Goal: Task Accomplishment & Management: Manage account settings

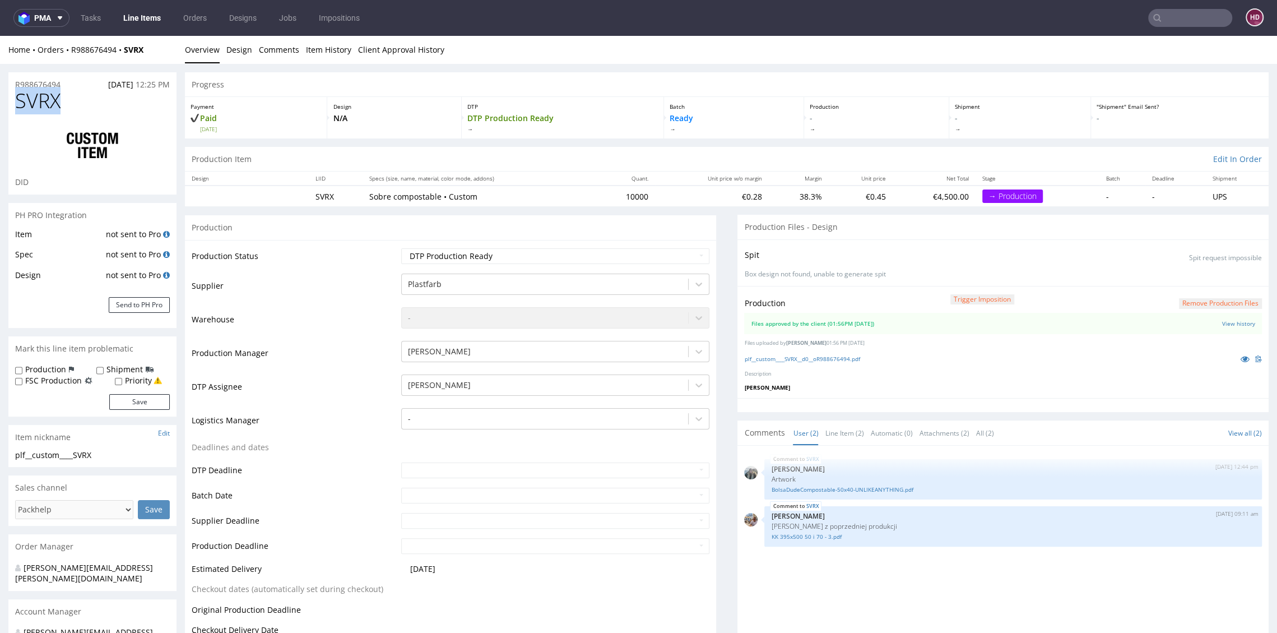
drag, startPoint x: 65, startPoint y: 101, endPoint x: -32, endPoint y: 94, distance: 97.8
click at [133, 16] on link "Line Items" at bounding box center [142, 18] width 51 height 18
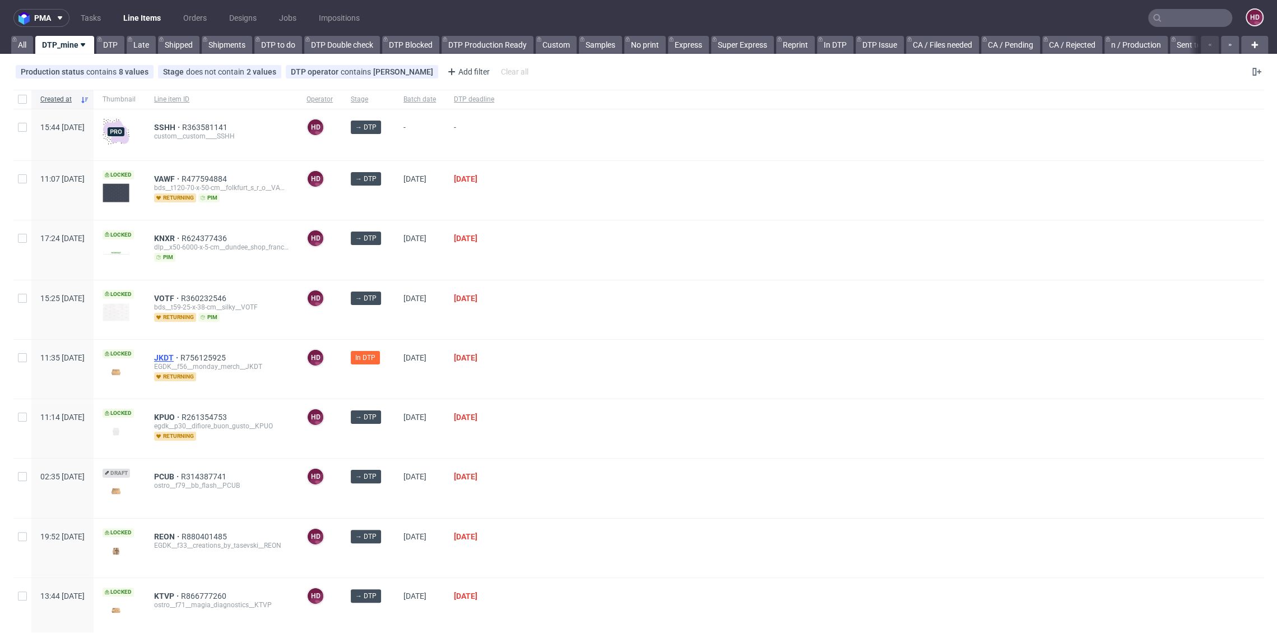
click at [180, 355] on span "JKDT" at bounding box center [167, 357] width 26 height 9
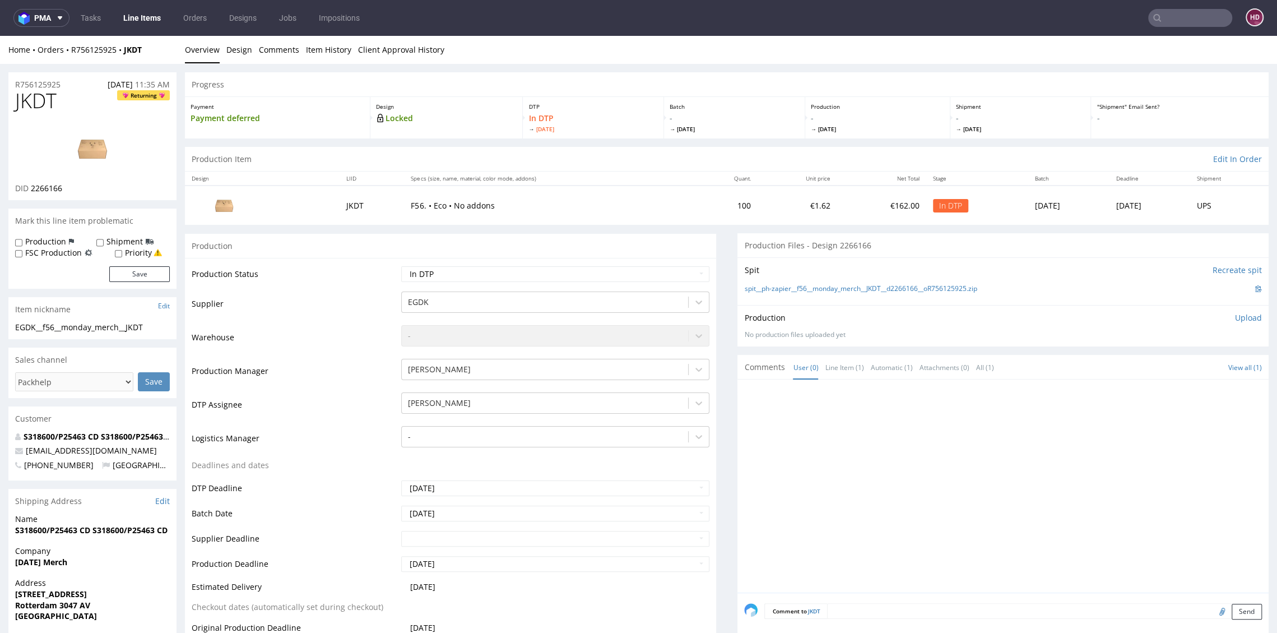
click at [132, 10] on link "Line Items" at bounding box center [142, 18] width 51 height 18
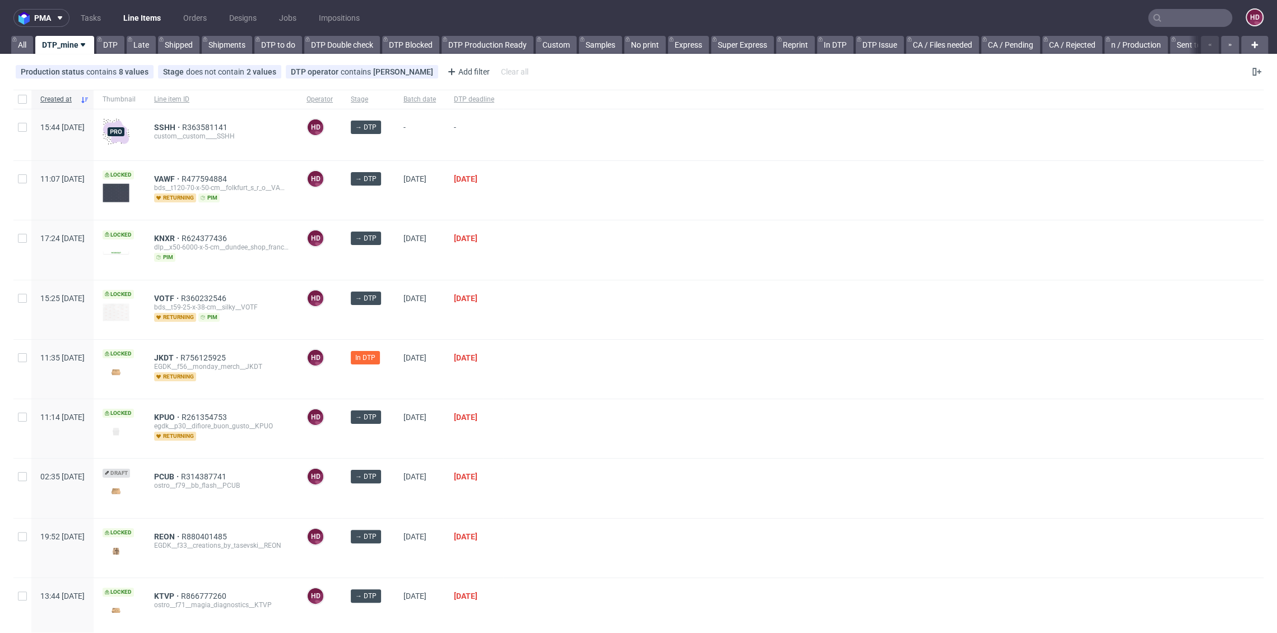
scroll to position [320, 0]
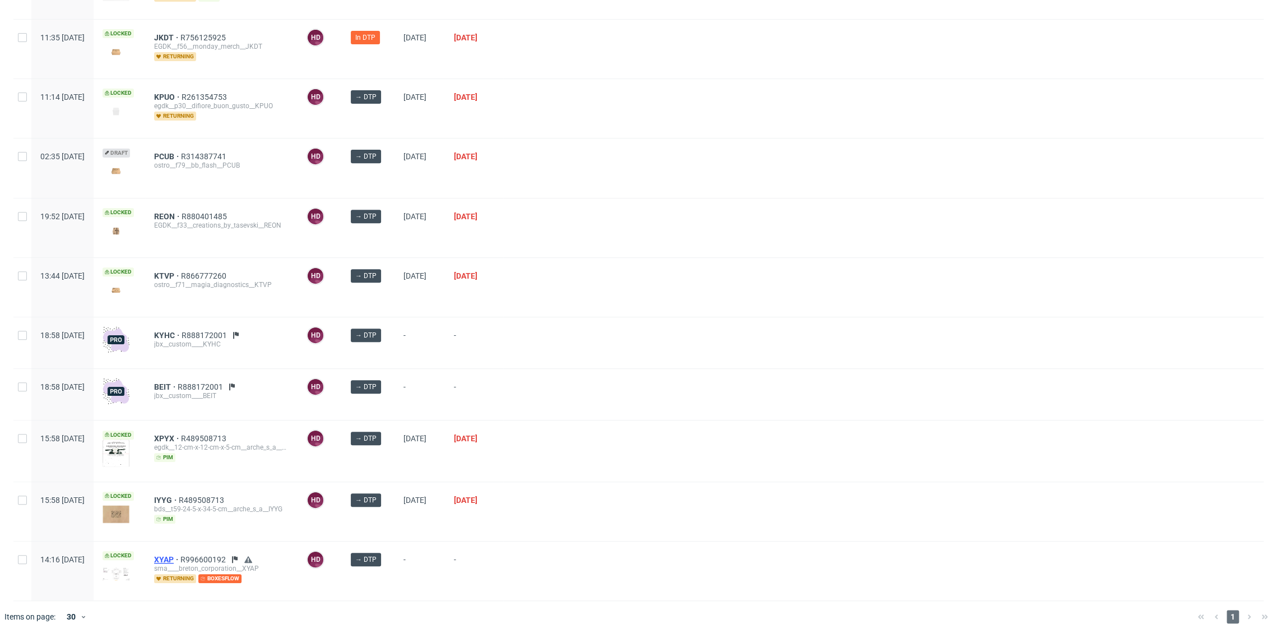
click at [180, 556] on span "XYAP" at bounding box center [167, 559] width 26 height 9
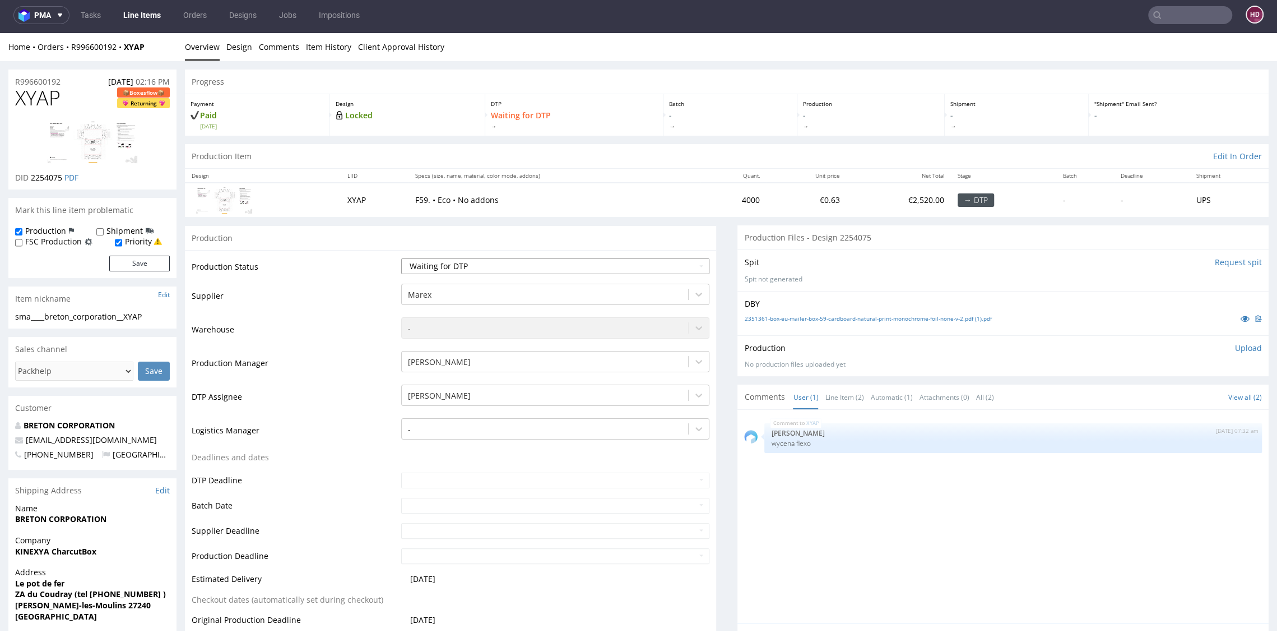
click at [435, 268] on select "Waiting for Artwork Waiting for Diecut Waiting for Mockup Waiting for DTP Waiti…" at bounding box center [555, 266] width 308 height 16
select select "dtp_in_process"
click at [401, 258] on select "Waiting for Artwork Waiting for Diecut Waiting for Mockup Waiting for DTP Waiti…" at bounding box center [555, 266] width 308 height 16
click at [69, 94] on h1 "XYAP Boxesflow Returning" at bounding box center [92, 98] width 155 height 22
drag, startPoint x: 69, startPoint y: 94, endPoint x: -3, endPoint y: 98, distance: 71.9
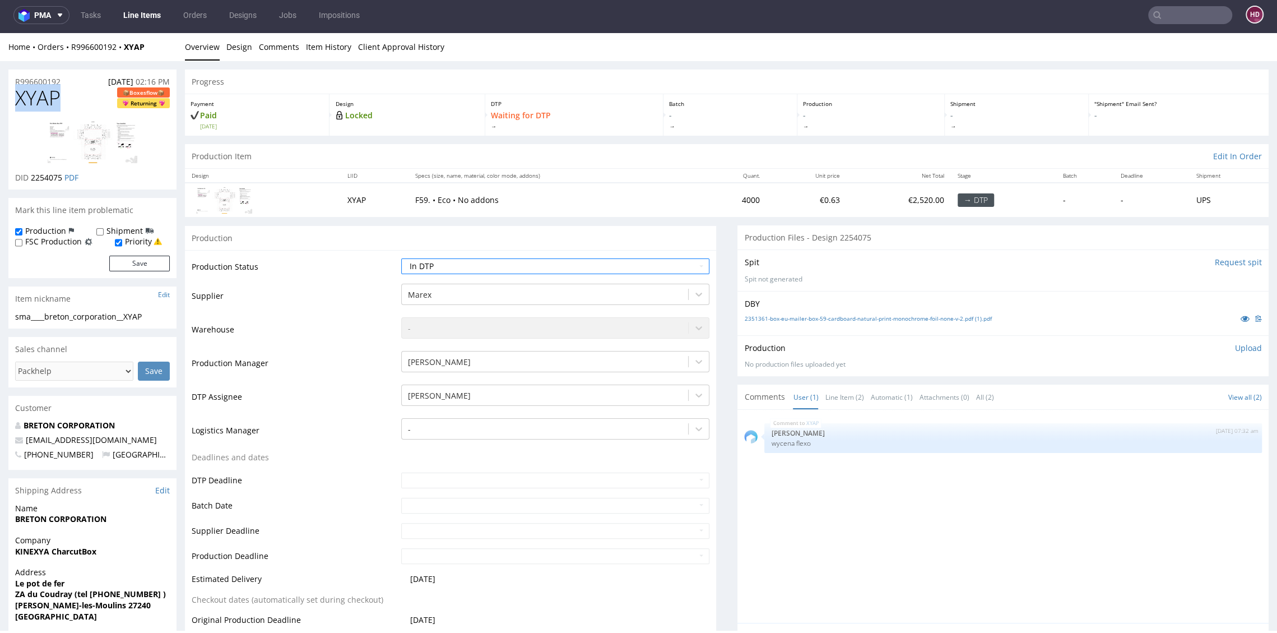
copy span "XYAP"
click at [1235, 347] on p "Upload" at bounding box center [1248, 347] width 27 height 11
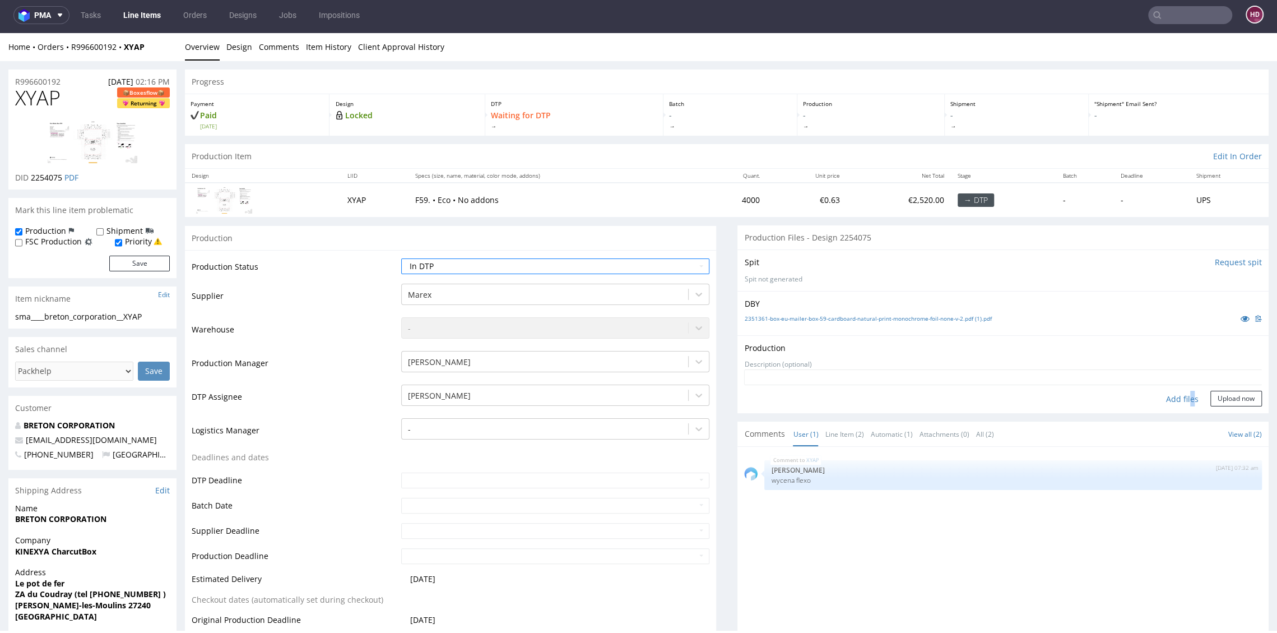
click at [1168, 400] on div "Add files" at bounding box center [1182, 399] width 56 height 17
type input "C:\fakepath\plf__custom____SVRX__d0__oR988676494.pdf"
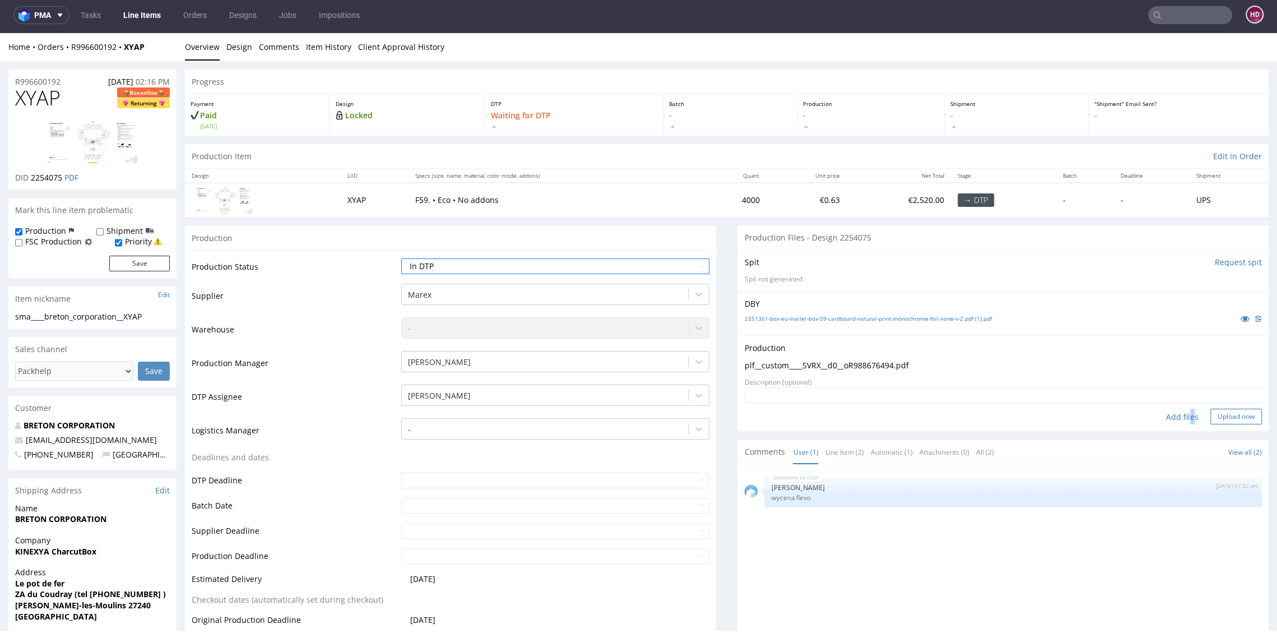
click at [1229, 420] on button "Upload now" at bounding box center [1236, 416] width 52 height 16
click at [518, 261] on select "Waiting for Artwork Waiting for Diecut Waiting for Mockup Waiting for DTP Waiti…" at bounding box center [555, 266] width 308 height 16
click at [401, 258] on select "Waiting for Artwork Waiting for Diecut Waiting for Mockup Waiting for DTP Waiti…" at bounding box center [555, 266] width 308 height 16
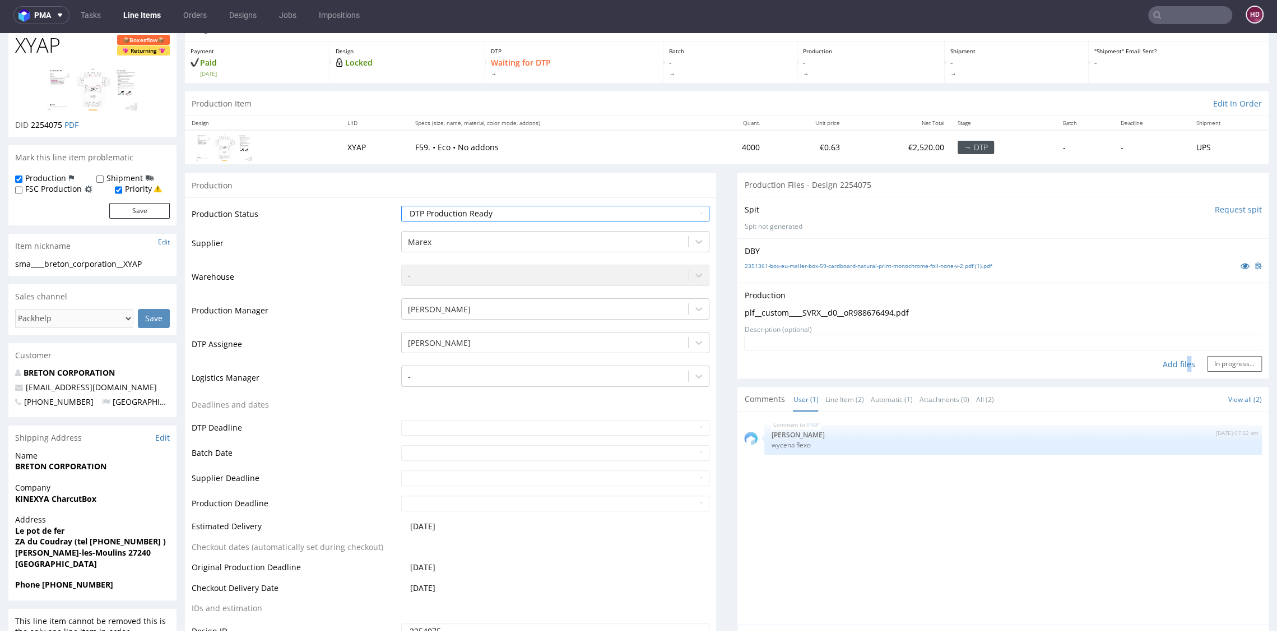
scroll to position [52, 0]
click at [994, 508] on div "XYAP [DATE] 07:32 am [PERSON_NAME] wycena flexo" at bounding box center [1006, 522] width 524 height 206
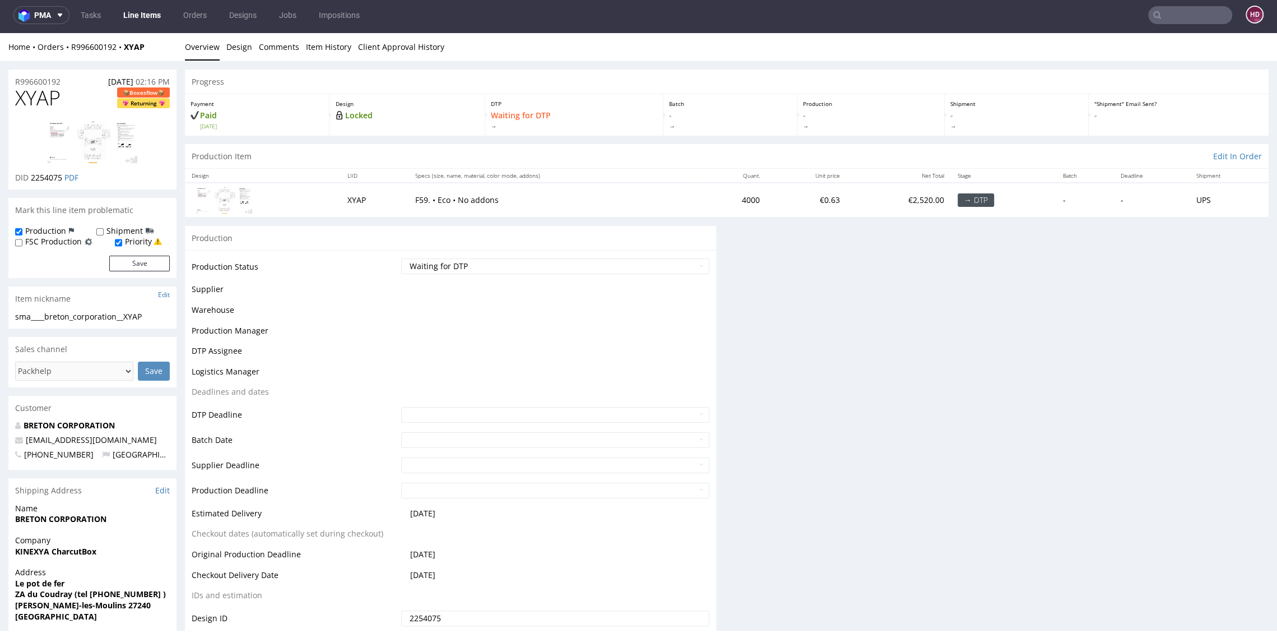
scroll to position [0, 0]
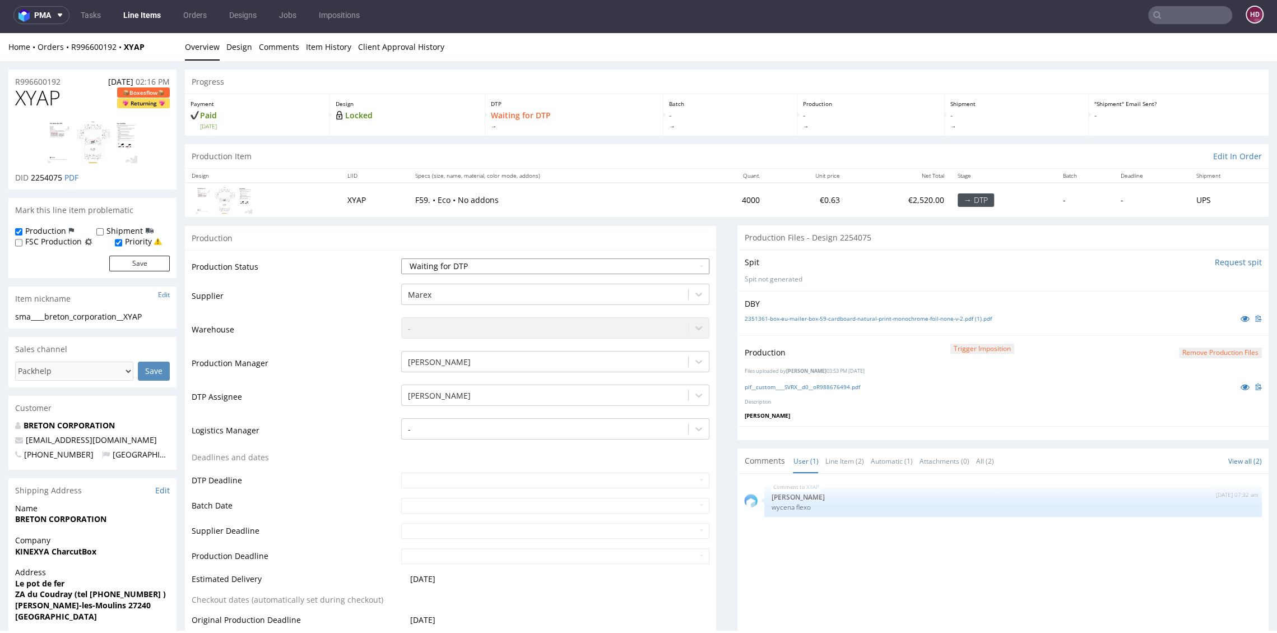
click at [603, 262] on select "Waiting for Artwork Waiting for Diecut Waiting for Mockup Waiting for DTP Waiti…" at bounding box center [555, 266] width 308 height 16
select select "dtp_production_ready"
click at [401, 258] on select "Waiting for Artwork Waiting for Diecut Waiting for Mockup Waiting for DTP Waiti…" at bounding box center [555, 266] width 308 height 16
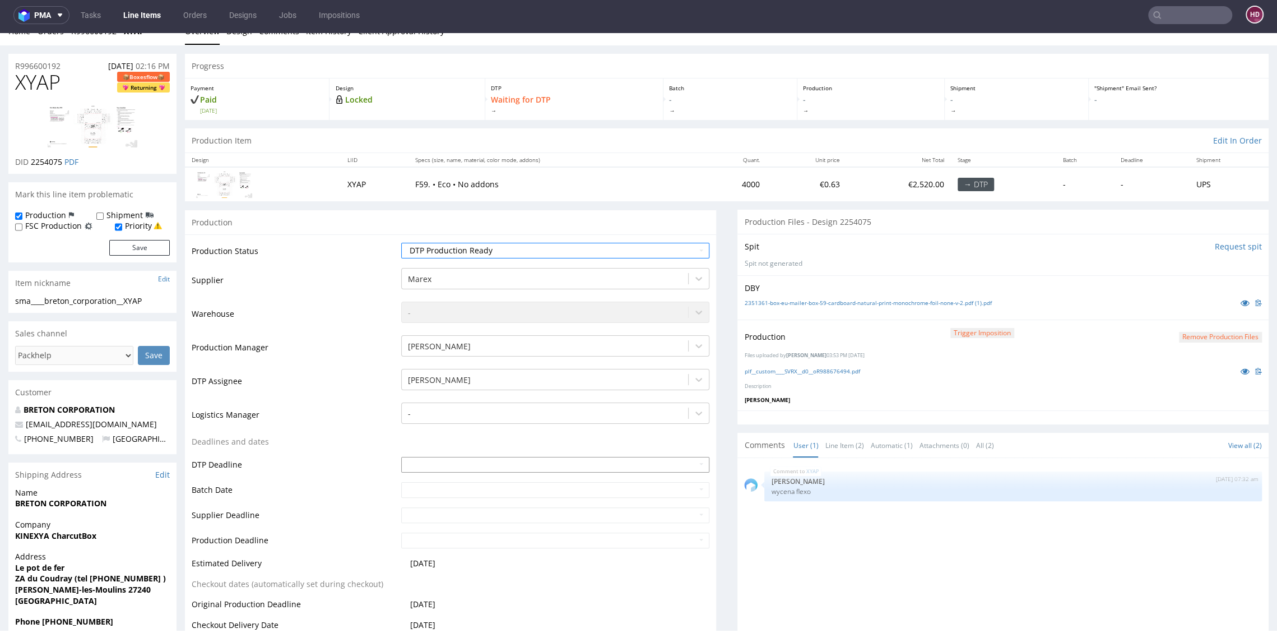
scroll to position [220, 0]
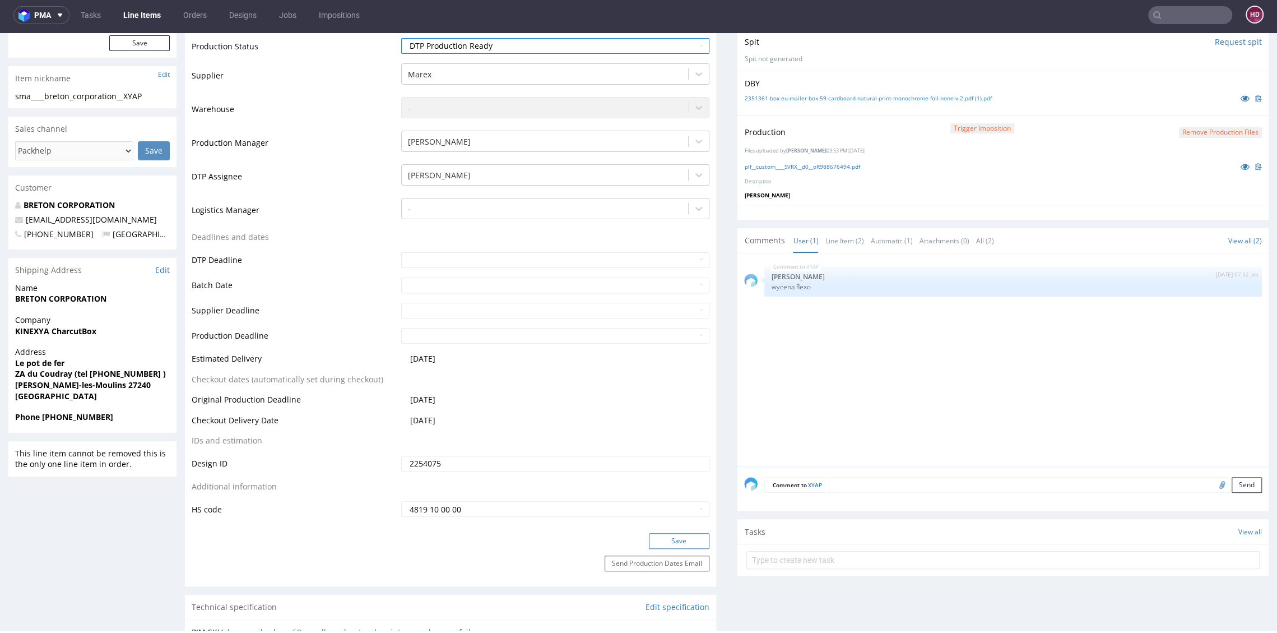
click at [673, 536] on button "Save" at bounding box center [679, 541] width 61 height 16
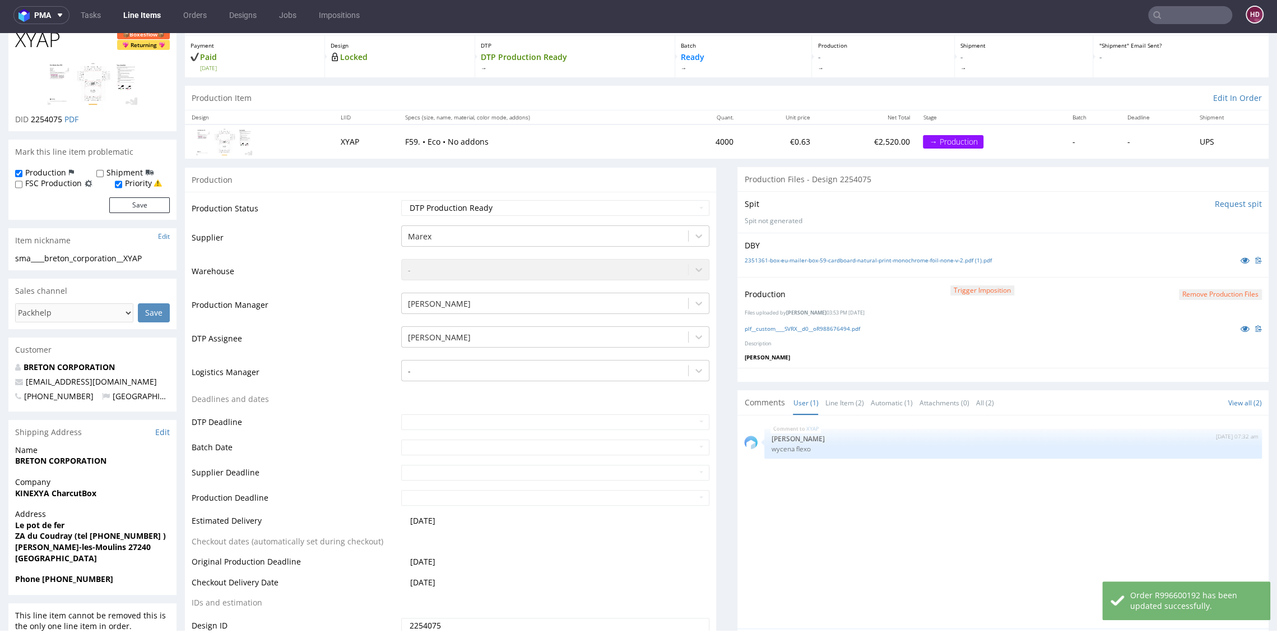
scroll to position [0, 0]
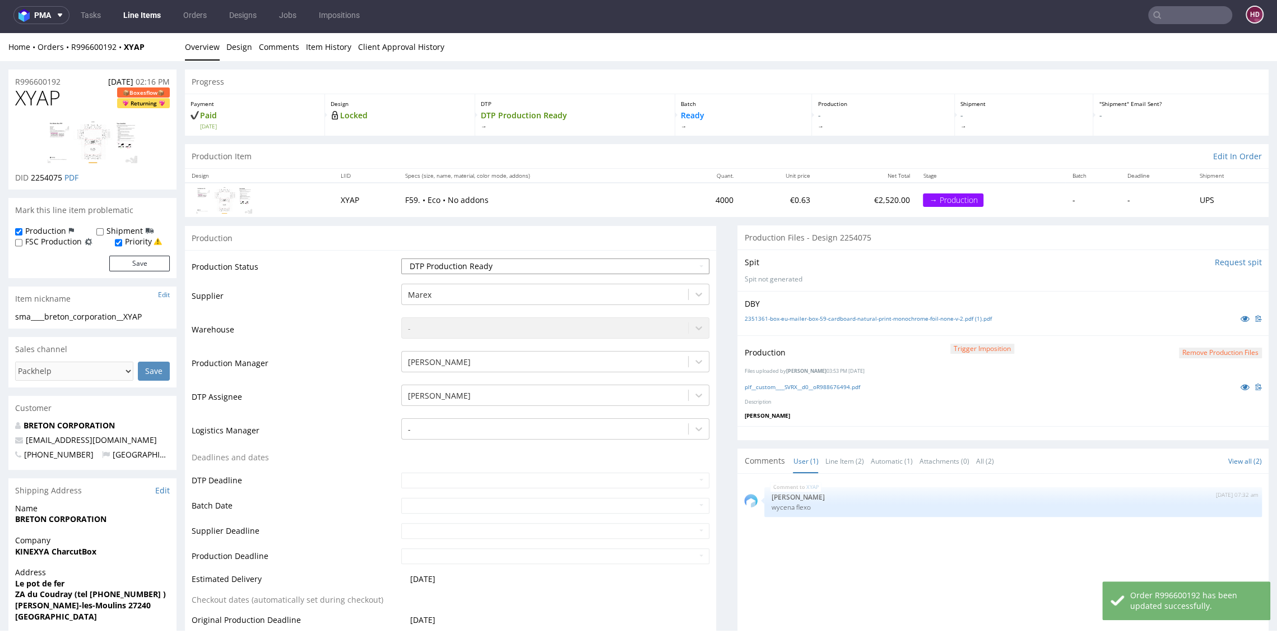
click at [485, 264] on select "Waiting for Artwork Waiting for Diecut Waiting for Mockup Waiting for DTP Waiti…" at bounding box center [555, 266] width 308 height 16
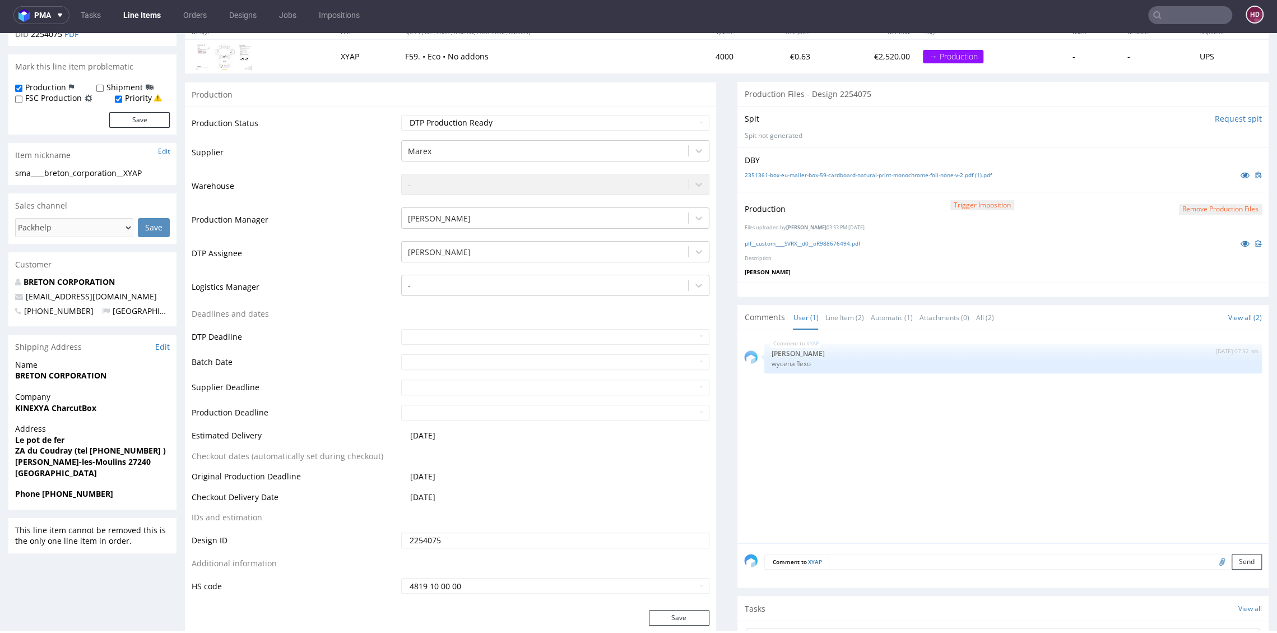
scroll to position [180, 0]
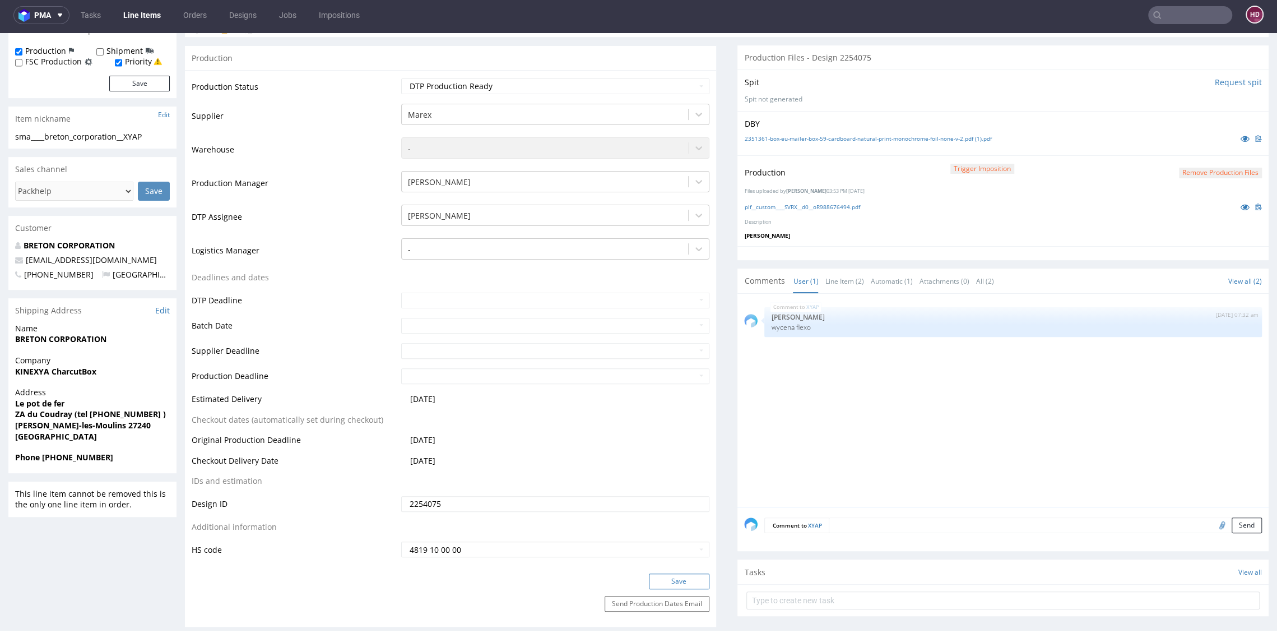
click at [664, 581] on button "Save" at bounding box center [679, 581] width 61 height 16
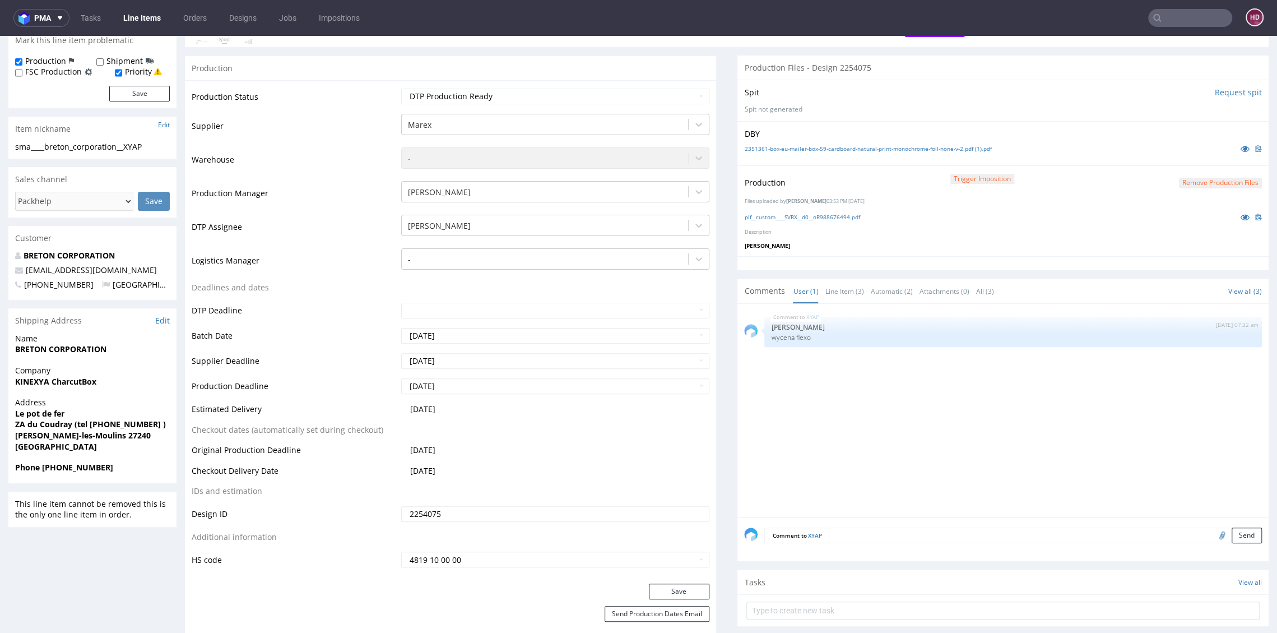
scroll to position [0, 0]
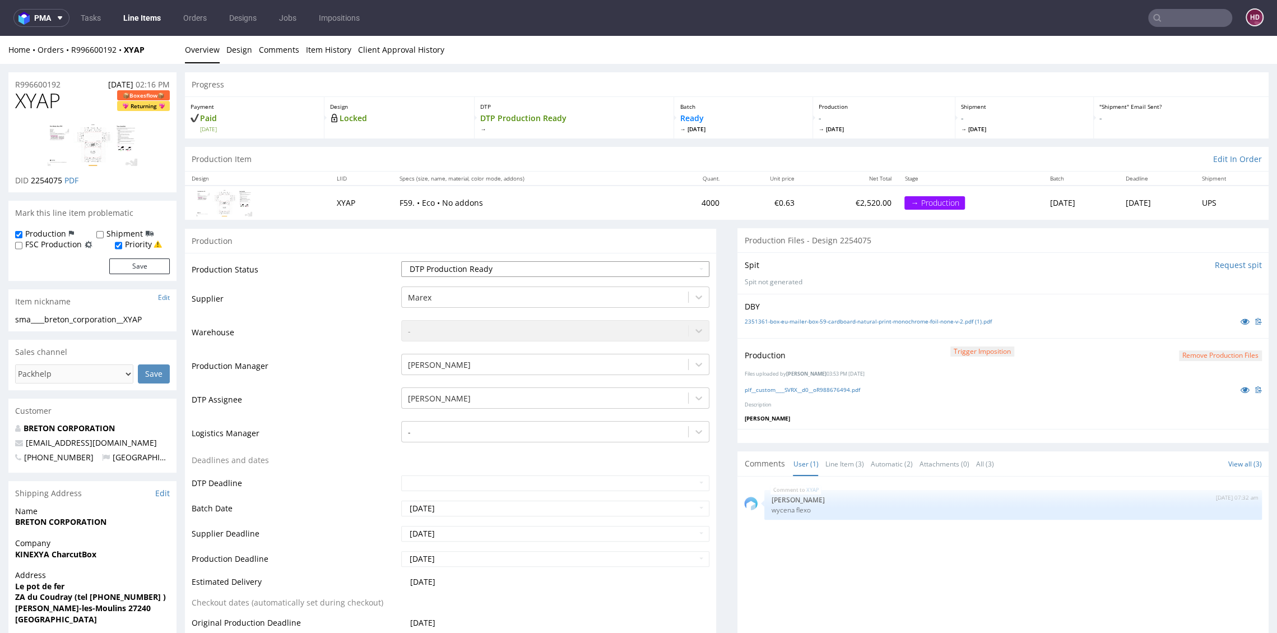
click at [506, 268] on select "Waiting for Artwork Waiting for Diecut Waiting for Mockup Waiting for DTP Waiti…" at bounding box center [555, 269] width 308 height 16
select select "dtp_in_process"
click at [401, 261] on select "Waiting for Artwork Waiting for Diecut Waiting for Mockup Waiting for DTP Waiti…" at bounding box center [555, 269] width 308 height 16
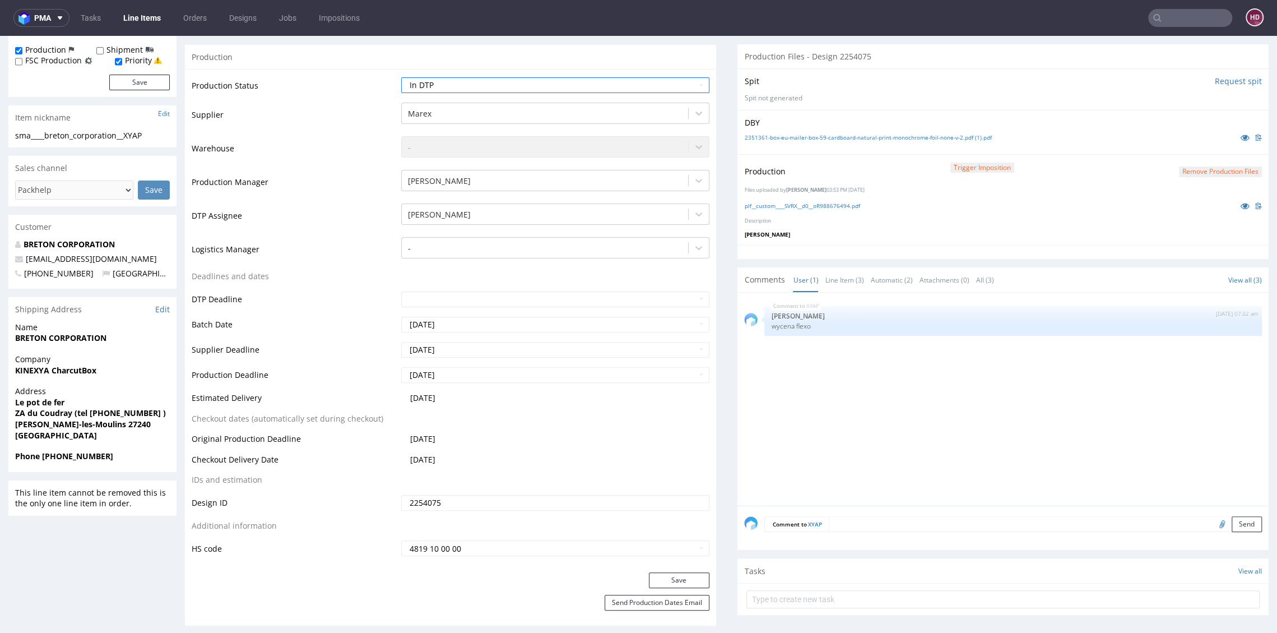
scroll to position [266, 0]
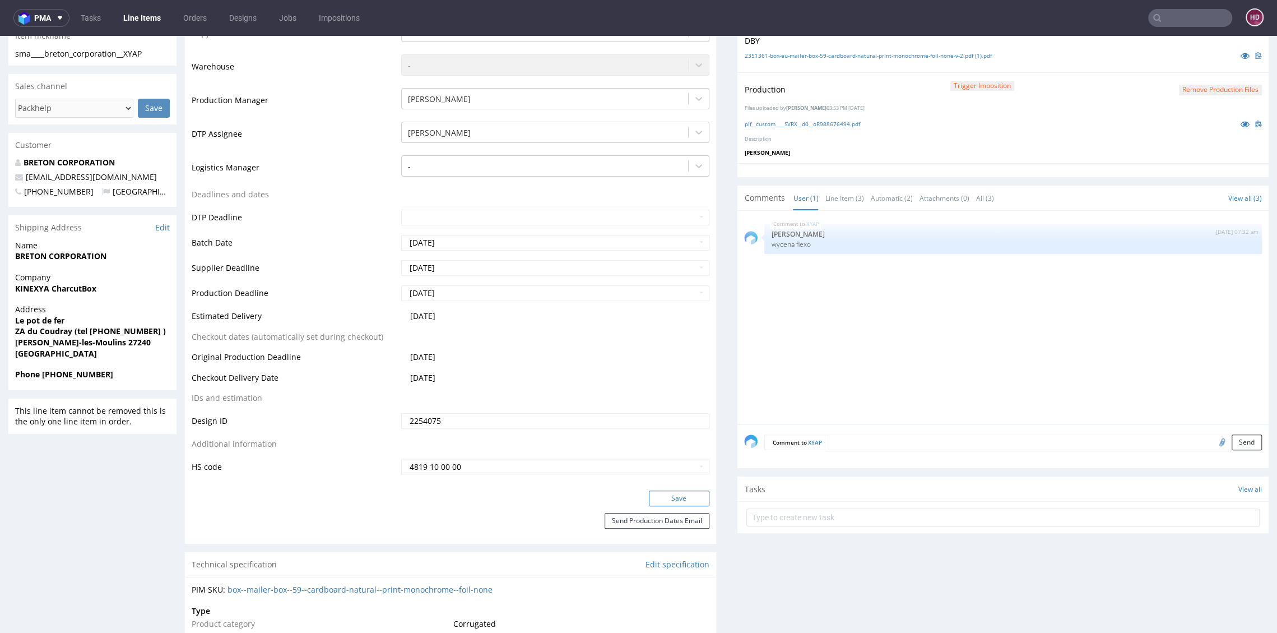
click at [684, 498] on button "Save" at bounding box center [679, 498] width 61 height 16
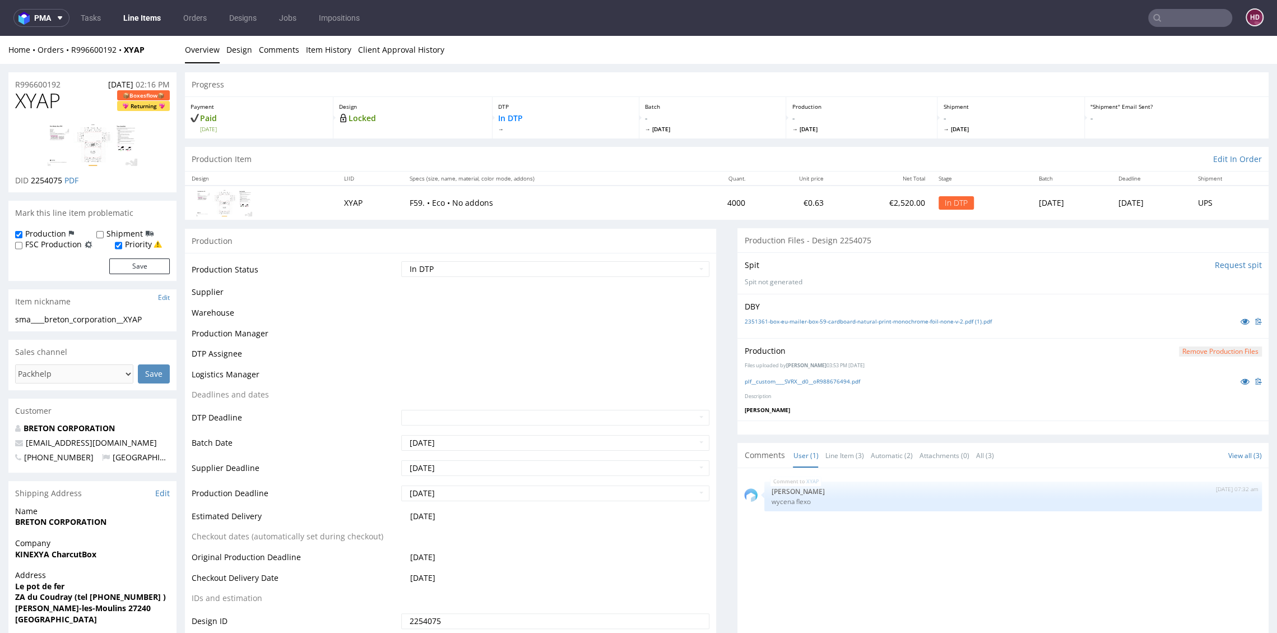
scroll to position [258, 0]
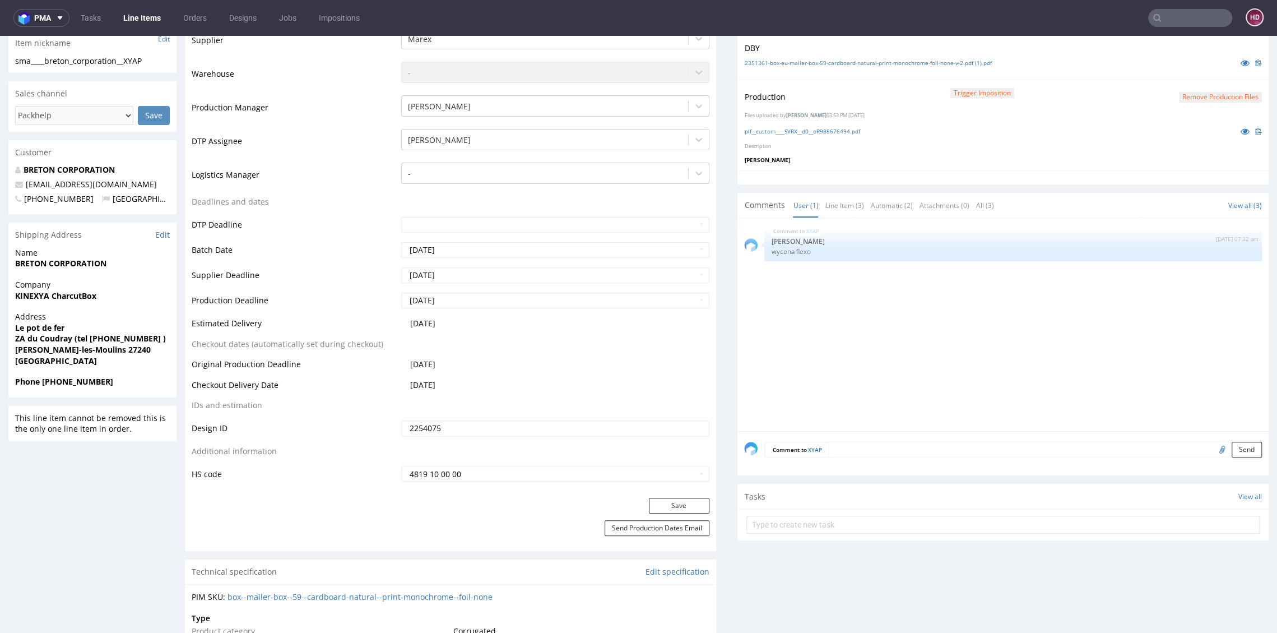
drag, startPoint x: 771, startPoint y: 394, endPoint x: 767, endPoint y: 415, distance: 21.1
click at [764, 522] on input "text" at bounding box center [1002, 524] width 513 height 18
type input "dch"
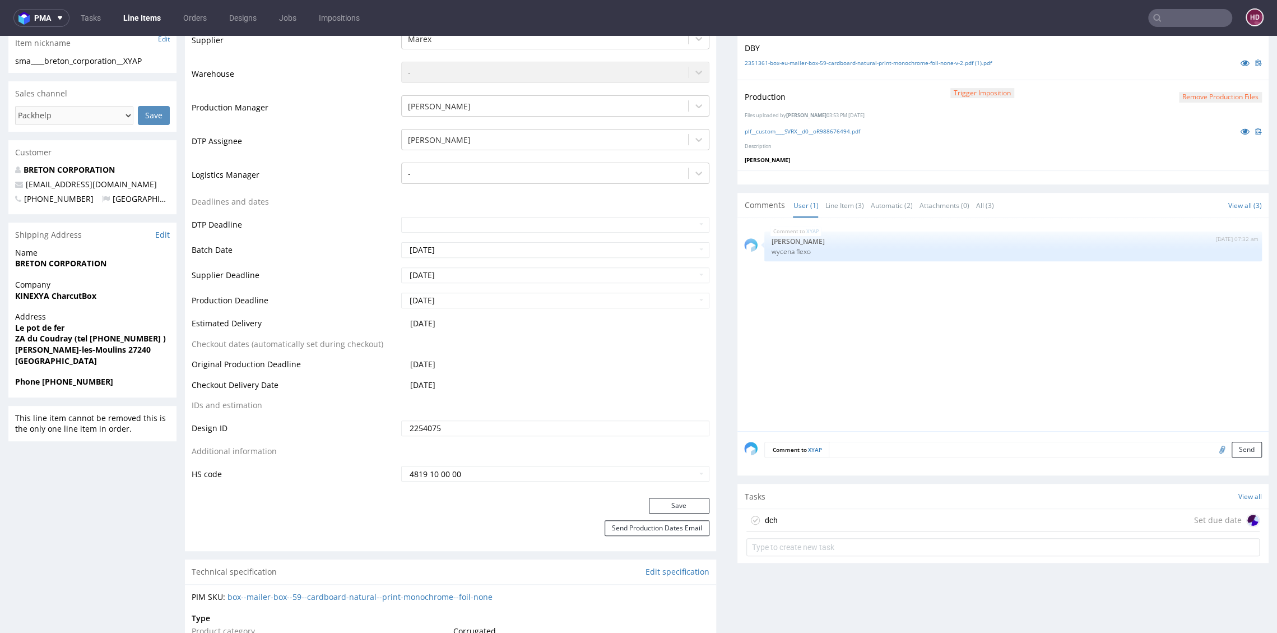
click at [779, 519] on div "dch Set due date" at bounding box center [1002, 520] width 513 height 22
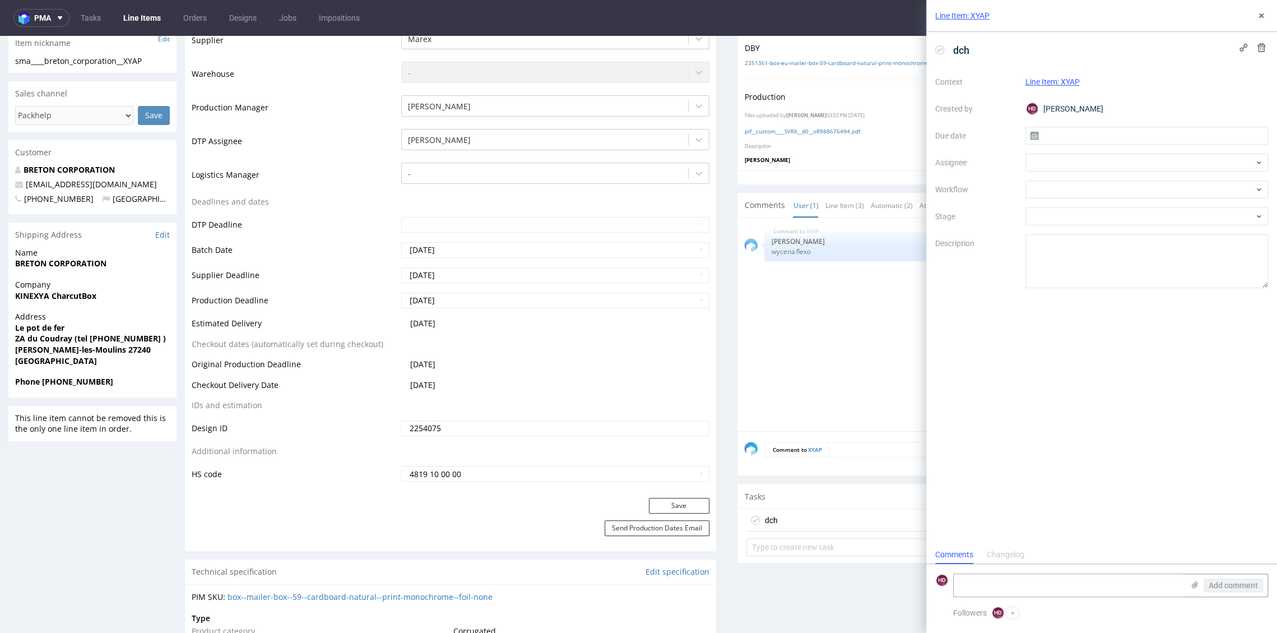
scroll to position [9, 0]
click at [1061, 138] on input "text" at bounding box center [1146, 136] width 243 height 18
click at [1127, 284] on span "30" at bounding box center [1128, 288] width 9 height 11
type input "[DATE]"
click at [1109, 166] on div at bounding box center [1146, 163] width 243 height 18
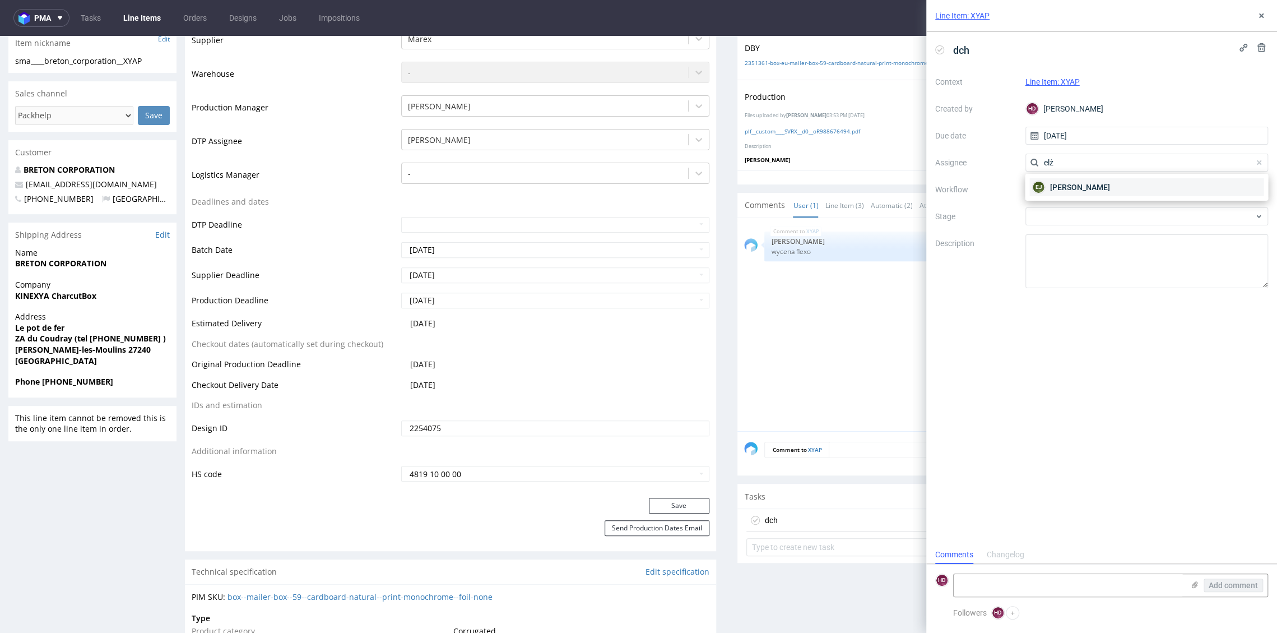
type input "elż"
click at [1099, 182] on span "[PERSON_NAME]" at bounding box center [1079, 187] width 60 height 11
click at [1098, 185] on div at bounding box center [1146, 189] width 243 height 18
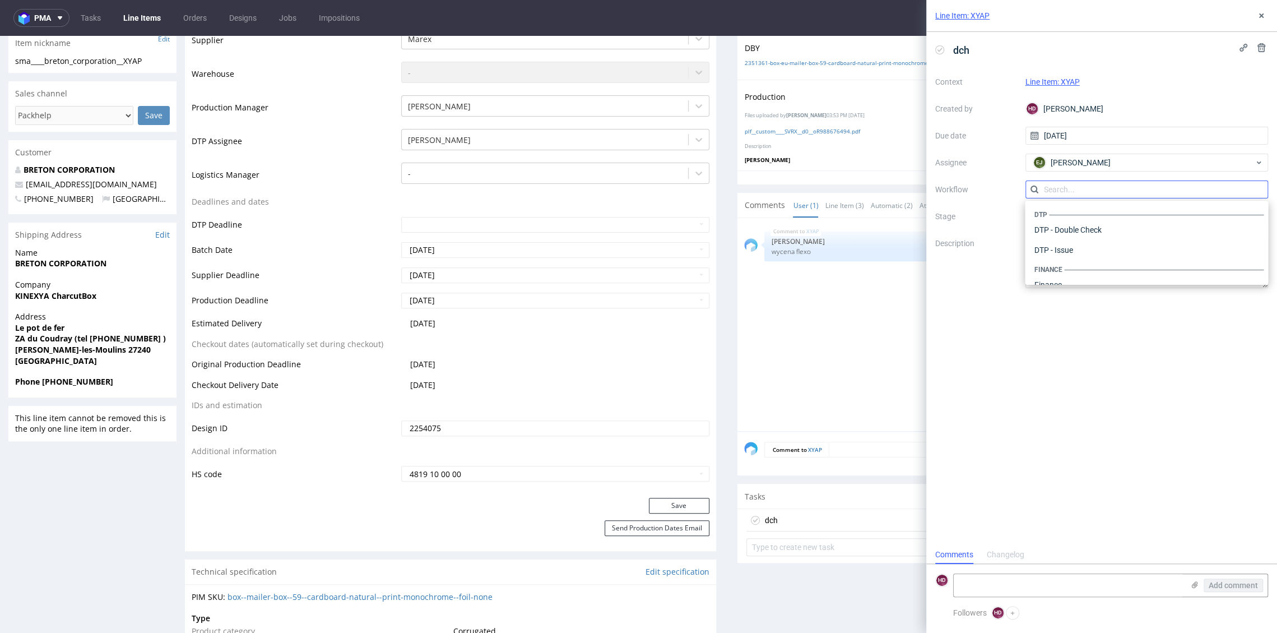
scroll to position [689, 0]
click at [994, 245] on label "Description" at bounding box center [975, 260] width 81 height 49
click at [1076, 210] on div at bounding box center [1146, 216] width 243 height 18
click at [1084, 250] on textarea at bounding box center [1146, 261] width 243 height 54
click at [1086, 194] on div at bounding box center [1146, 189] width 243 height 18
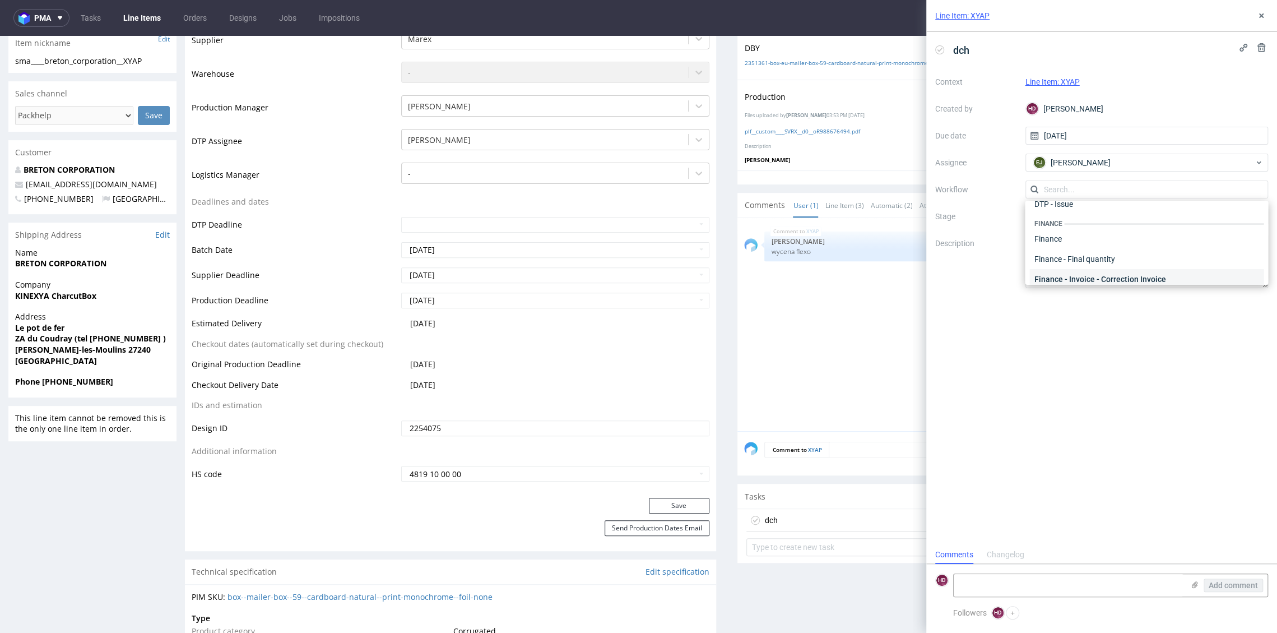
scroll to position [0, 0]
click at [1094, 231] on div "DTP - Double Check" at bounding box center [1146, 230] width 234 height 20
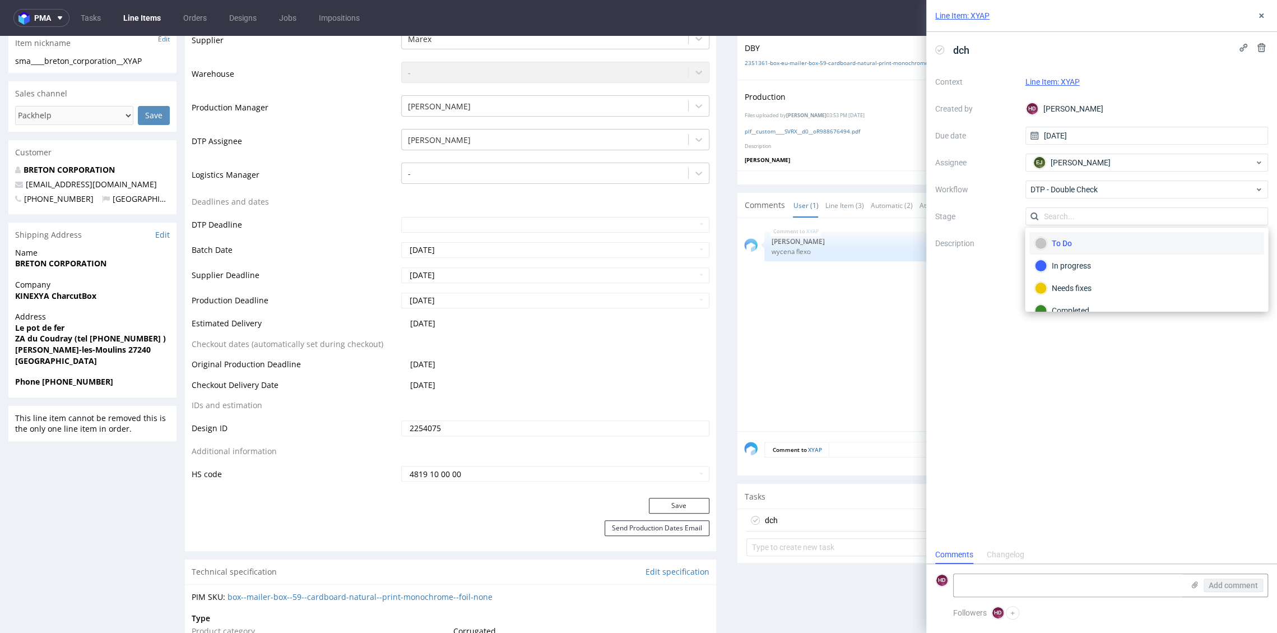
click at [1096, 406] on div "dch Context Line Item: XYAP Created by HD [PERSON_NAME] Due date [DATE] Assigne…" at bounding box center [1101, 288] width 351 height 513
click at [1189, 584] on div "Add comment" at bounding box center [1225, 585] width 84 height 22
click at [1194, 584] on icon at bounding box center [1194, 584] width 9 height 9
click at [0, 0] on input "file" at bounding box center [0, 0] width 0 height 0
click at [1263, 18] on icon at bounding box center [1261, 15] width 9 height 9
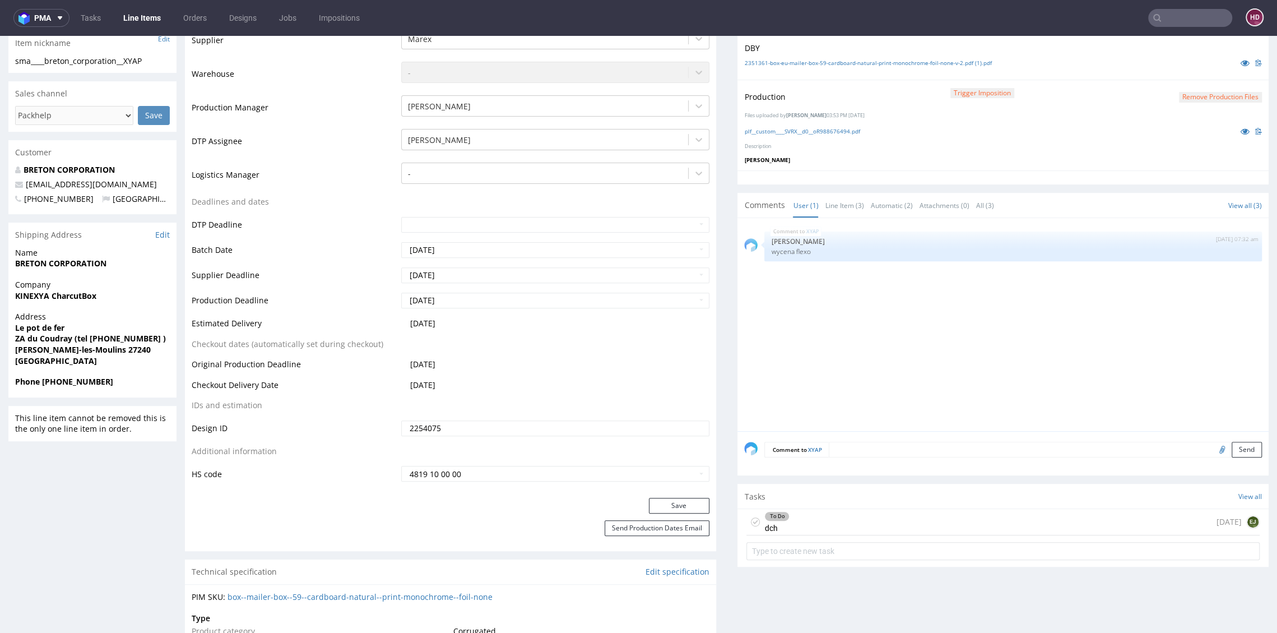
click at [1179, 98] on button "Remove production files" at bounding box center [1220, 97] width 83 height 11
click at [1174, 69] on icon at bounding box center [1173, 71] width 7 height 8
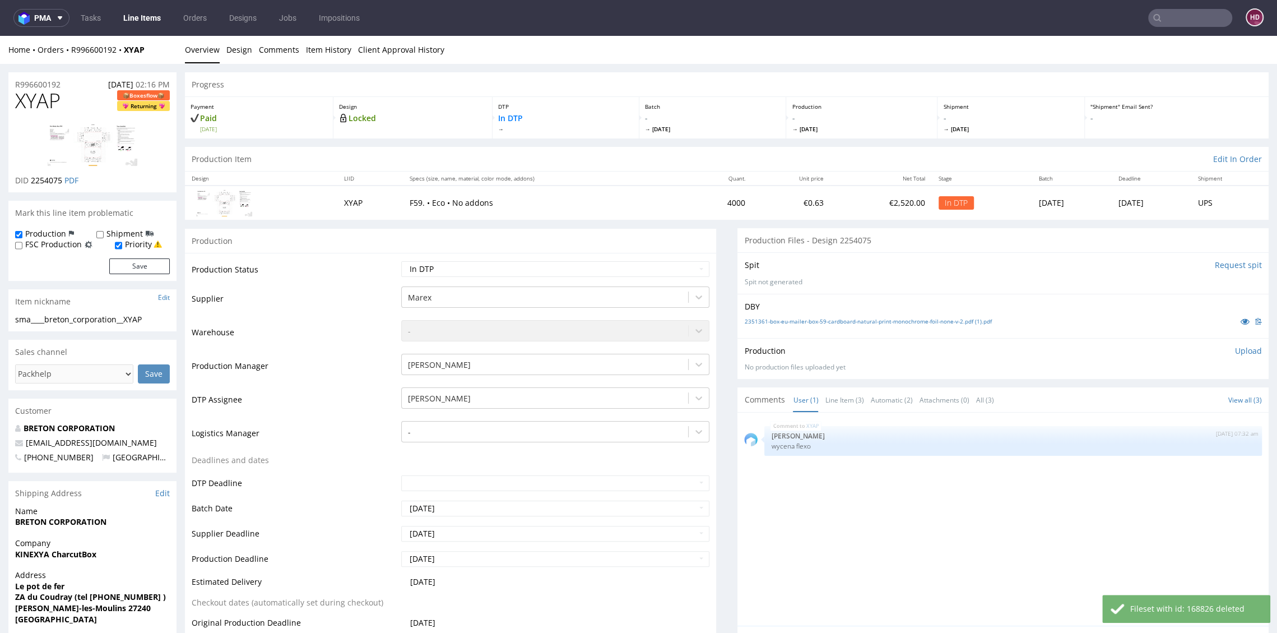
click at [1235, 351] on p "Upload" at bounding box center [1248, 350] width 27 height 11
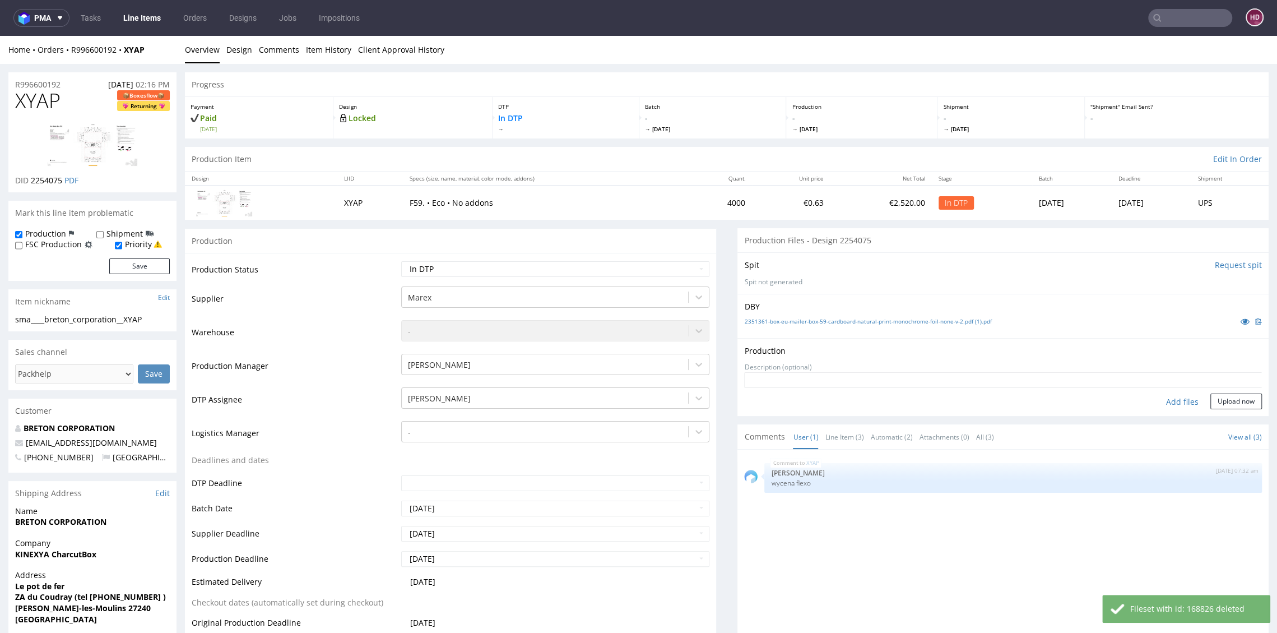
click at [1166, 395] on div "Add files" at bounding box center [1182, 401] width 56 height 17
type input "C:\fakepath\plf__custom____SVRX__d0__oR988676494.pdf"
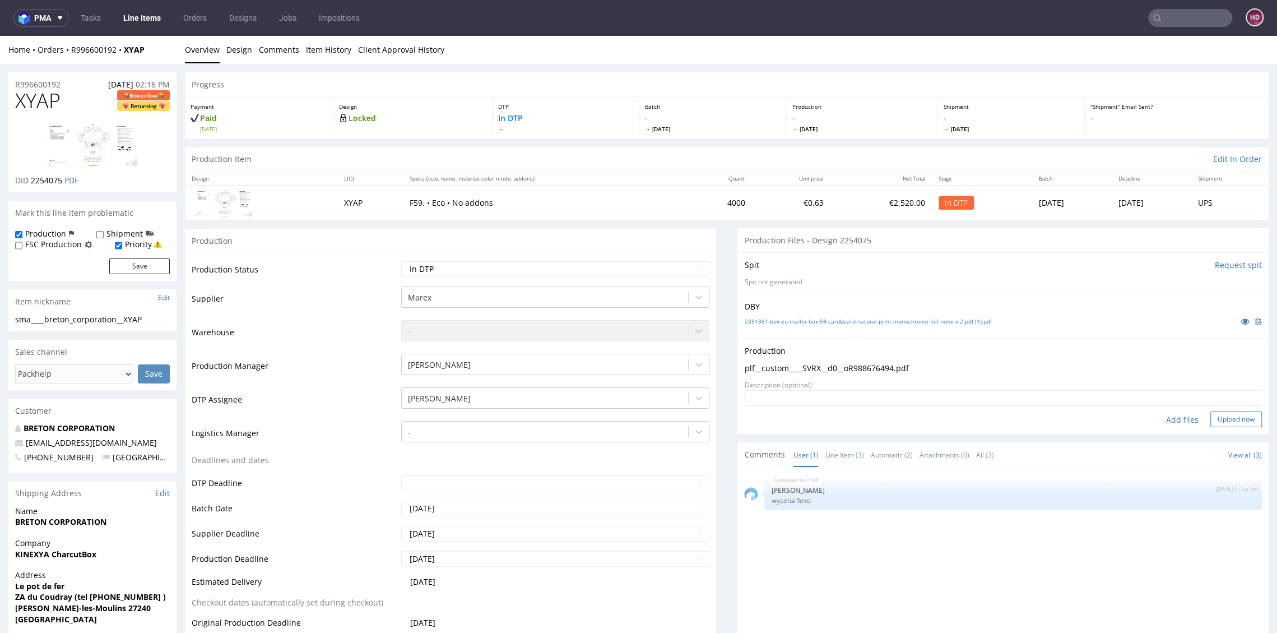
click at [1210, 420] on button "Upload now" at bounding box center [1236, 419] width 52 height 16
click at [487, 268] on select "Waiting for Artwork Waiting for Diecut Waiting for Mockup Waiting for DTP Waiti…" at bounding box center [555, 269] width 308 height 16
select select "dtp_waiting_for_double_check"
click at [401, 261] on select "Waiting for Artwork Waiting for Diecut Waiting for Mockup Waiting for DTP Waiti…" at bounding box center [555, 269] width 308 height 16
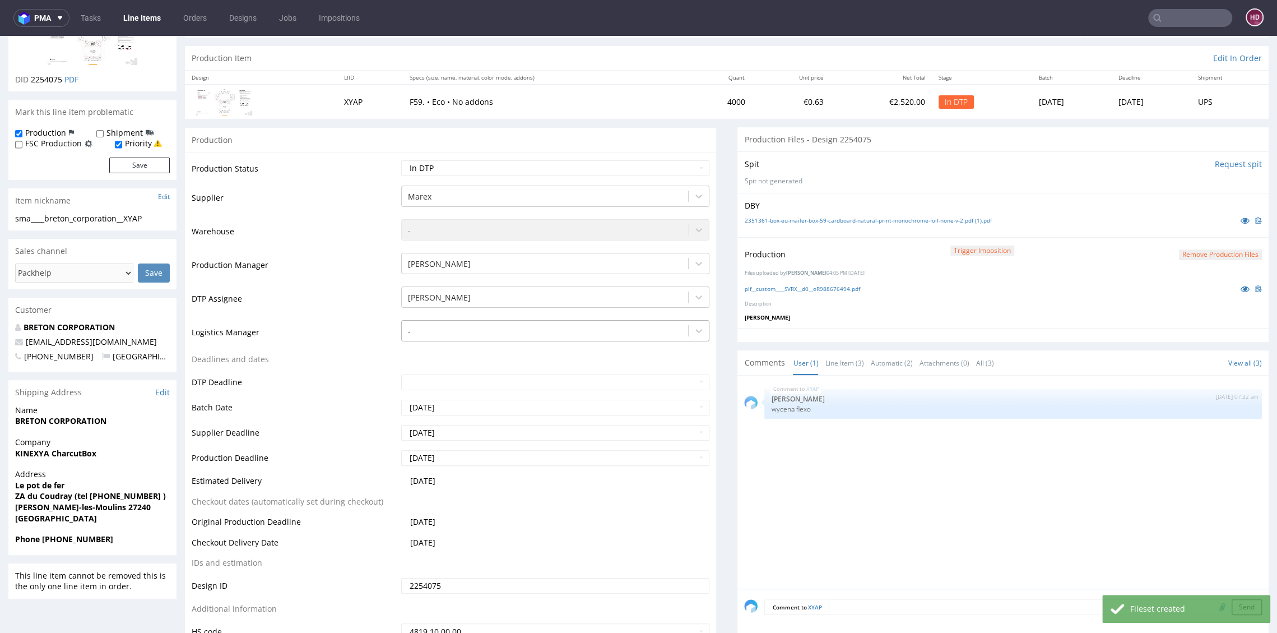
scroll to position [288, 0]
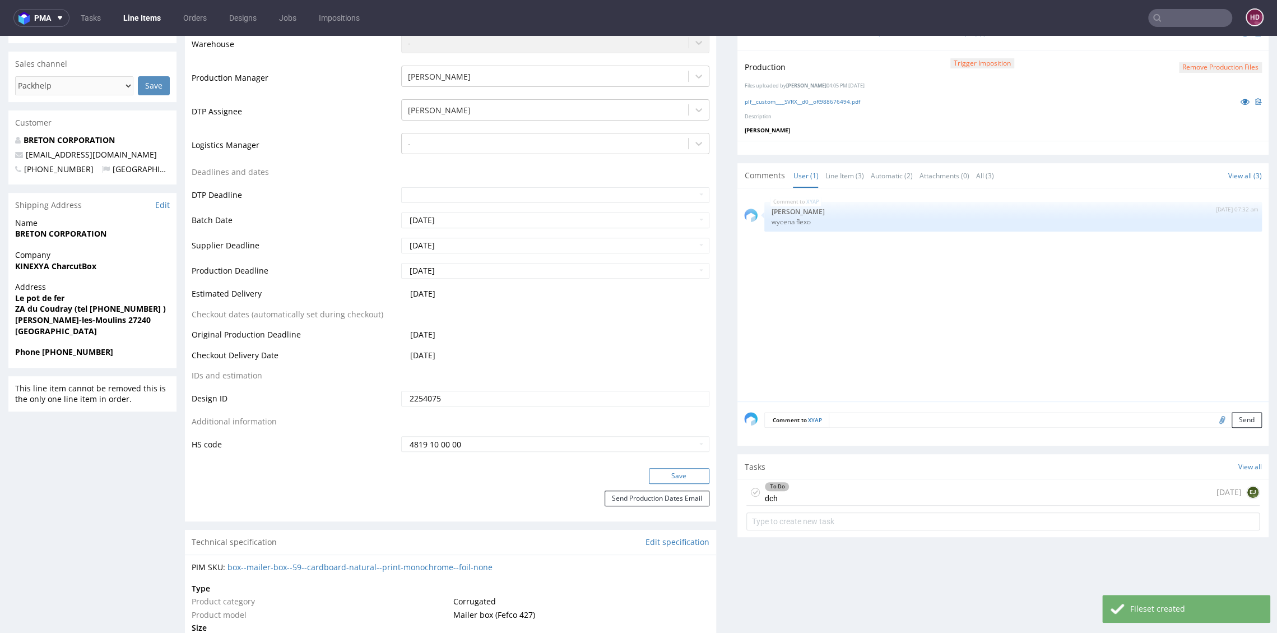
click at [649, 472] on button "Save" at bounding box center [679, 476] width 61 height 16
click at [843, 487] on div "To Do dch [DATE] EJ" at bounding box center [1002, 492] width 513 height 26
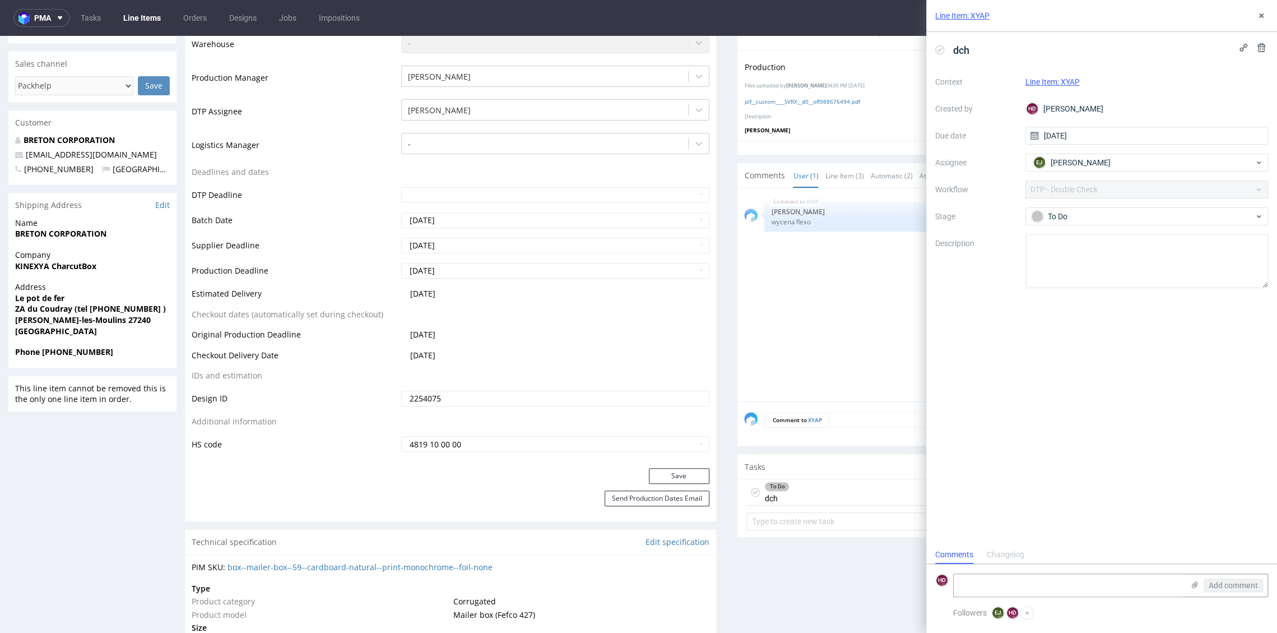
scroll to position [9, 0]
click at [1263, 9] on button at bounding box center [1260, 15] width 13 height 13
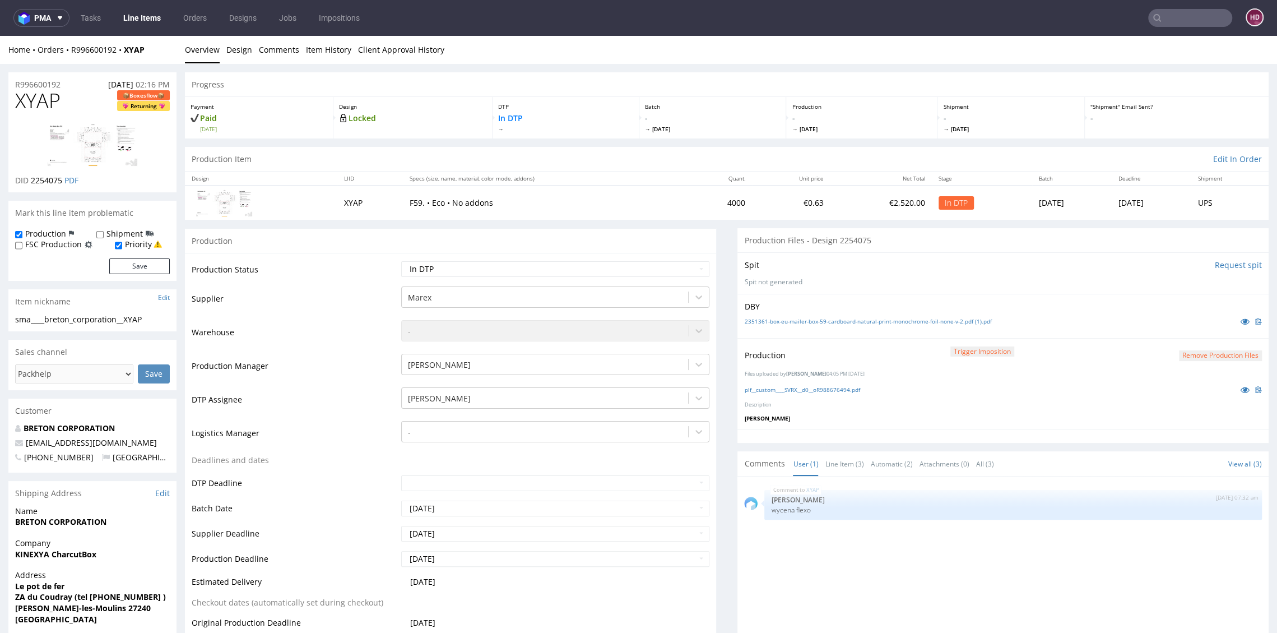
click at [140, 21] on link "Line Items" at bounding box center [142, 18] width 51 height 18
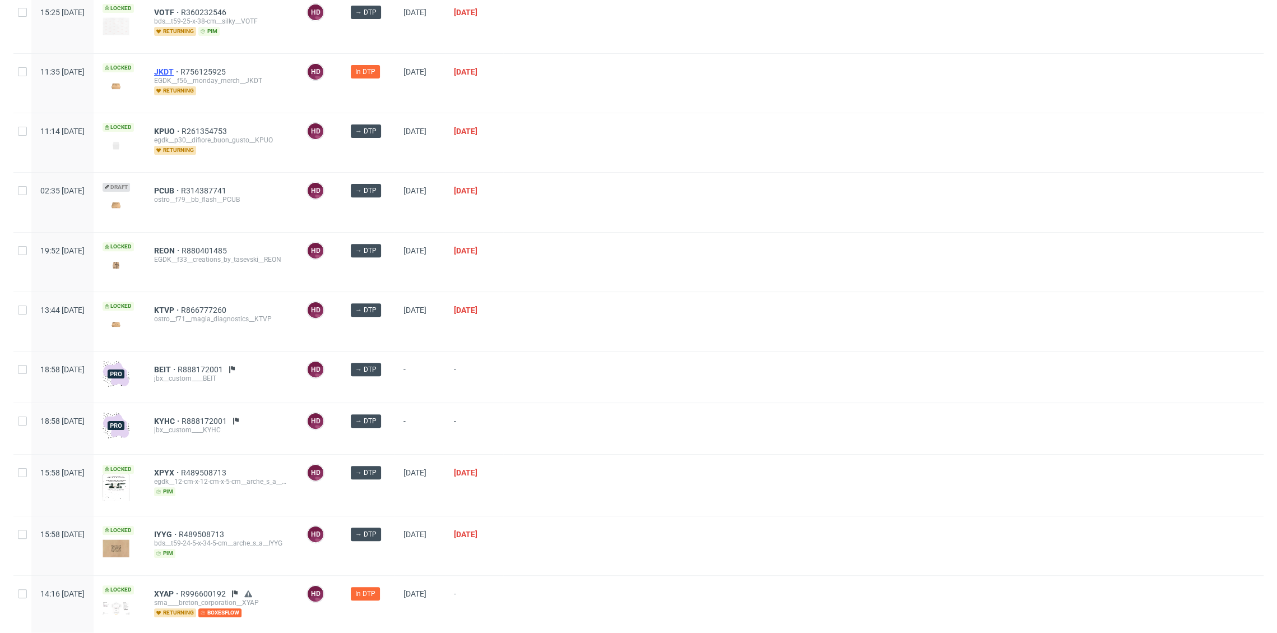
scroll to position [292, 0]
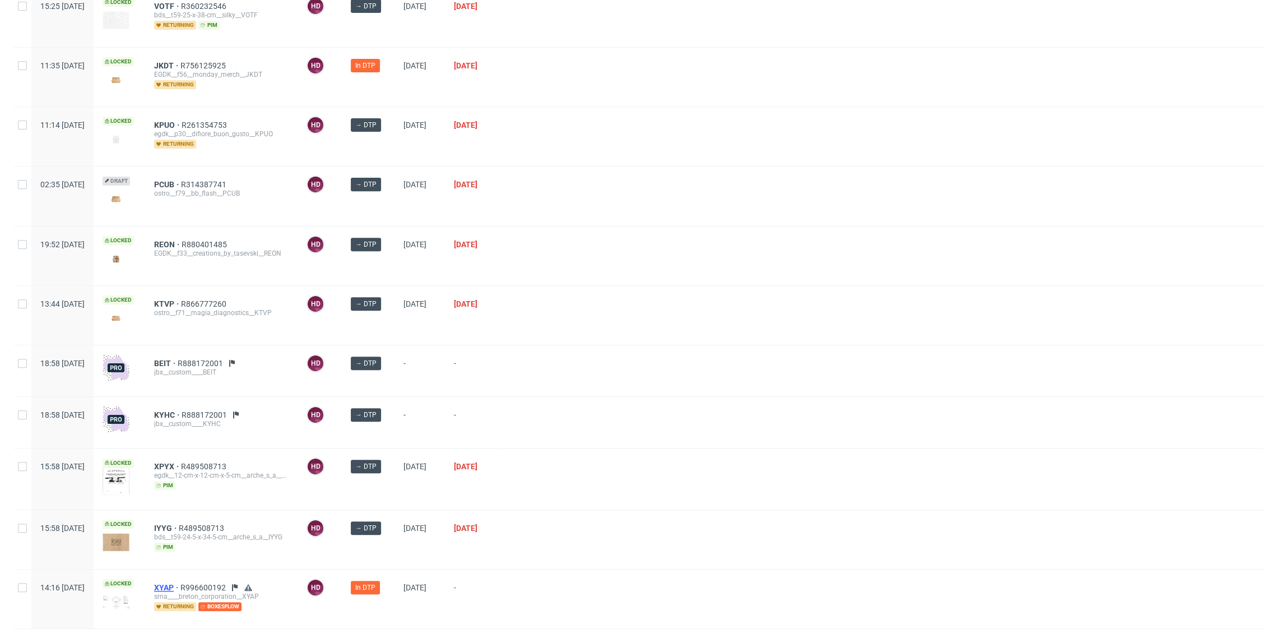
click at [180, 583] on span "XYAP" at bounding box center [167, 587] width 26 height 9
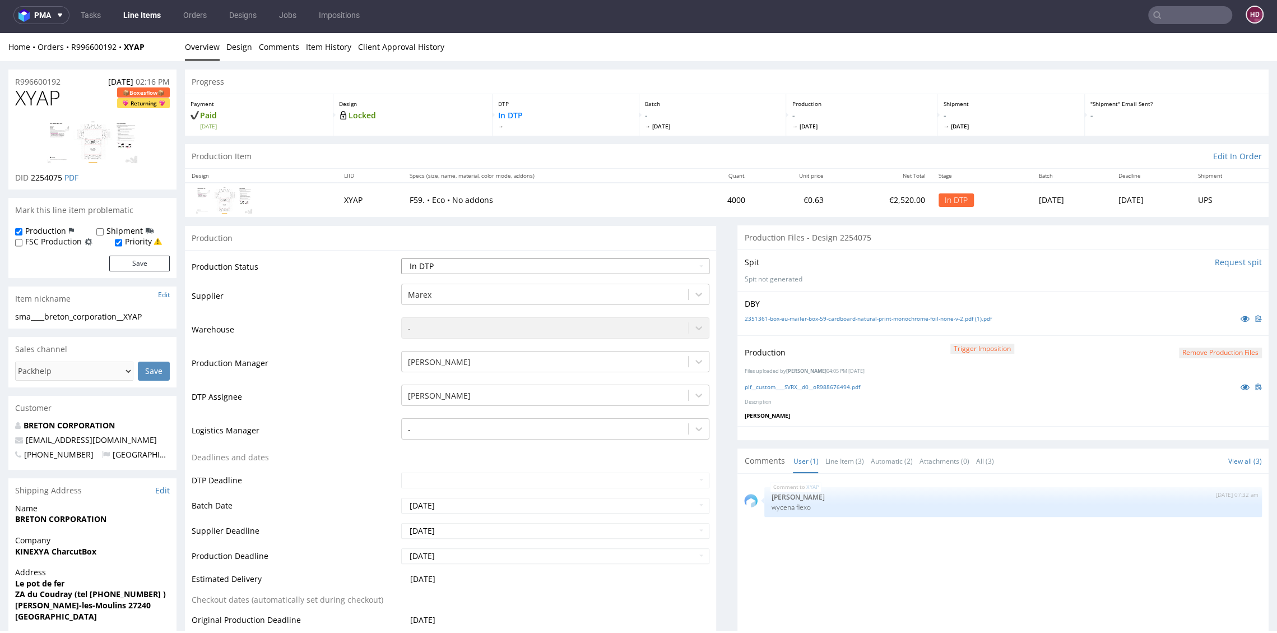
click at [503, 267] on select "Waiting for Artwork Waiting for Diecut Waiting for Mockup Waiting for DTP Waiti…" at bounding box center [555, 266] width 308 height 16
select select "dtp_waiting_for_double_check"
click at [401, 258] on select "Waiting for Artwork Waiting for Diecut Waiting for Mockup Waiting for DTP Waiti…" at bounding box center [555, 266] width 308 height 16
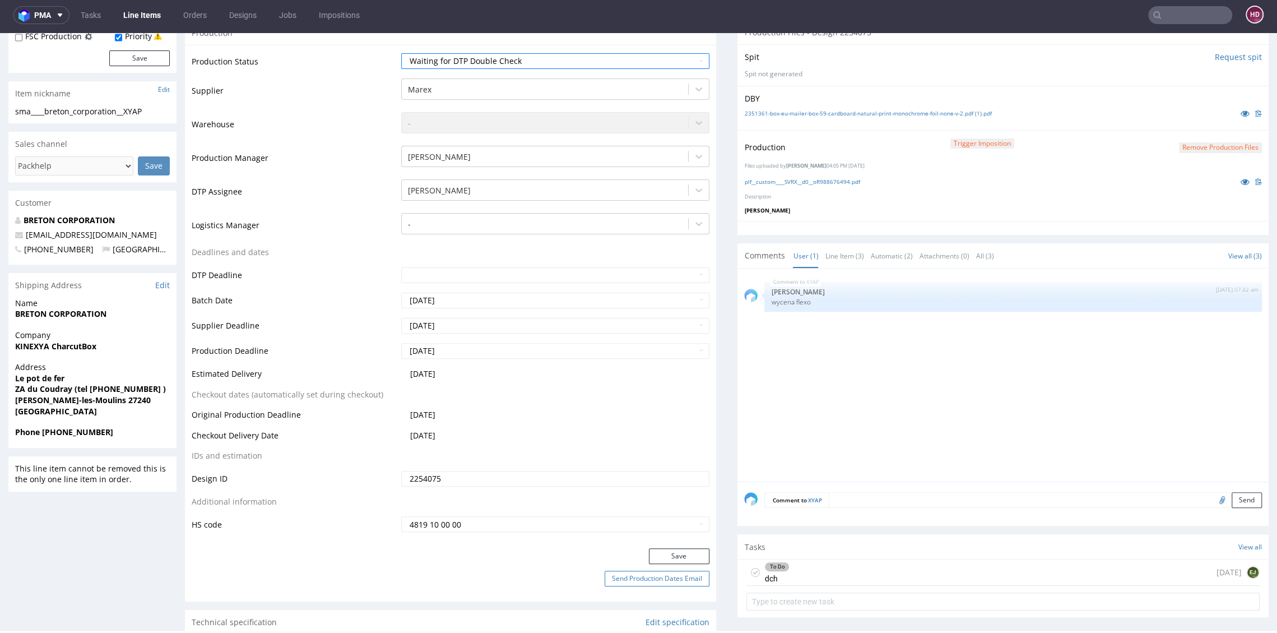
scroll to position [206, 0]
click at [654, 555] on button "Save" at bounding box center [679, 555] width 61 height 16
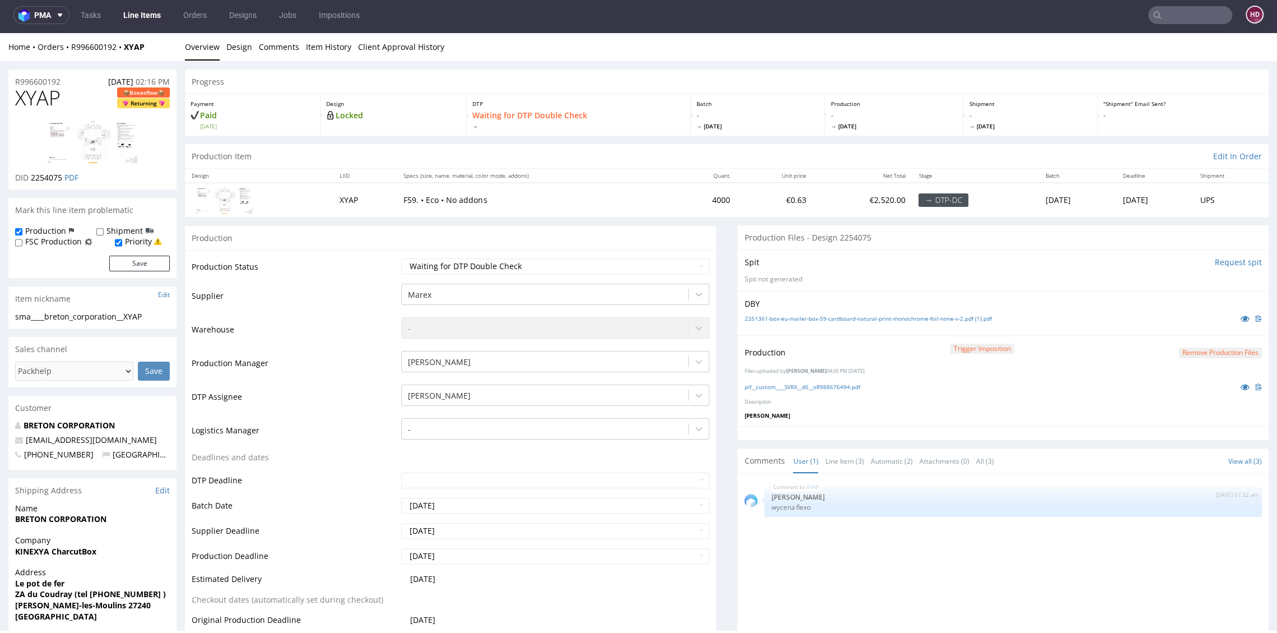
scroll to position [0, 0]
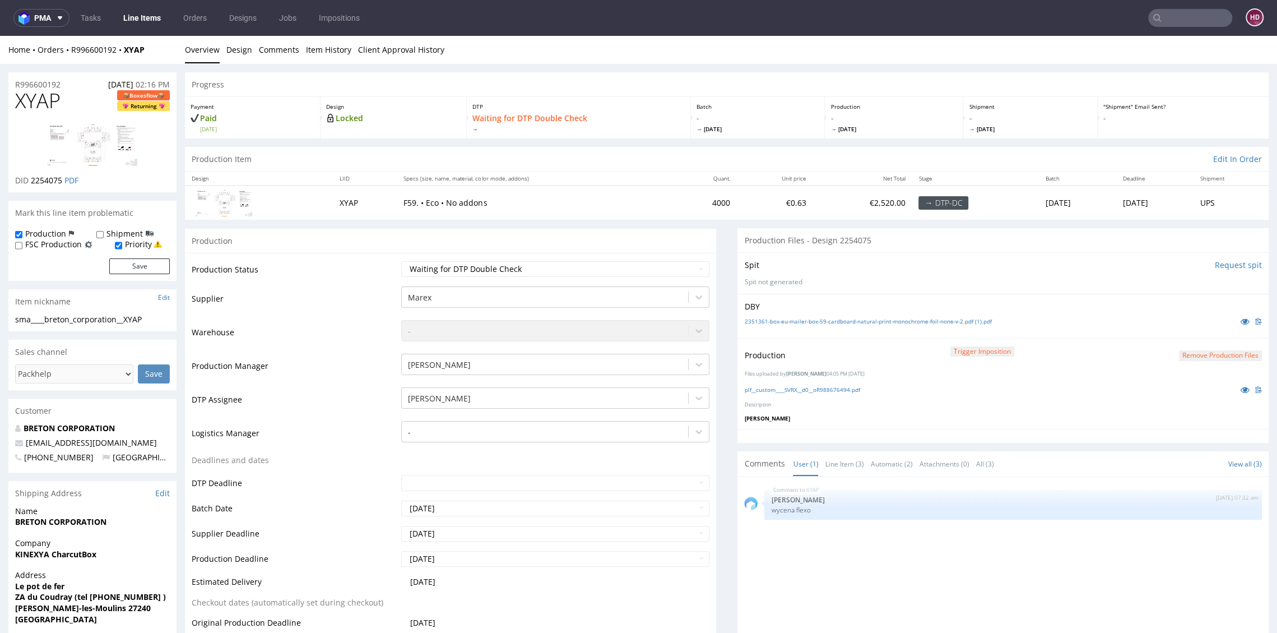
click at [141, 20] on link "Line Items" at bounding box center [142, 18] width 51 height 18
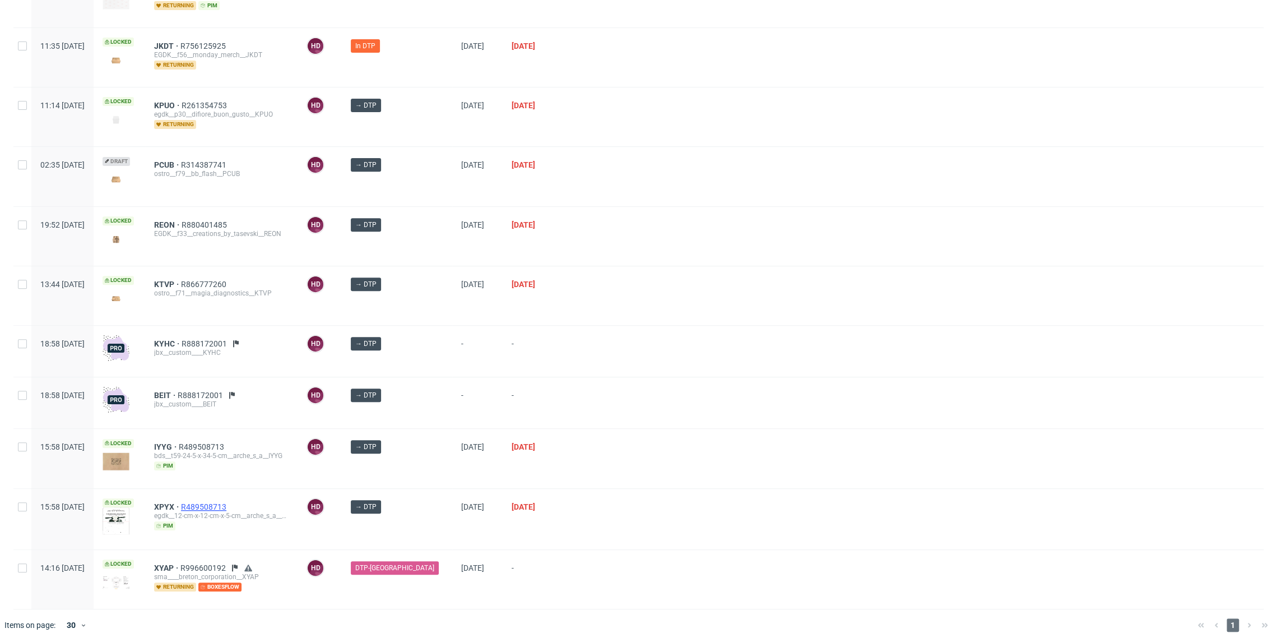
scroll to position [295, 0]
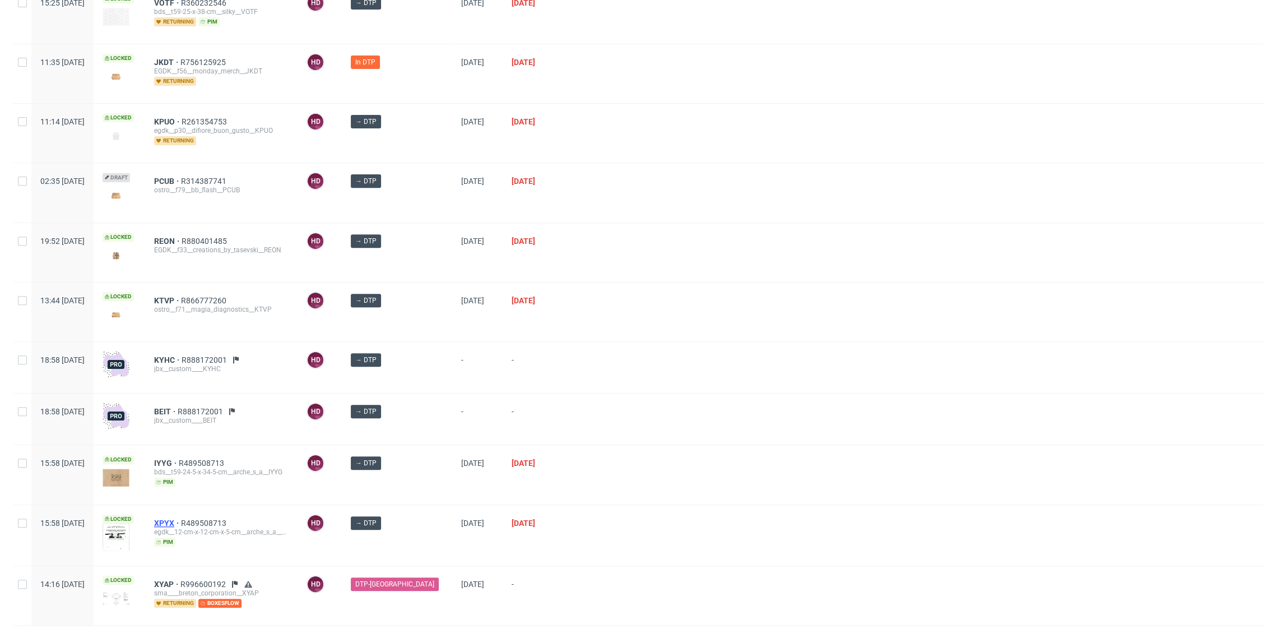
click at [181, 518] on span "XPYX" at bounding box center [167, 522] width 27 height 9
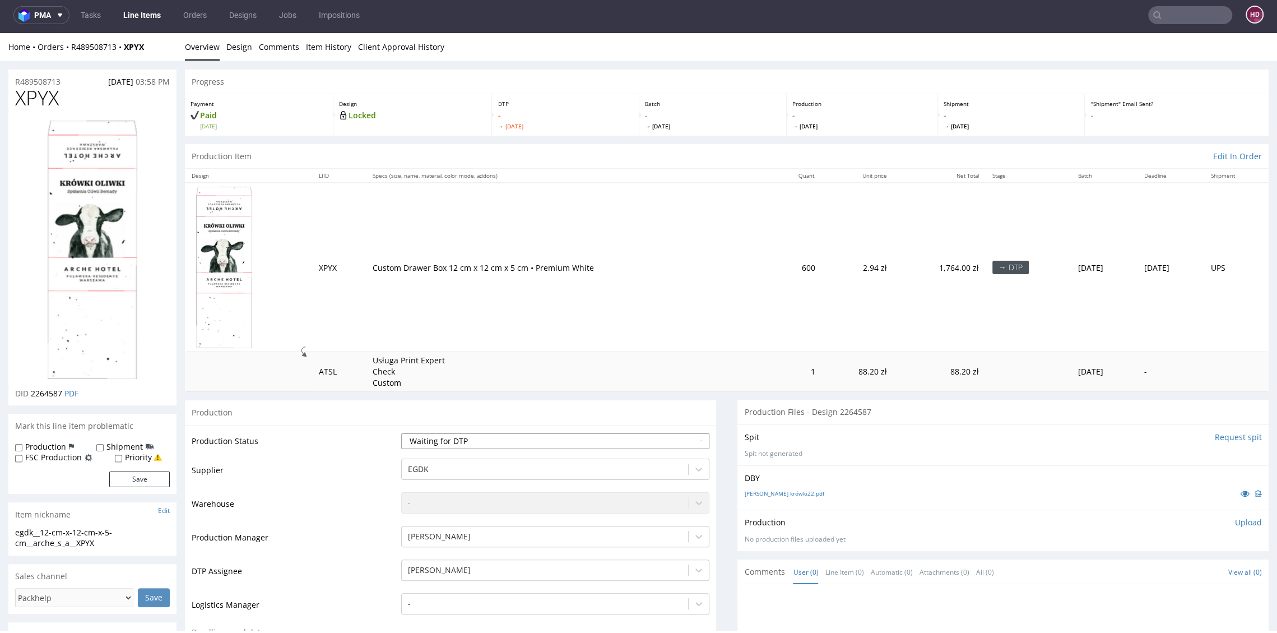
click at [480, 434] on select "Waiting for Artwork Waiting for Diecut Waiting for Mockup Waiting for DTP Waiti…" at bounding box center [555, 441] width 308 height 16
select select "dtp_in_process"
click at [401, 433] on select "Waiting for Artwork Waiting for Diecut Waiting for Mockup Waiting for DTP Waiti…" at bounding box center [555, 441] width 308 height 16
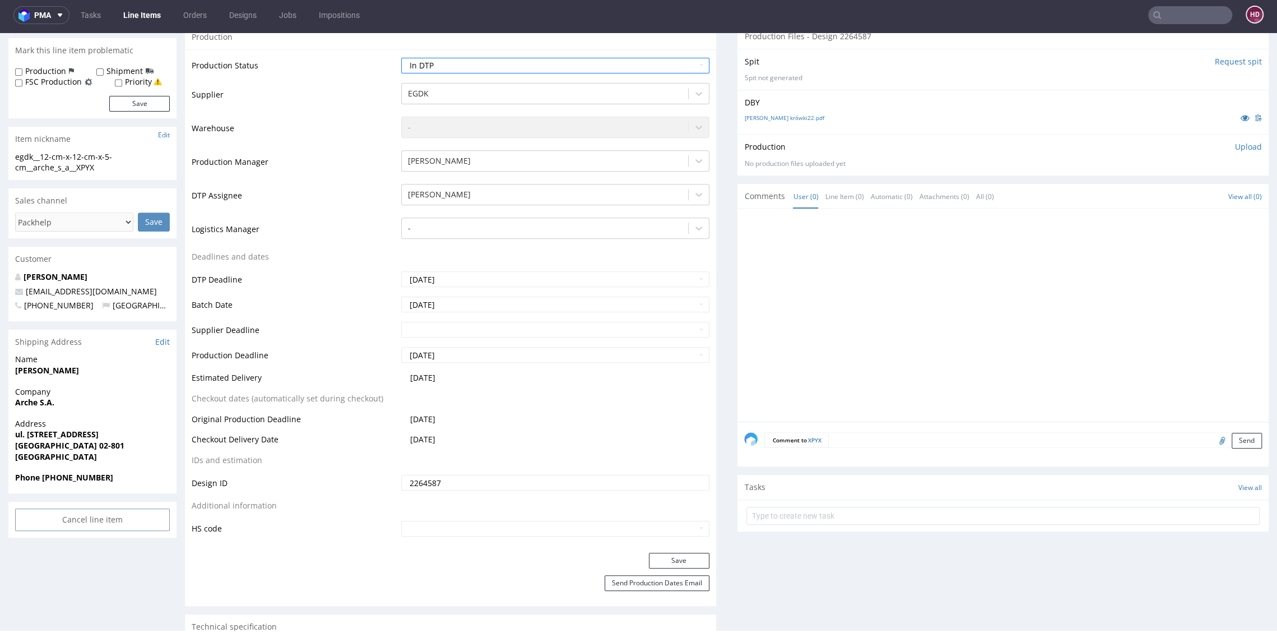
scroll to position [418, 0]
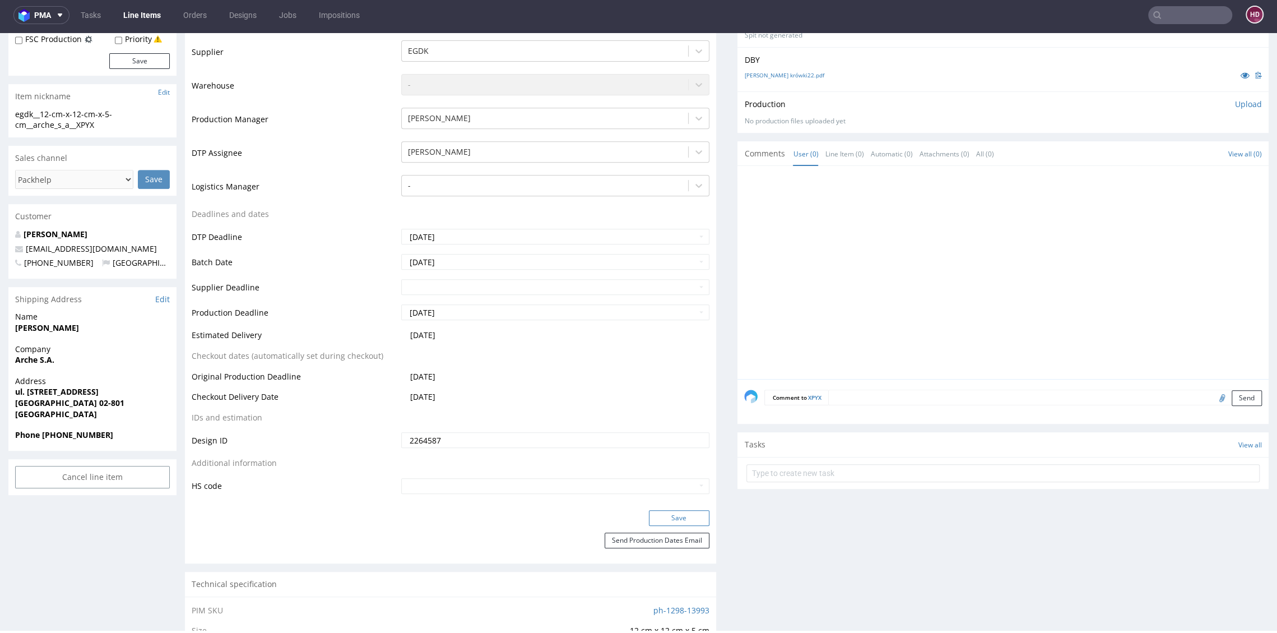
click at [663, 520] on button "Save" at bounding box center [679, 518] width 61 height 16
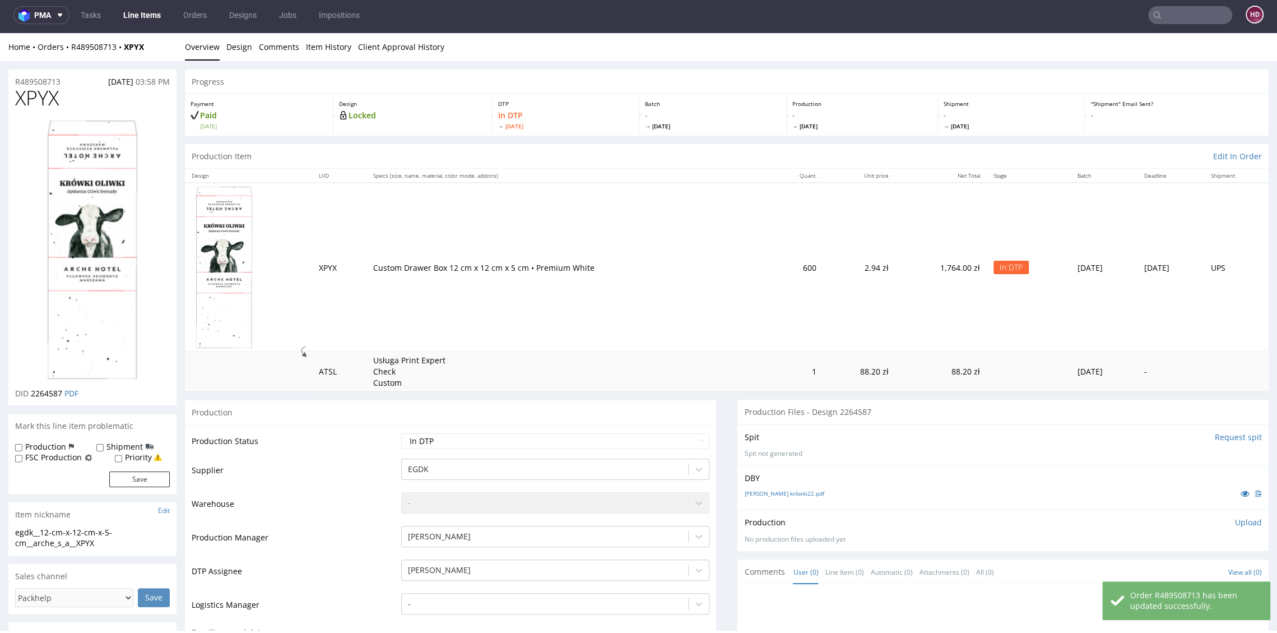
scroll to position [0, 0]
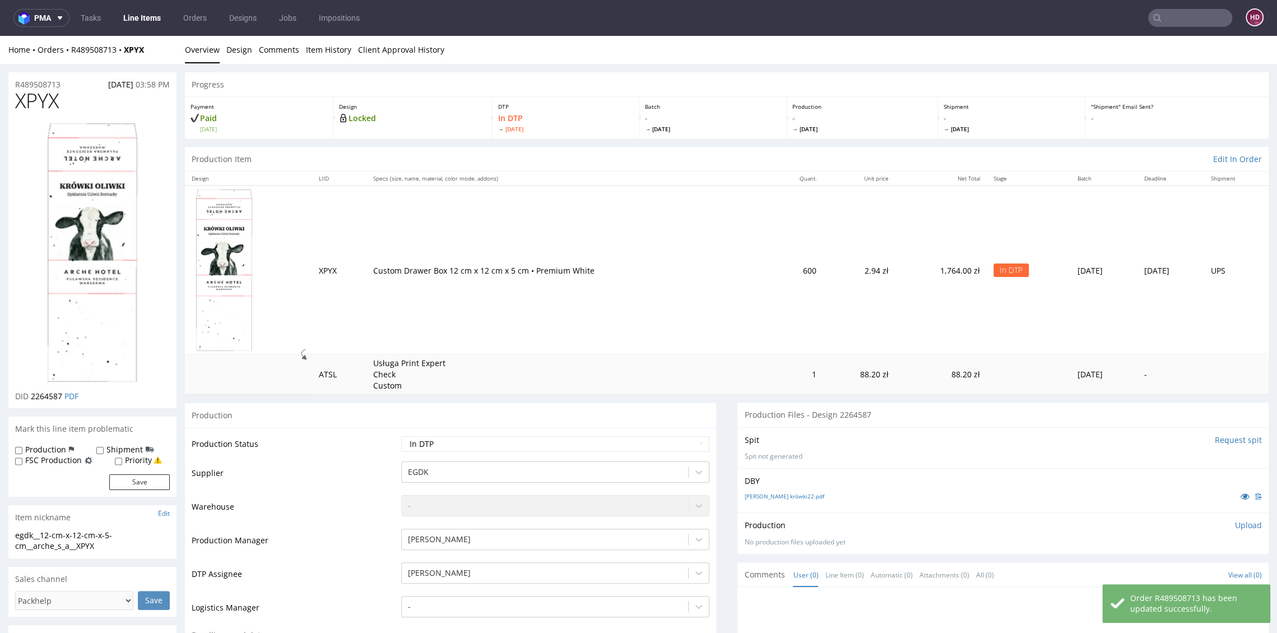
click at [143, 21] on link "Line Items" at bounding box center [142, 18] width 51 height 18
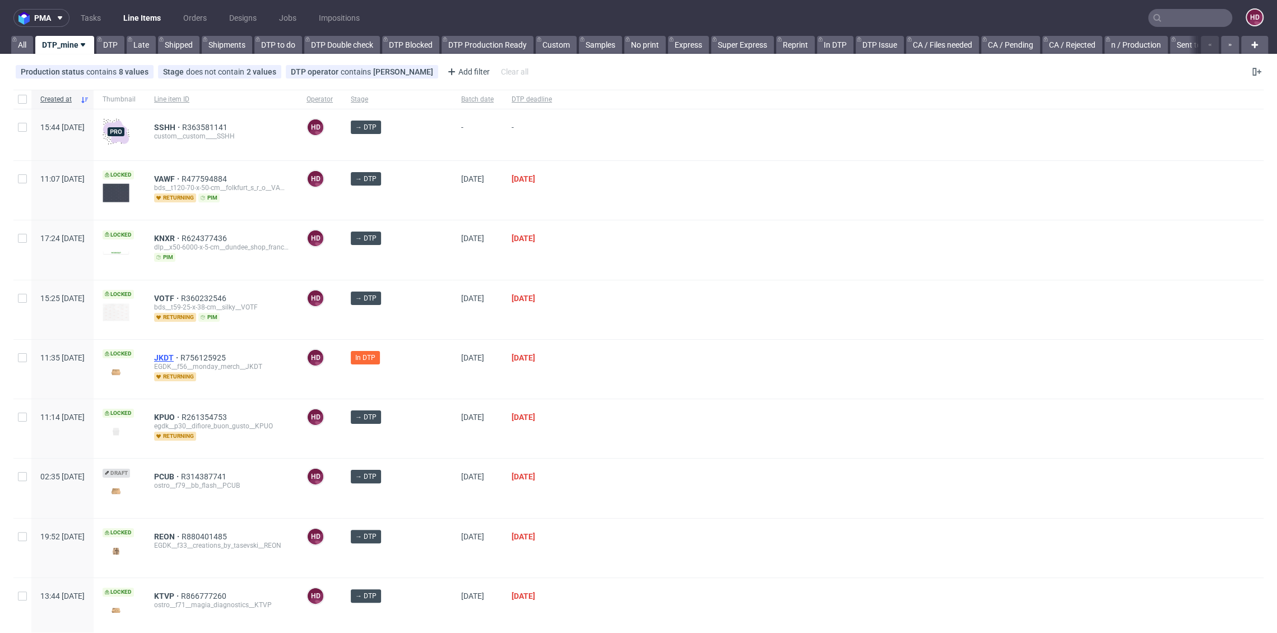
click at [180, 354] on span "JKDT" at bounding box center [167, 357] width 26 height 9
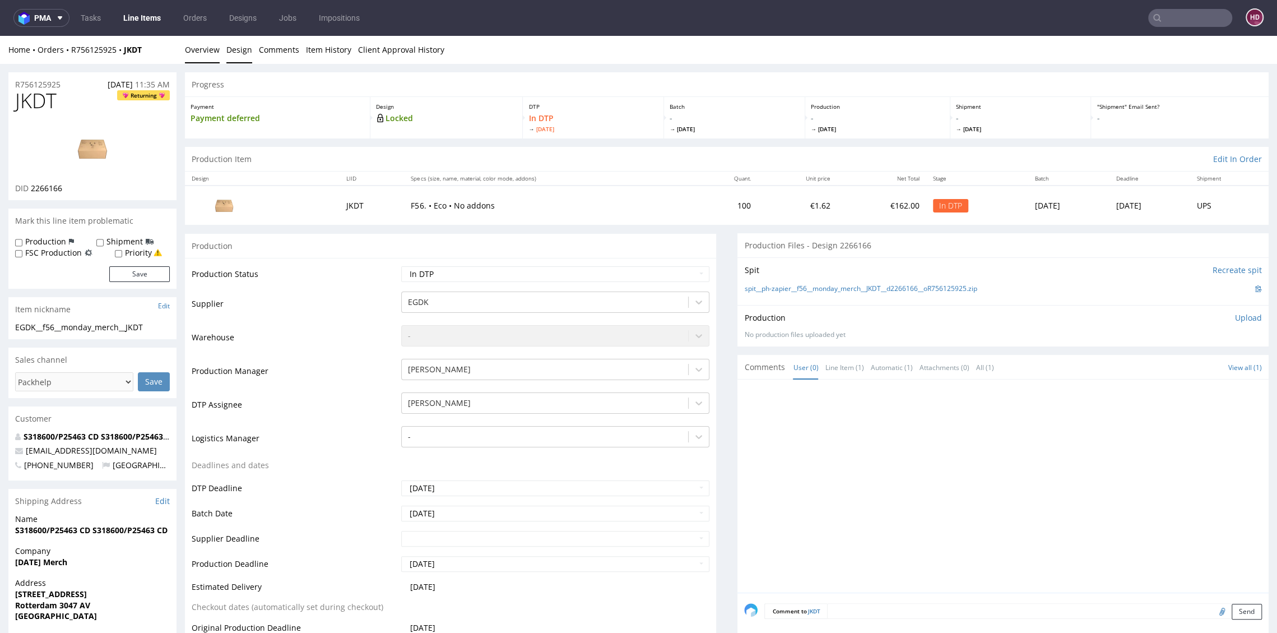
click at [241, 52] on link "Design" at bounding box center [239, 49] width 26 height 27
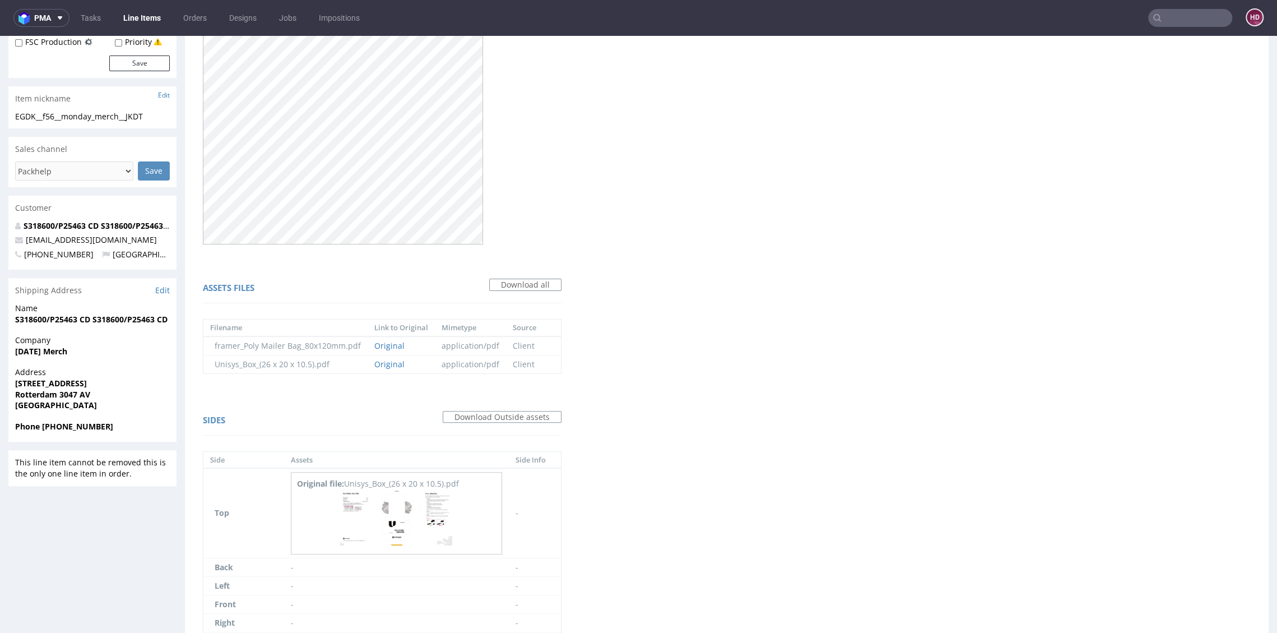
scroll to position [187, 0]
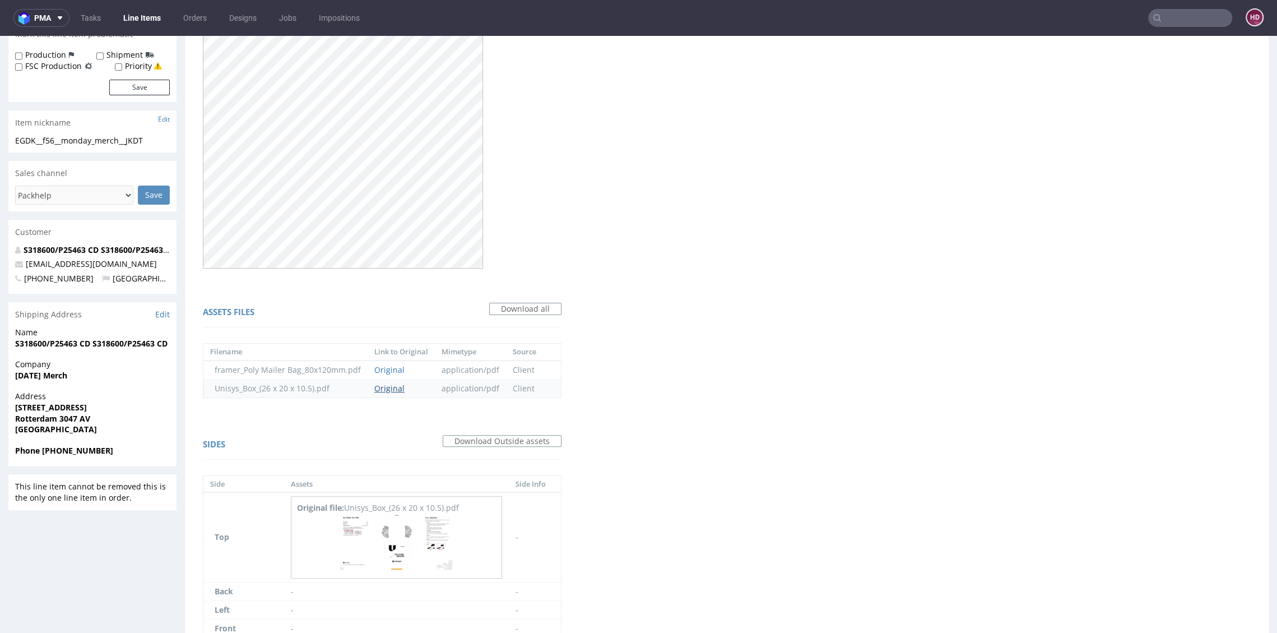
click at [379, 387] on link "Original" at bounding box center [389, 388] width 30 height 11
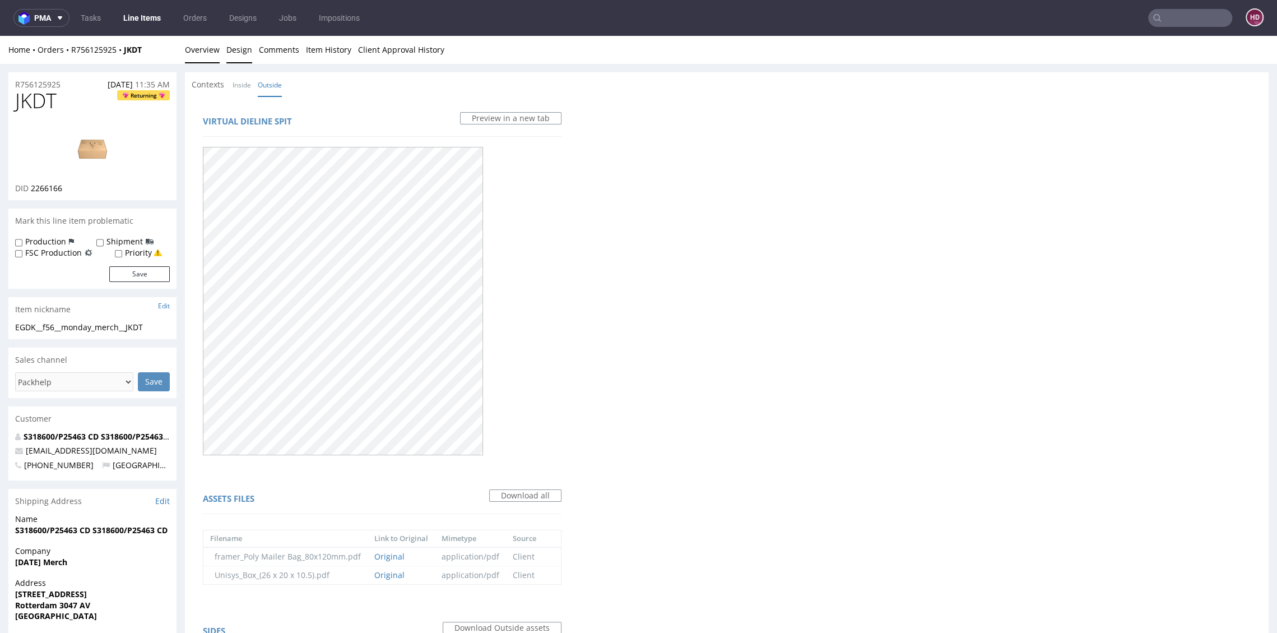
click at [210, 46] on link "Overview" at bounding box center [202, 49] width 35 height 27
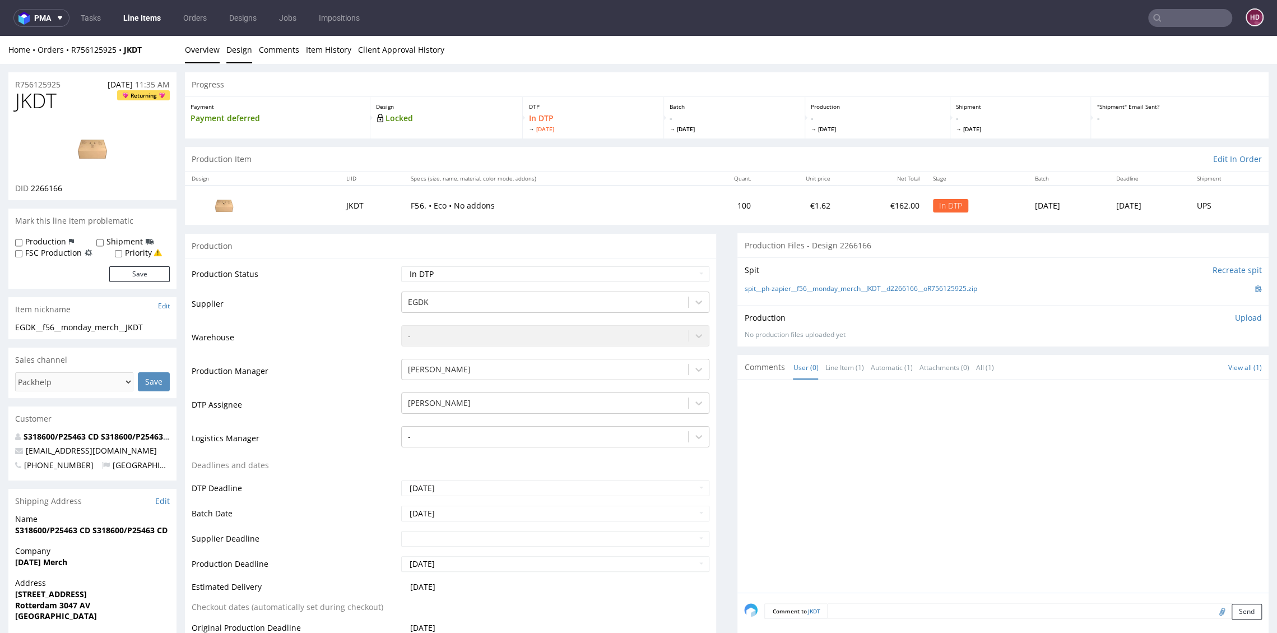
click at [227, 51] on link "Design" at bounding box center [239, 49] width 26 height 27
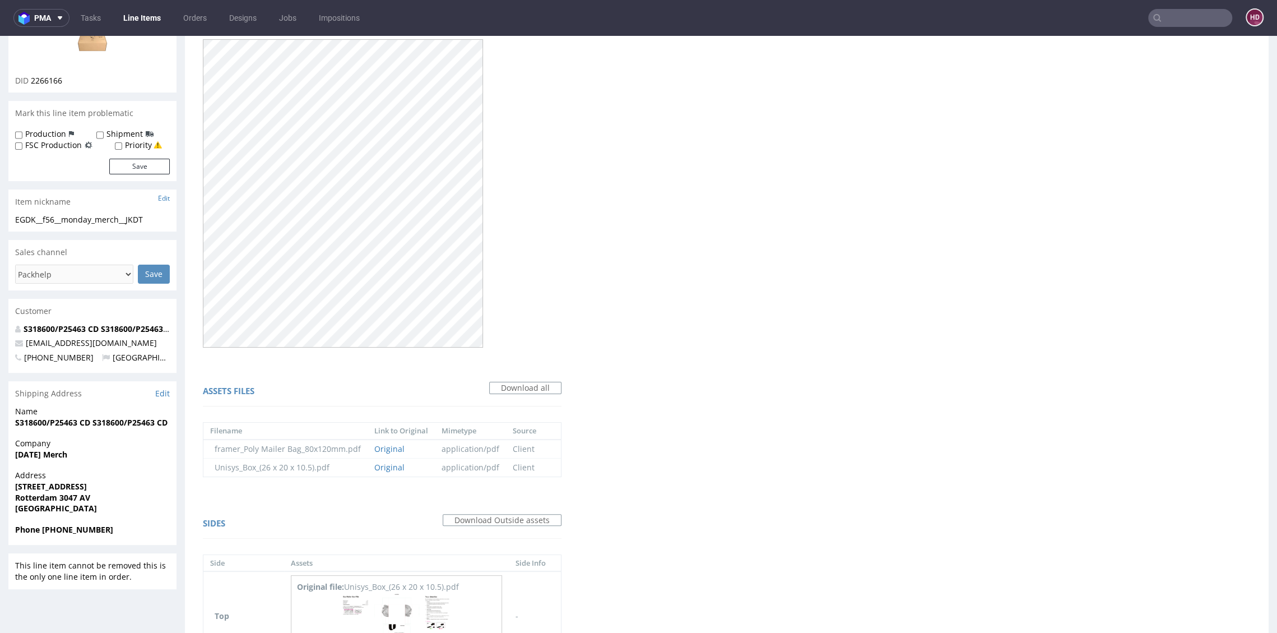
scroll to position [124, 0]
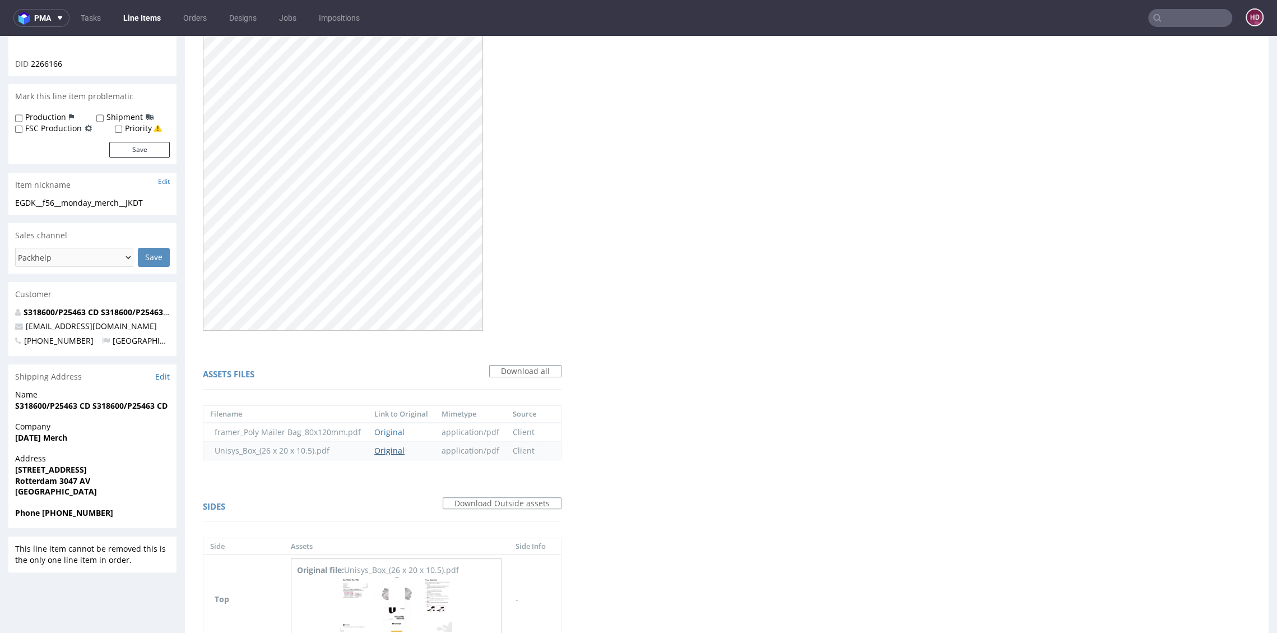
click at [386, 453] on link "Original" at bounding box center [389, 450] width 30 height 11
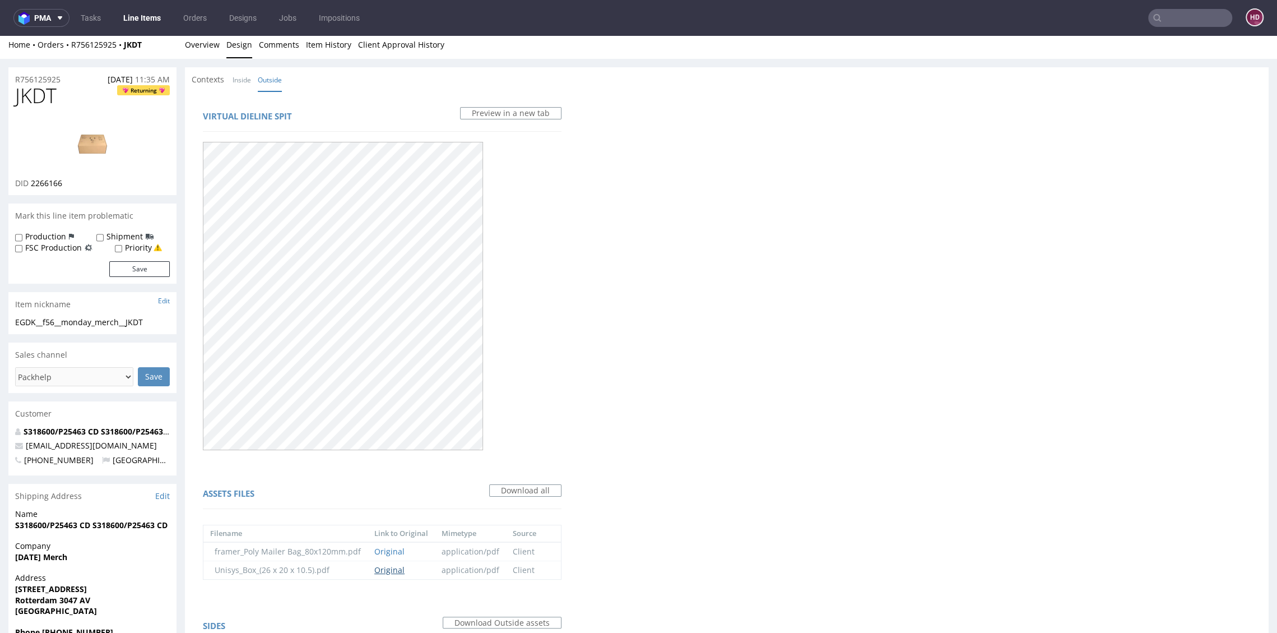
scroll to position [0, 0]
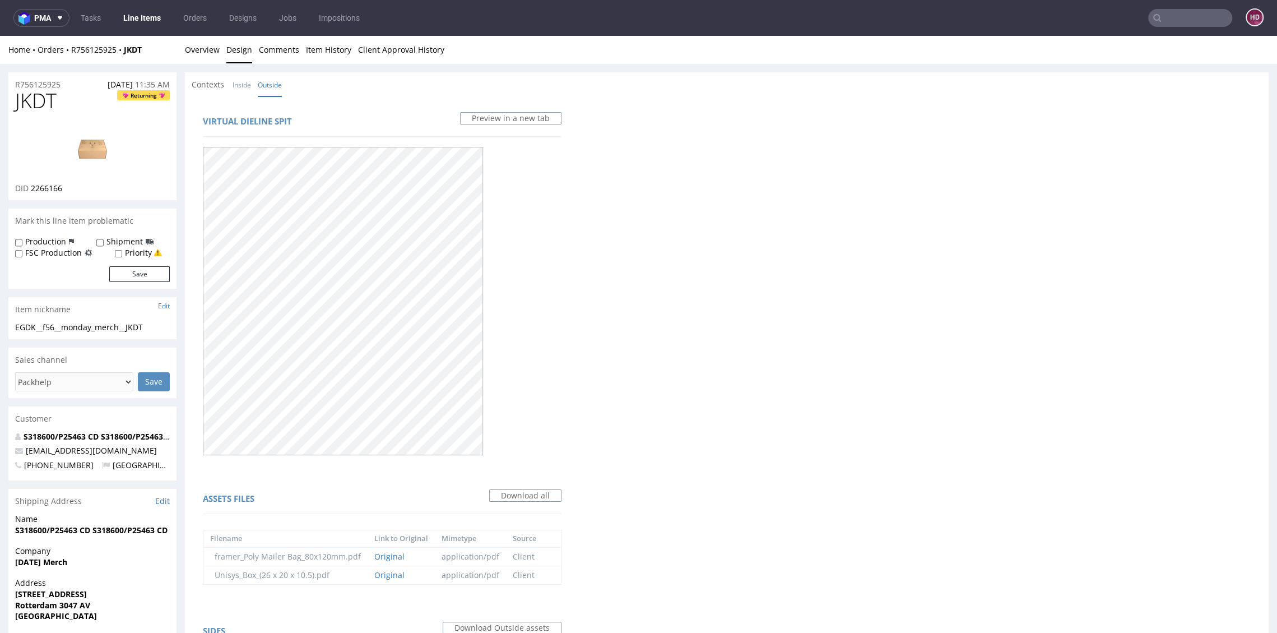
click at [607, 196] on div "Virtual dieline spit Preview in a new tab Assets files Download all Filename Li…" at bounding box center [727, 504] width 1084 height 817
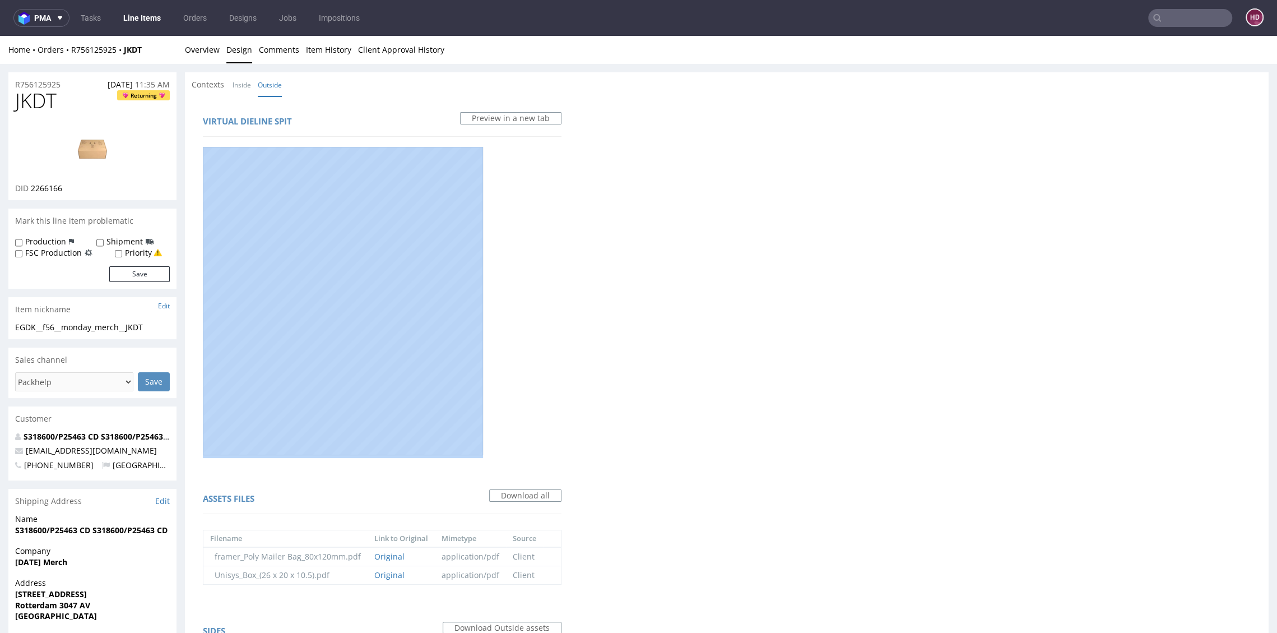
click at [607, 196] on div "Virtual dieline spit Preview in a new tab Assets files Download all Filename Li…" at bounding box center [727, 504] width 1084 height 817
click at [83, 114] on link at bounding box center [93, 148] width 90 height 68
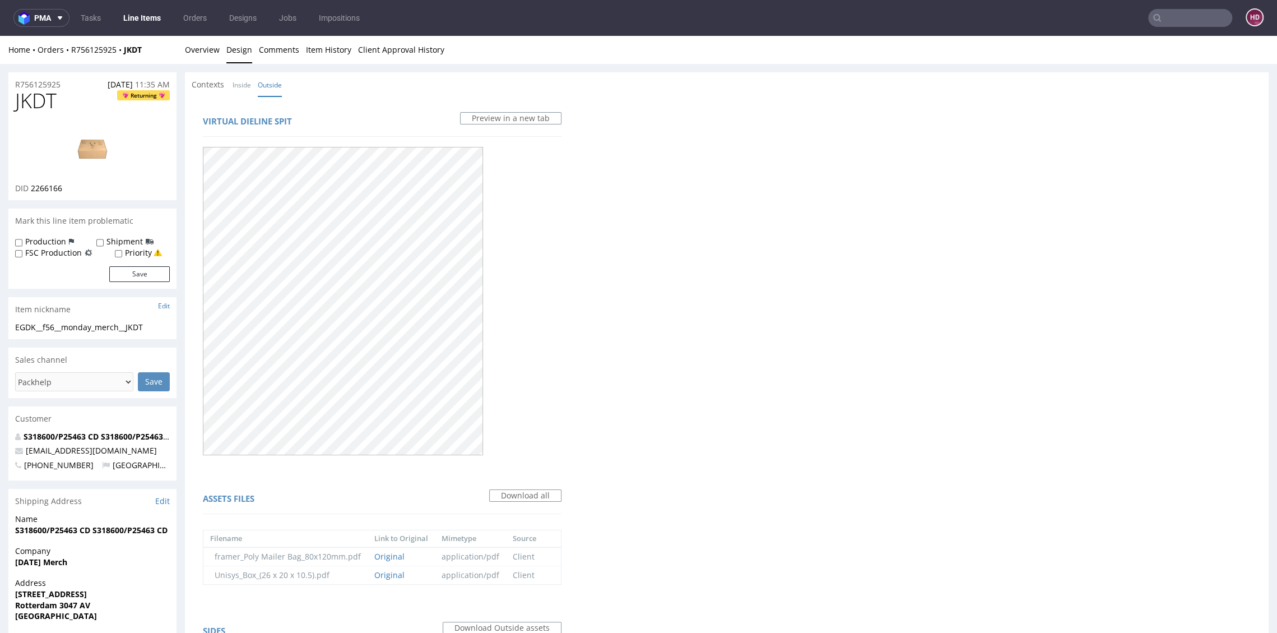
click at [62, 99] on h1 "JKDT Returning" at bounding box center [92, 101] width 155 height 22
drag, startPoint x: 66, startPoint y: 99, endPoint x: 8, endPoint y: 97, distance: 57.7
click at [8, 97] on div "JKDT Returning DID 2266166" at bounding box center [92, 145] width 168 height 110
copy span "JKDT"
click at [152, 329] on div "EGDK__f56__monday_merch__JKDT" at bounding box center [92, 327] width 155 height 11
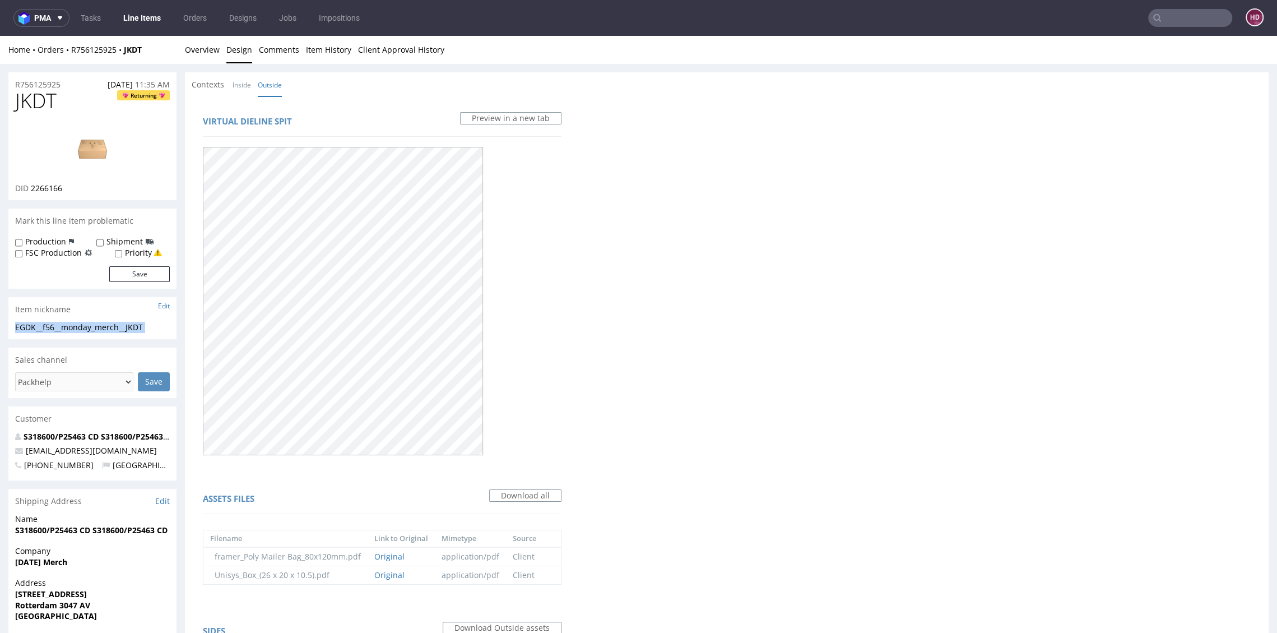
drag, startPoint x: 113, startPoint y: 328, endPoint x: -10, endPoint y: 326, distance: 123.3
click at [0, 326] on html "Production Shipped DTP Orders Offers Shipments Designs Promotions Users Jobs Ad…" at bounding box center [638, 486] width 1277 height 901
copy div "EGDK__f56__monday_merch__JKDT Update"
drag, startPoint x: 73, startPoint y: 87, endPoint x: -32, endPoint y: 76, distance: 105.9
click at [0, 76] on html "Production Shipped DTP Orders Offers Shipments Designs Promotions Users Jobs Ad…" at bounding box center [638, 486] width 1277 height 901
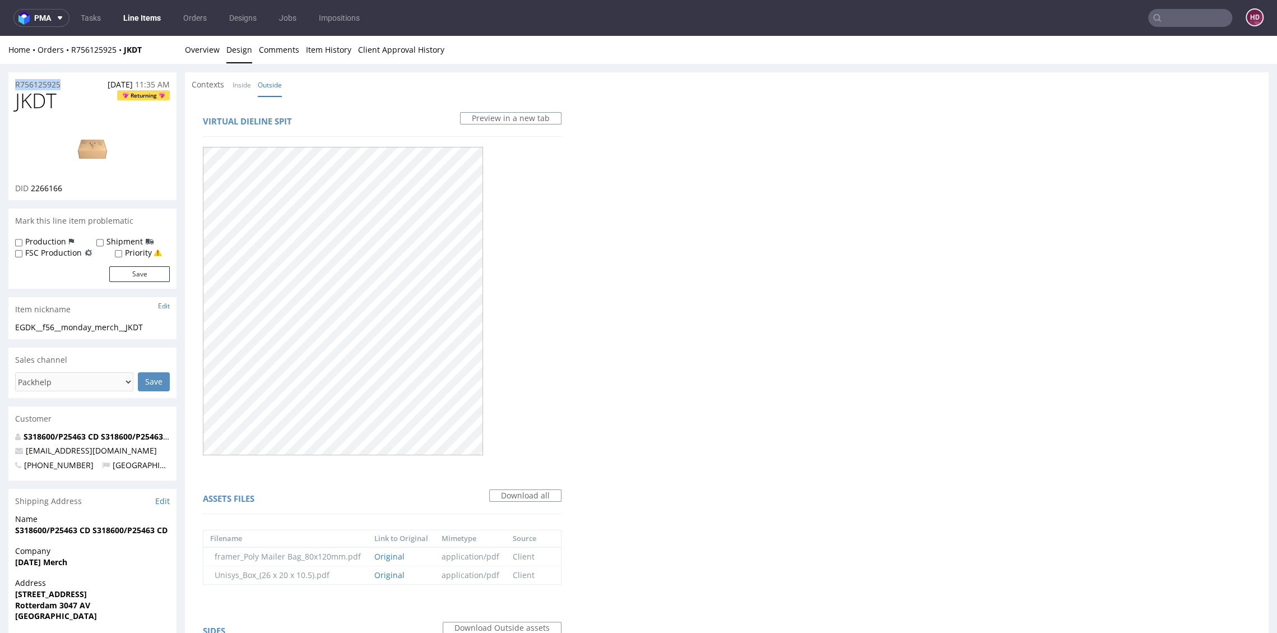
copy p "R756125925"
drag, startPoint x: 70, startPoint y: 185, endPoint x: 31, endPoint y: 184, distance: 38.7
click at [31, 184] on div "DID 2266166" at bounding box center [92, 188] width 155 height 11
copy span "2266166"
click at [191, 47] on link "Overview" at bounding box center [202, 49] width 35 height 27
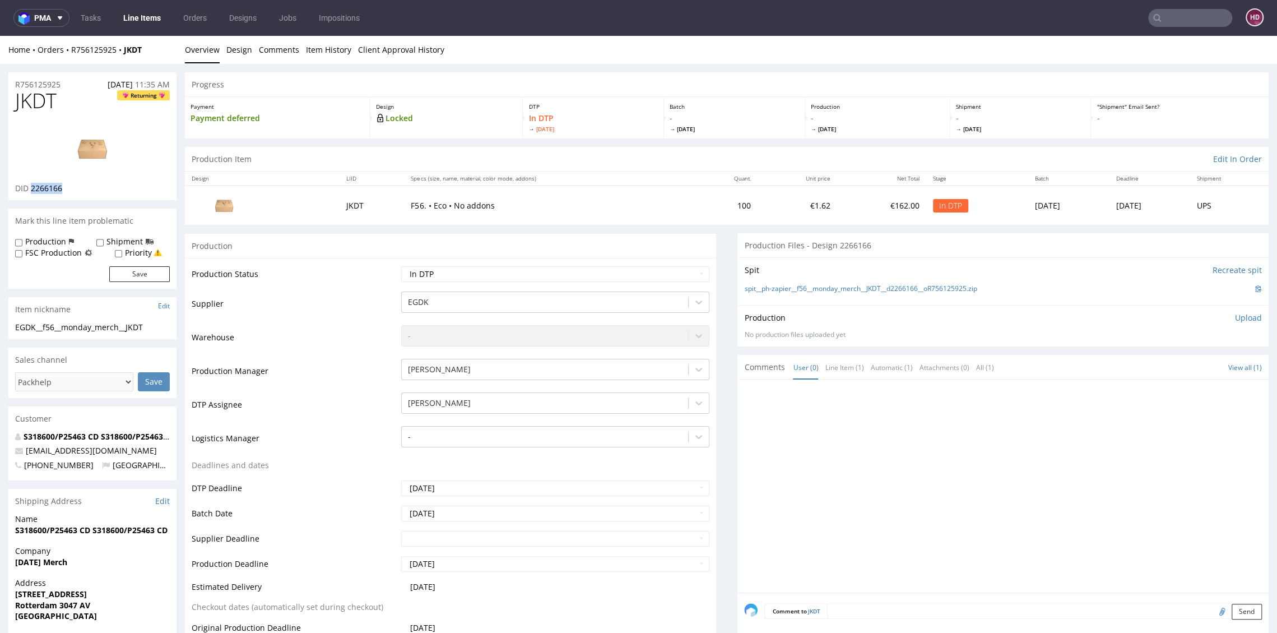
click at [1235, 318] on p "Upload" at bounding box center [1248, 317] width 27 height 11
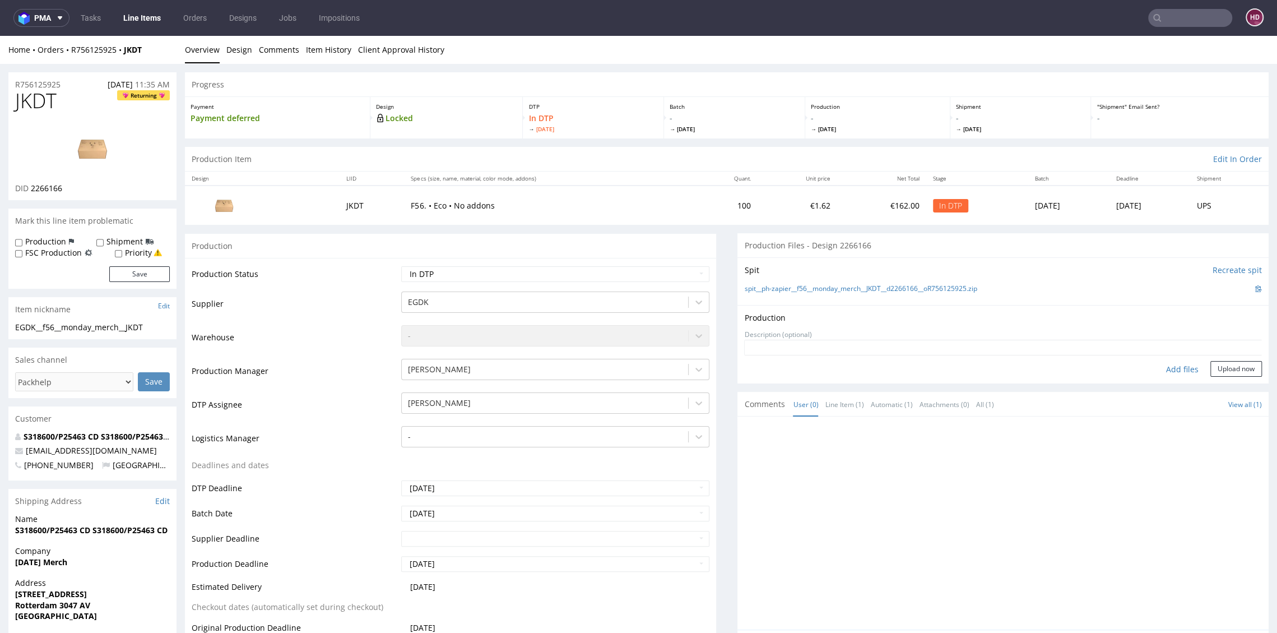
click at [1170, 365] on div "Add files" at bounding box center [1182, 369] width 56 height 17
type input "C:\fakepath\EGDK__f56__monday_merch__JKDT__d2266166__oR756125925.pdf"
click at [1219, 392] on button "Upload now" at bounding box center [1236, 386] width 52 height 16
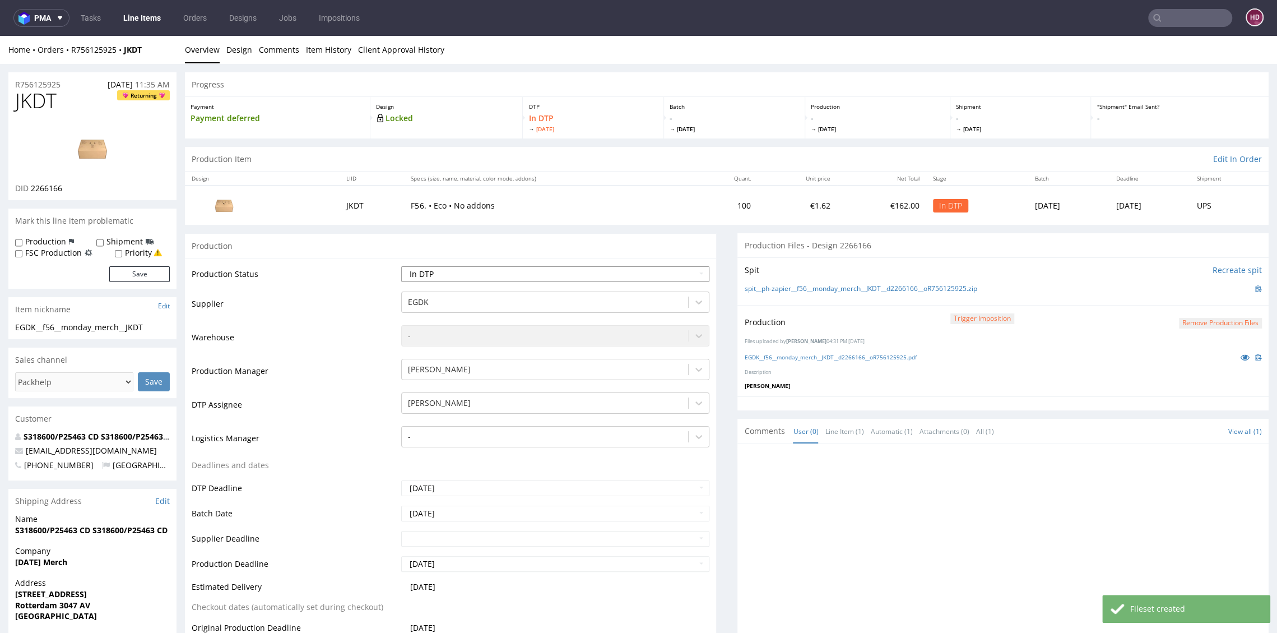
click at [543, 268] on select "Waiting for Artwork Waiting for Diecut Waiting for Mockup Waiting for DTP Waiti…" at bounding box center [555, 274] width 308 height 16
select select "dtp_production_ready"
click at [401, 266] on select "Waiting for Artwork Waiting for Diecut Waiting for Mockup Waiting for DTP Waiti…" at bounding box center [555, 274] width 308 height 16
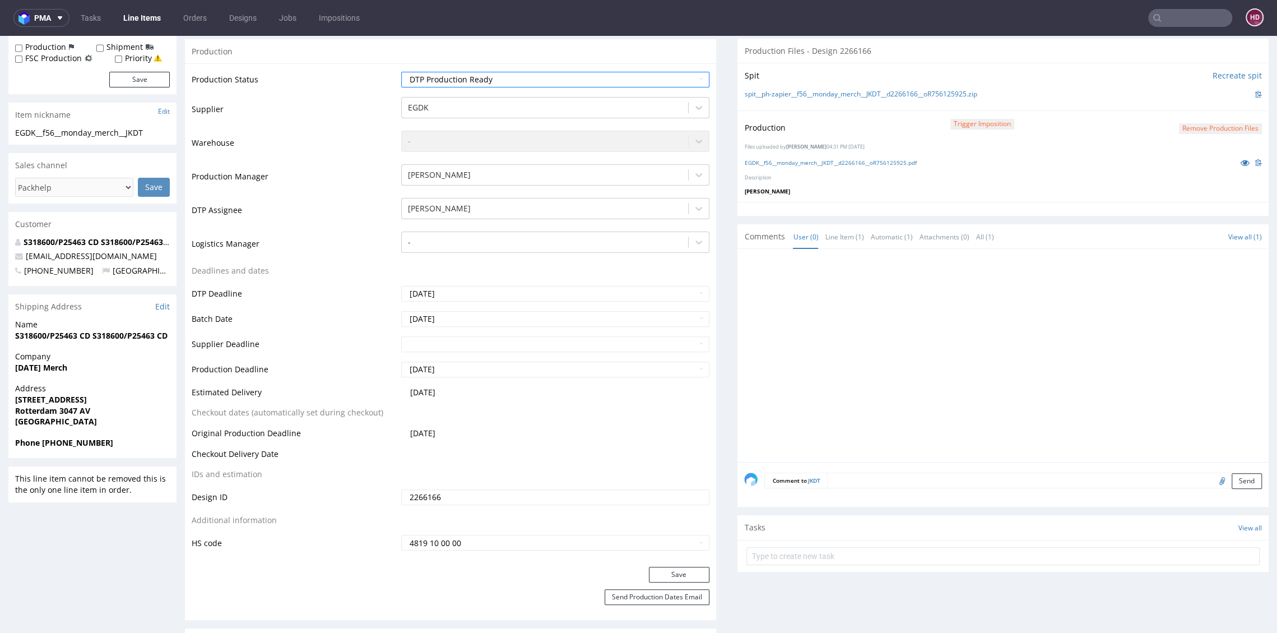
scroll to position [239, 0]
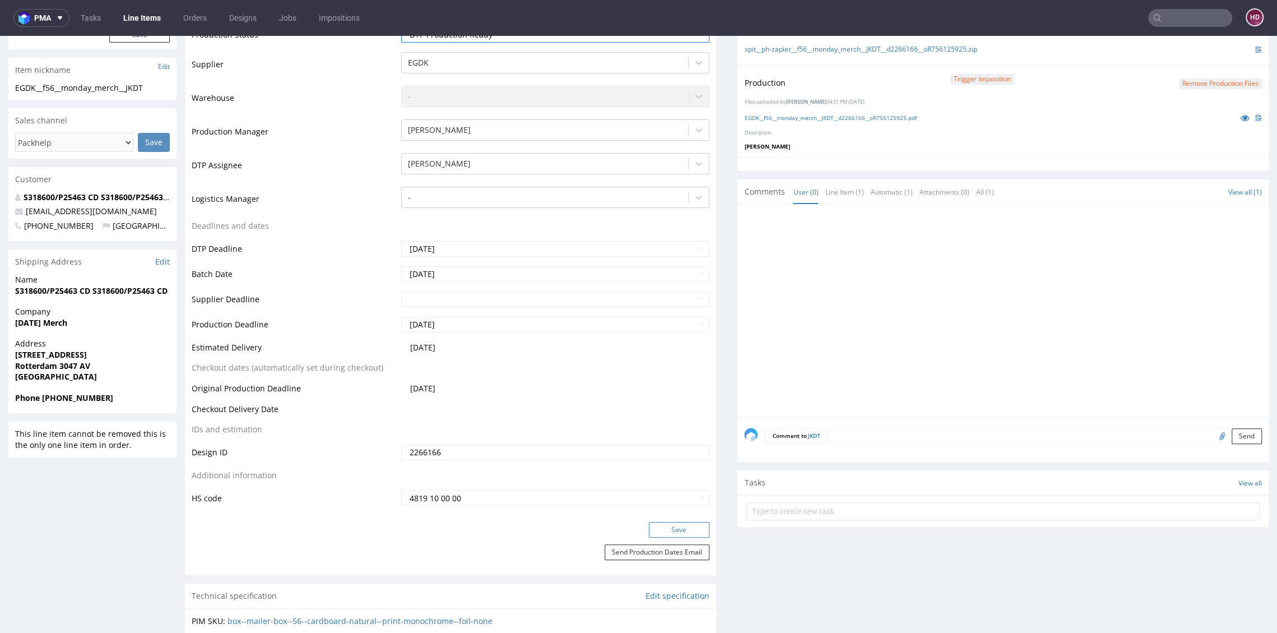
click at [673, 529] on button "Save" at bounding box center [679, 530] width 61 height 16
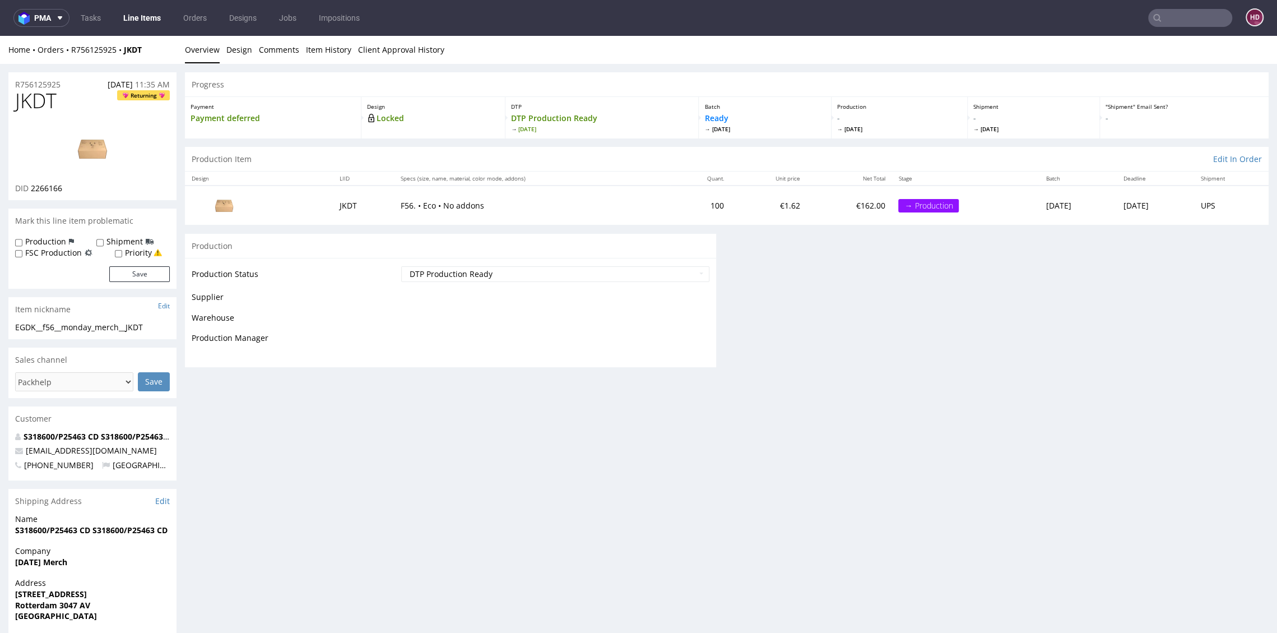
scroll to position [0, 0]
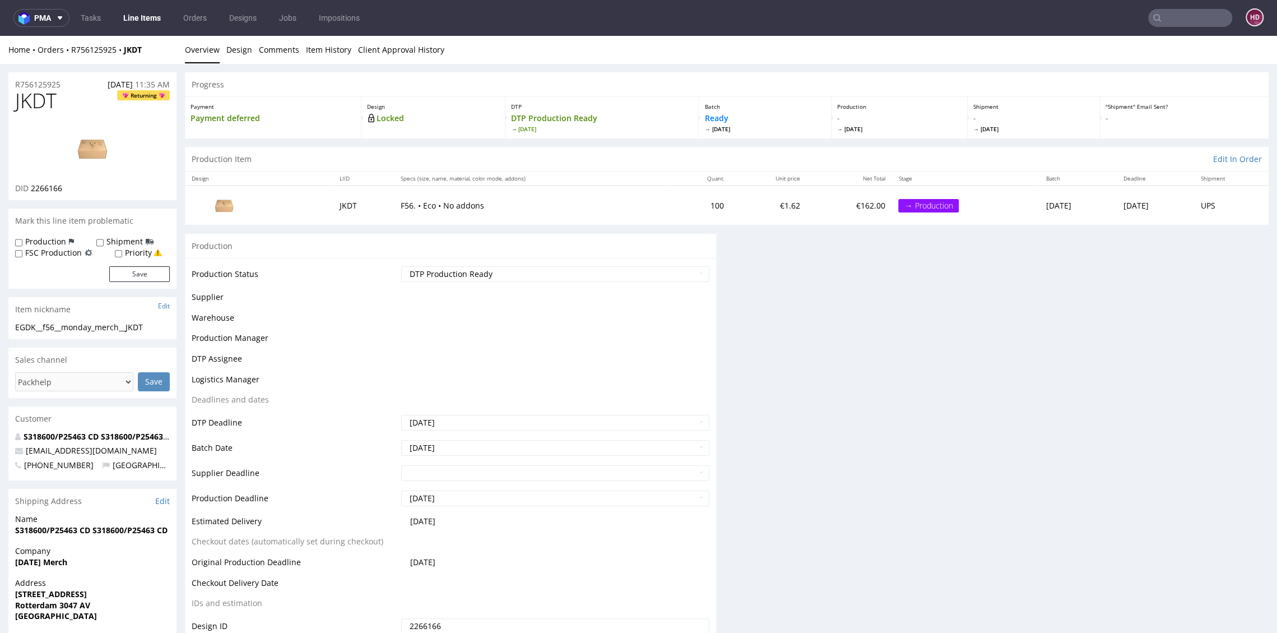
click at [617, 340] on td at bounding box center [553, 341] width 310 height 21
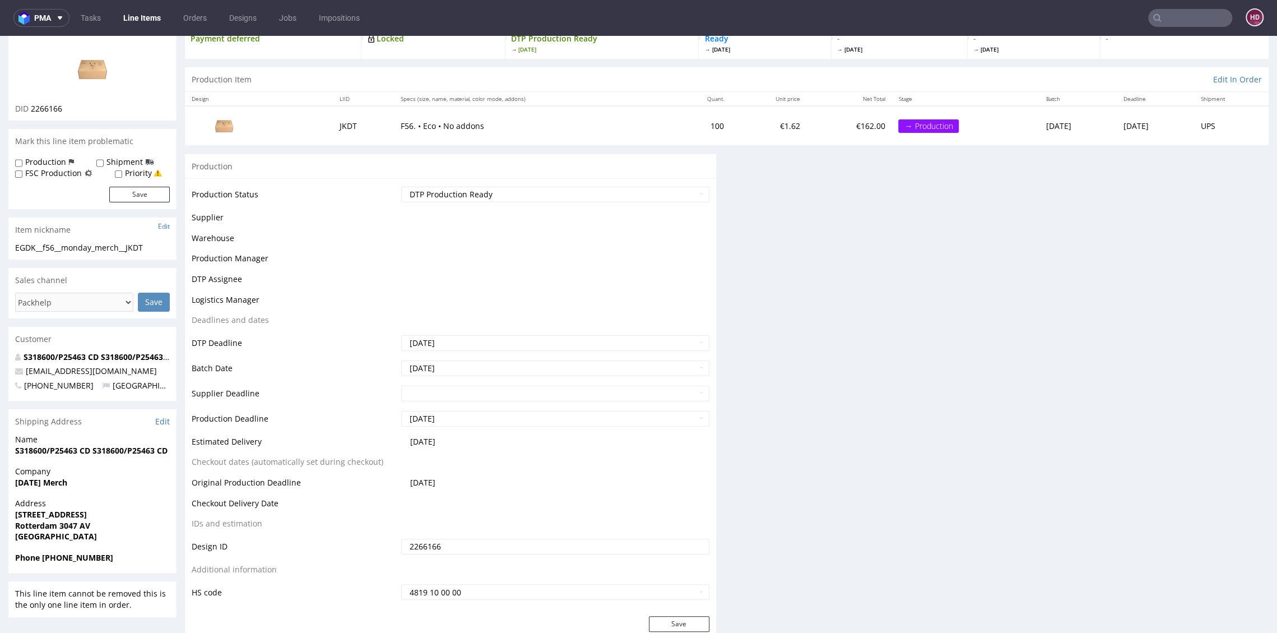
scroll to position [119, 0]
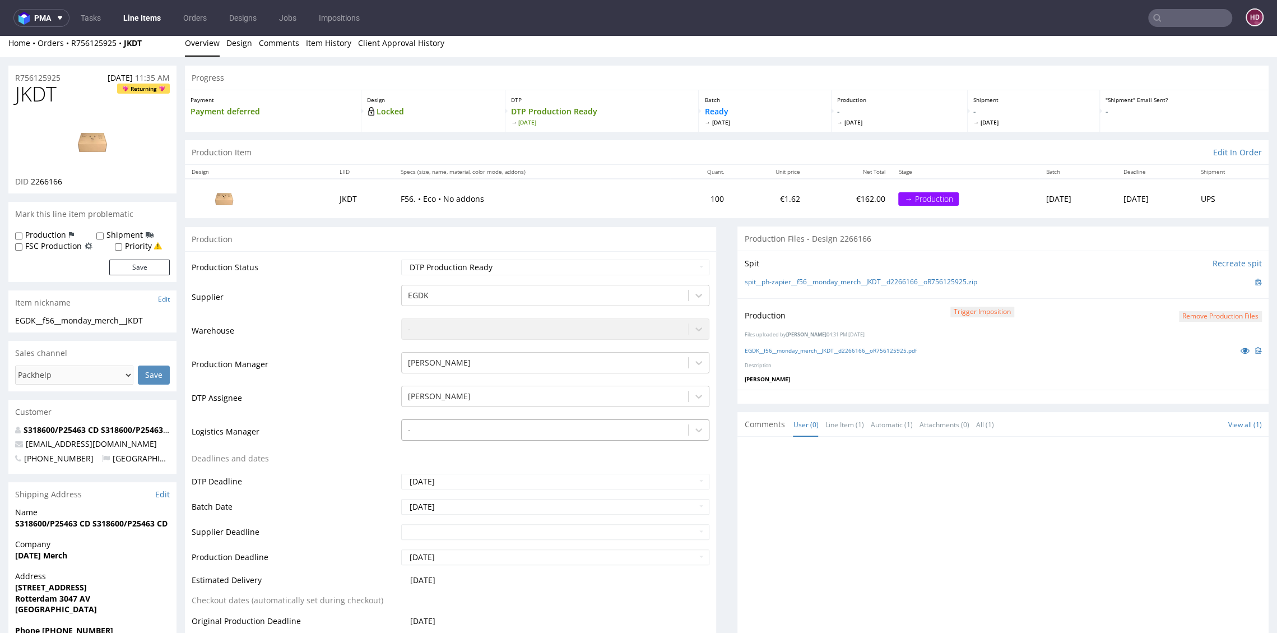
scroll to position [119, 0]
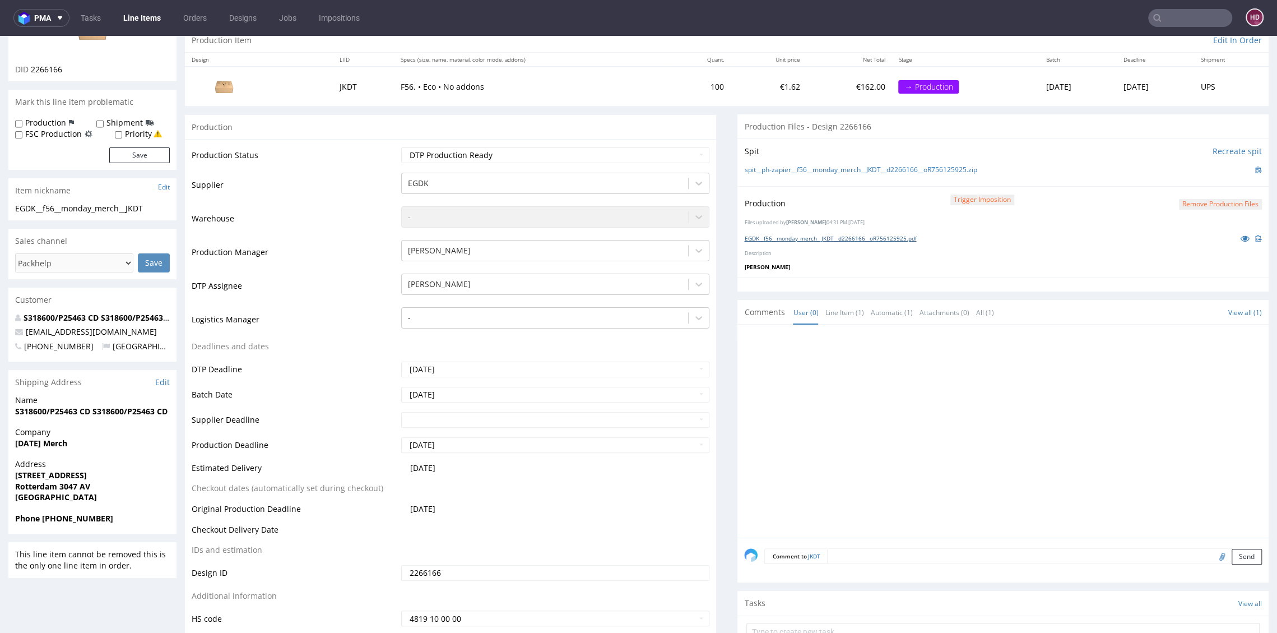
click at [823, 237] on link "EGDK__f56__monday_merch__JKDT__d2266166__oR756125925.pdf" at bounding box center [830, 238] width 172 height 8
click at [158, 22] on link "Line Items" at bounding box center [142, 18] width 51 height 18
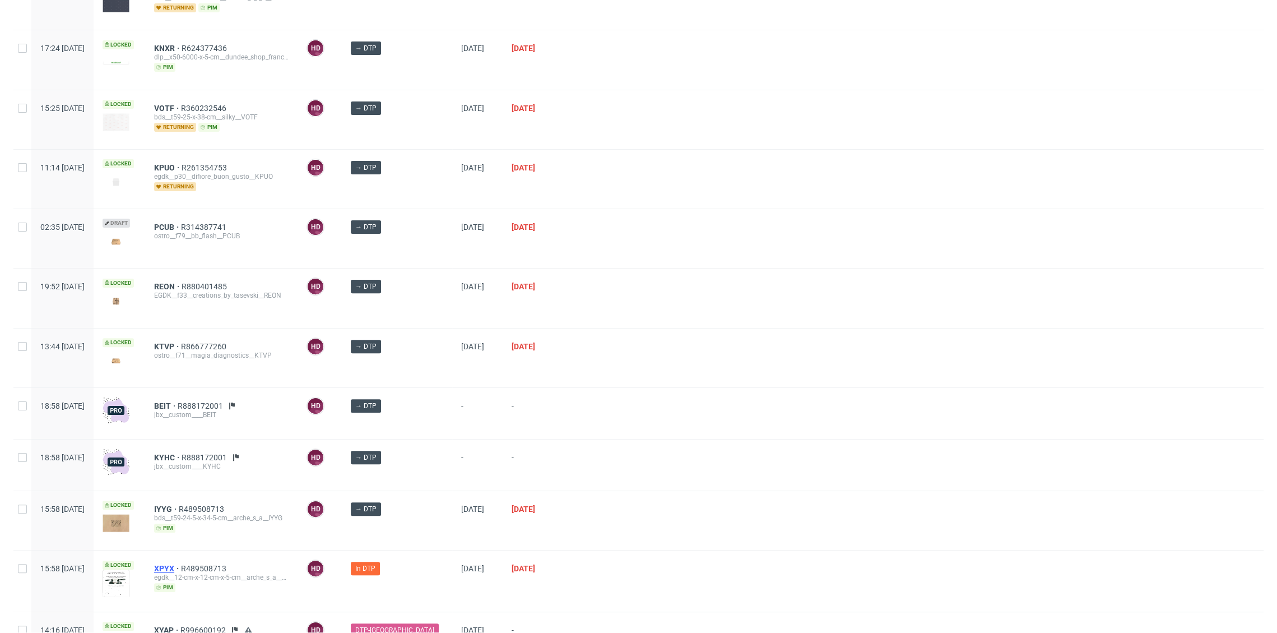
scroll to position [261, 0]
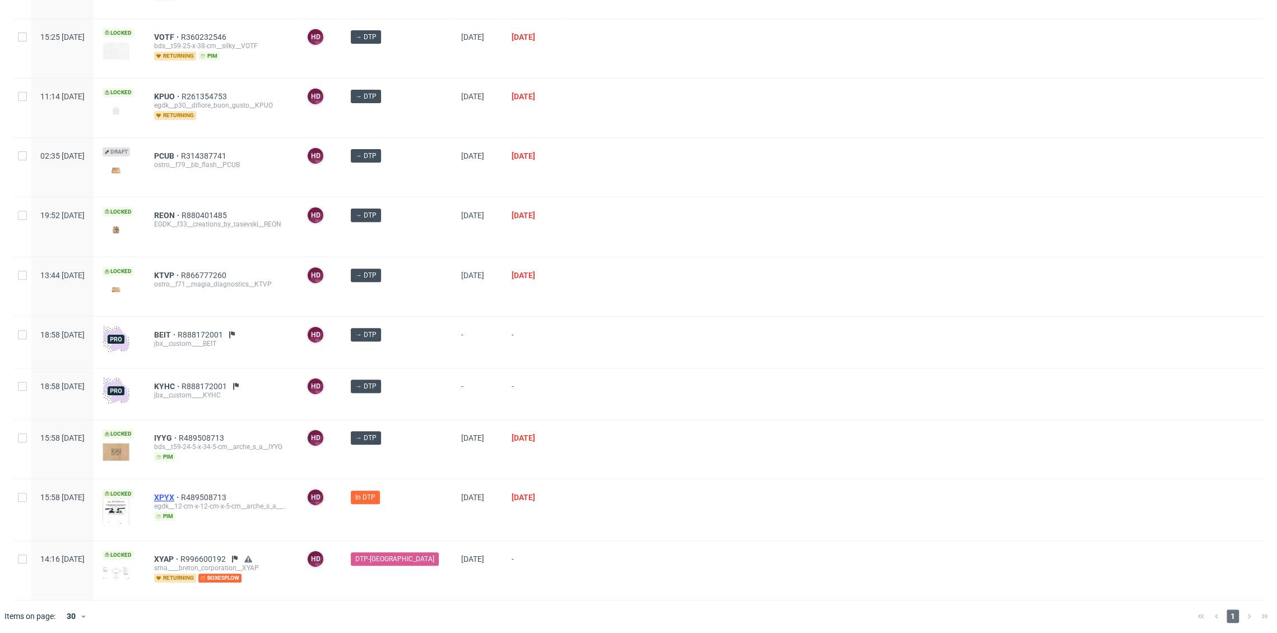
click at [181, 492] on span "XPYX" at bounding box center [167, 496] width 27 height 9
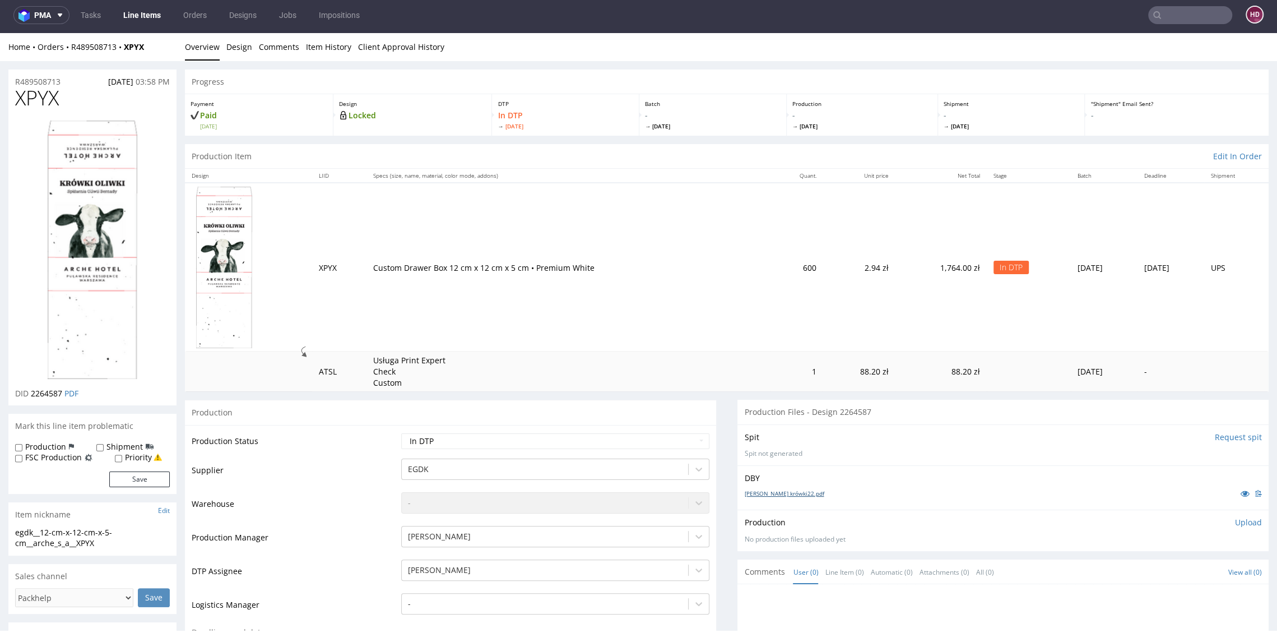
click at [776, 489] on link "[PERSON_NAME] krówki22.pdf" at bounding box center [784, 493] width 80 height 8
click at [220, 48] on li "Overview" at bounding box center [205, 46] width 41 height 11
click at [226, 45] on link "Design" at bounding box center [239, 46] width 26 height 27
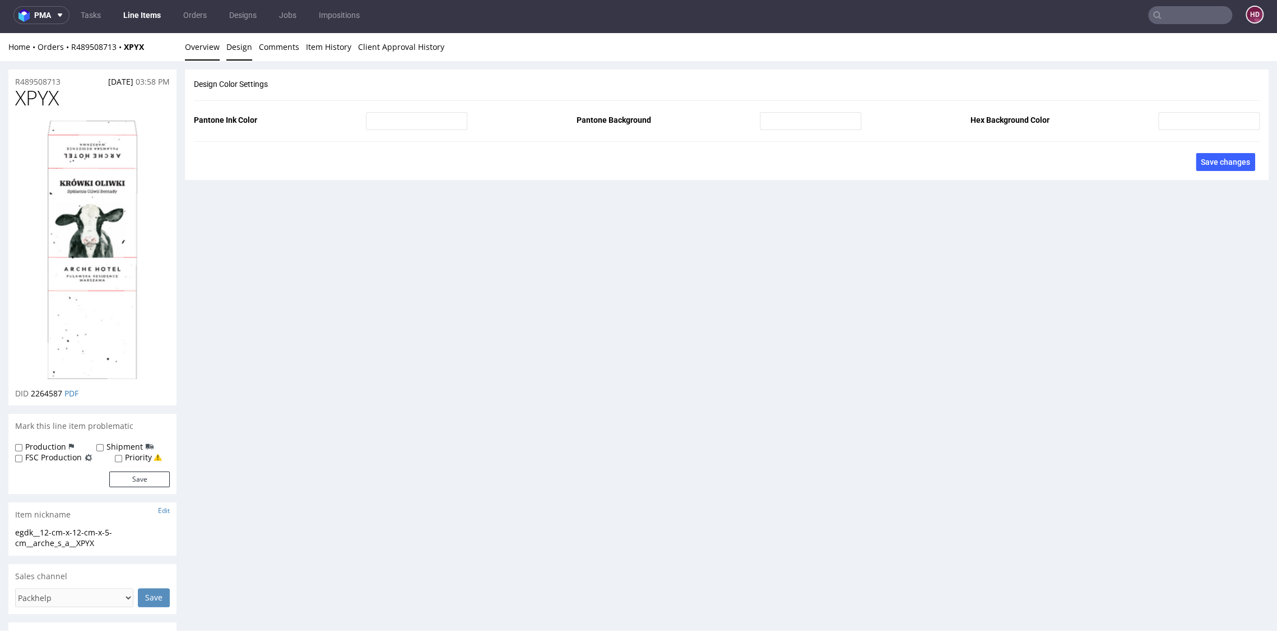
click at [202, 47] on link "Overview" at bounding box center [202, 46] width 35 height 27
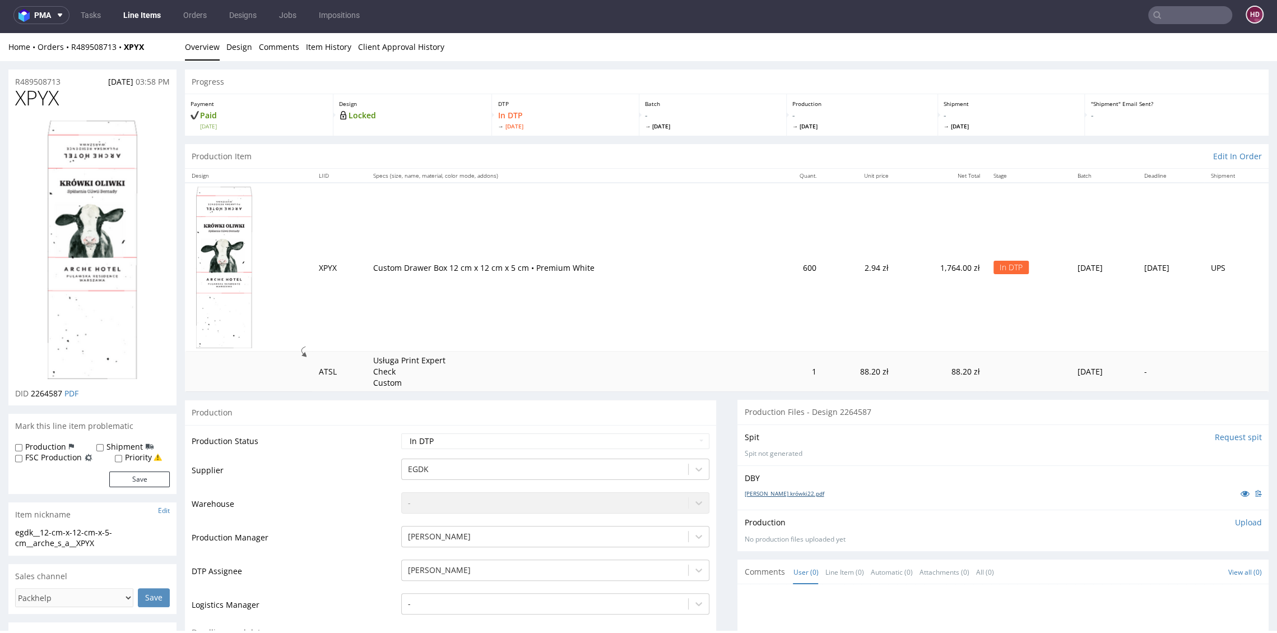
click at [756, 492] on link "[PERSON_NAME] krówki22.pdf" at bounding box center [784, 493] width 80 height 8
click at [247, 49] on link "Design" at bounding box center [239, 46] width 26 height 27
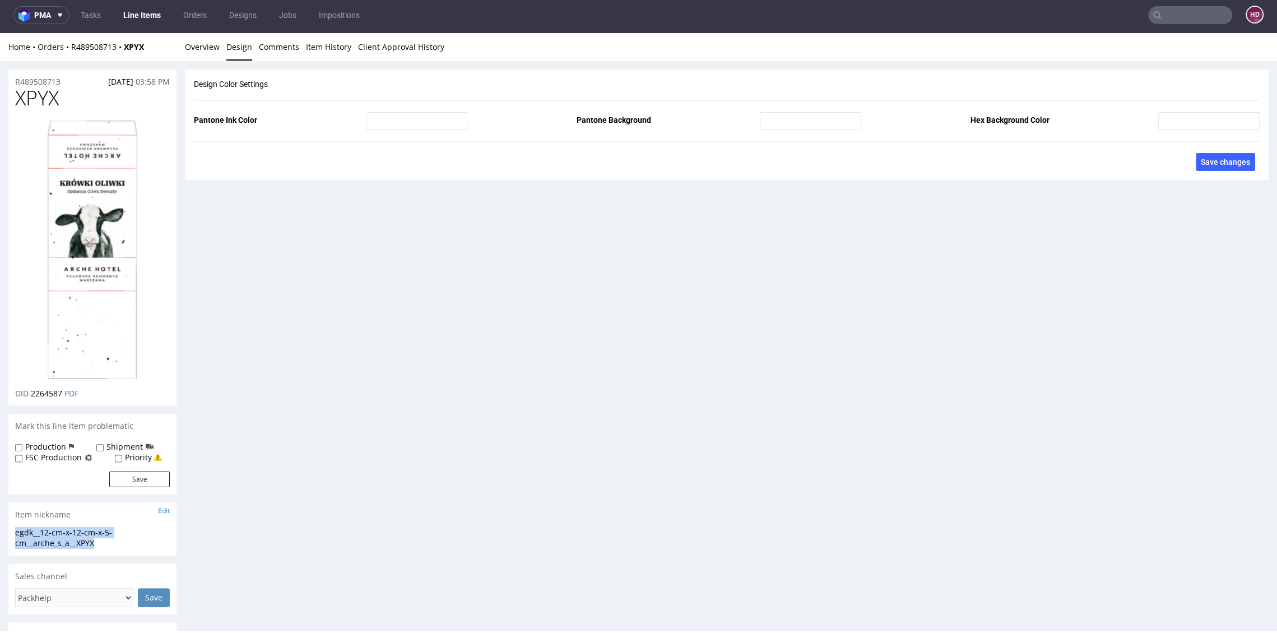
drag, startPoint x: 117, startPoint y: 545, endPoint x: 1, endPoint y: 532, distance: 116.6
click at [1, 532] on div "R489508713 22.09.2025 03:58 PM XPYX DID 2264587 PDF Mark this line item problem…" at bounding box center [638, 491] width 1277 height 860
copy div "egdk__12-cm-x-12-cm-x-5-cm__arche_s_a__XPYX"
click at [213, 47] on link "Overview" at bounding box center [202, 46] width 35 height 27
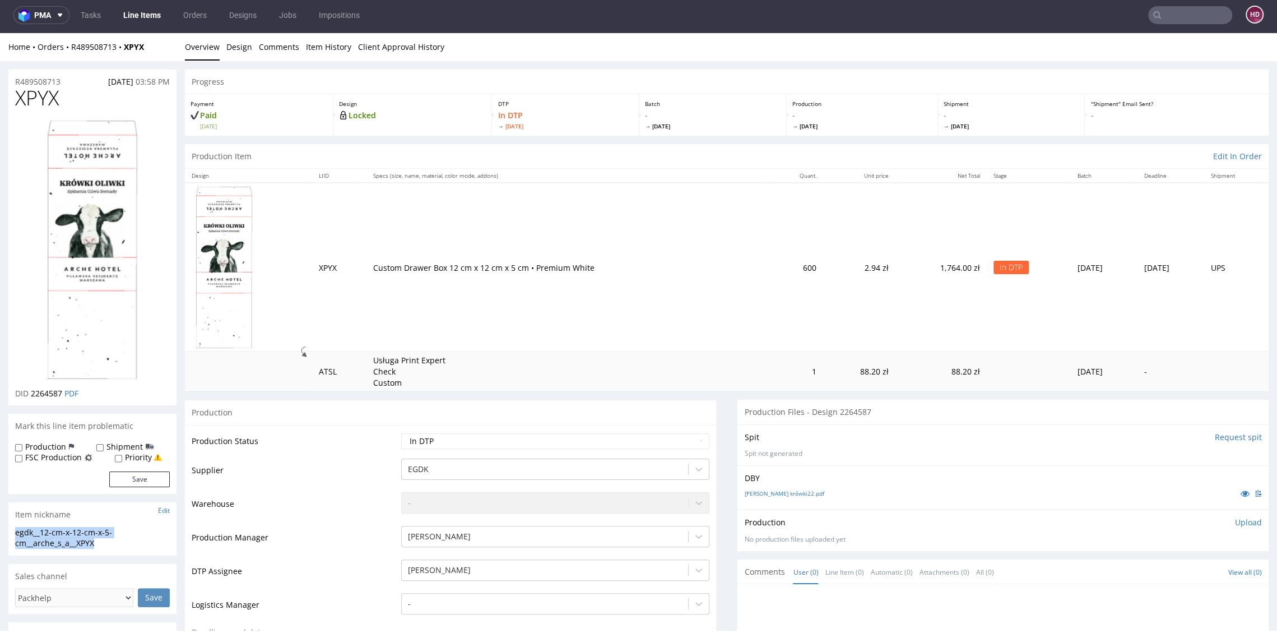
click at [69, 248] on img at bounding box center [93, 249] width 90 height 258
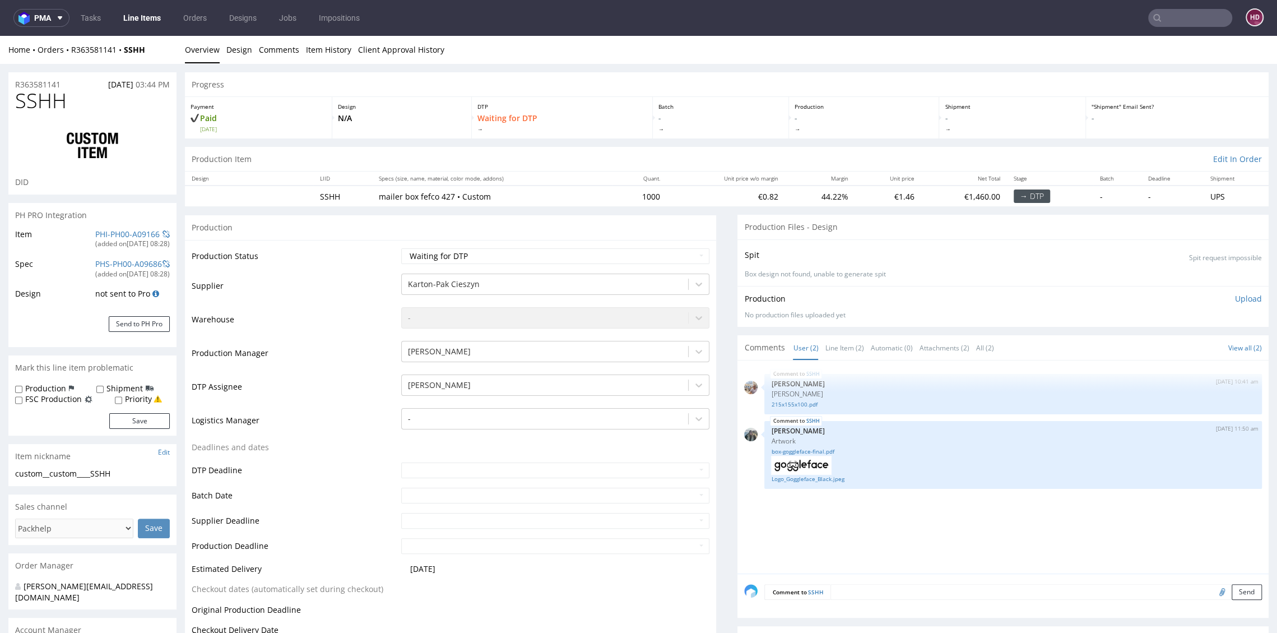
click at [128, 18] on link "Line Items" at bounding box center [142, 18] width 51 height 18
